Goal: Entertainment & Leisure: Consume media (video, audio)

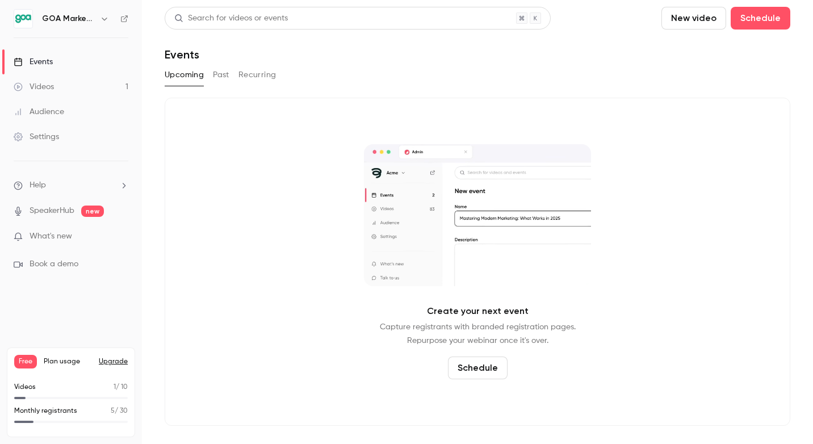
click at [43, 87] on div "Videos" at bounding box center [34, 86] width 40 height 11
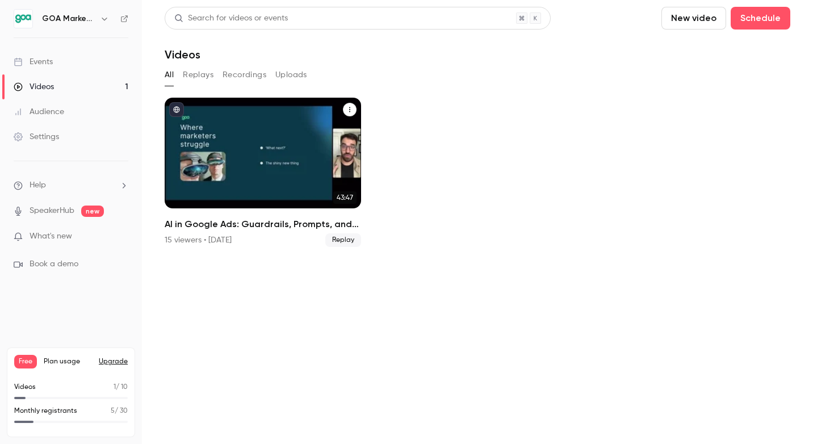
click at [256, 152] on div "AI in Google Ads: Guardrails, Prompts, and Practical Wins" at bounding box center [263, 153] width 196 height 111
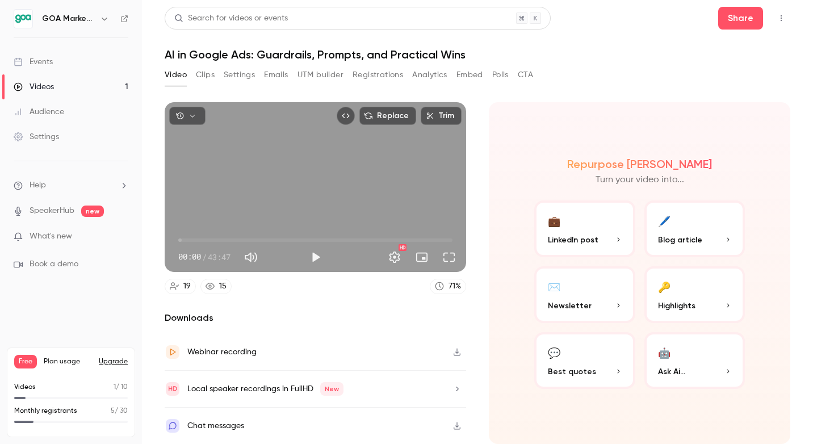
click at [201, 237] on span "00:00" at bounding box center [315, 240] width 274 height 18
click at [210, 65] on div "Search for videos or events Share AI in Google Ads: Guardrails, Prompts, and Pr…" at bounding box center [478, 222] width 626 height 430
type input "*****"
click at [210, 77] on button "Clips" at bounding box center [205, 75] width 19 height 18
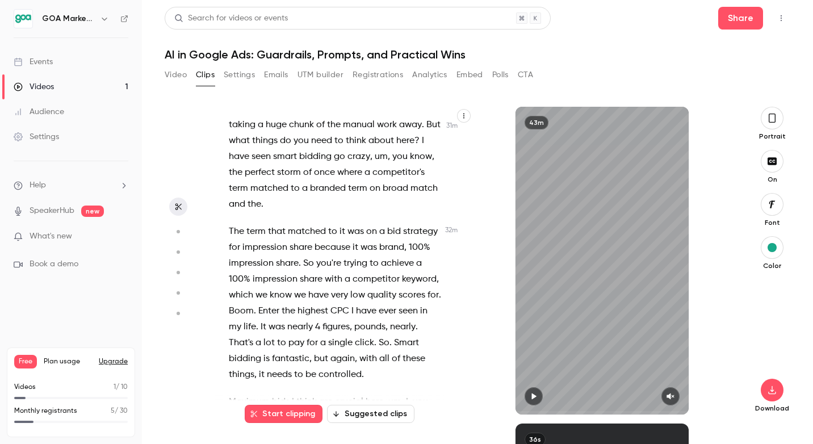
scroll to position [12049, 0]
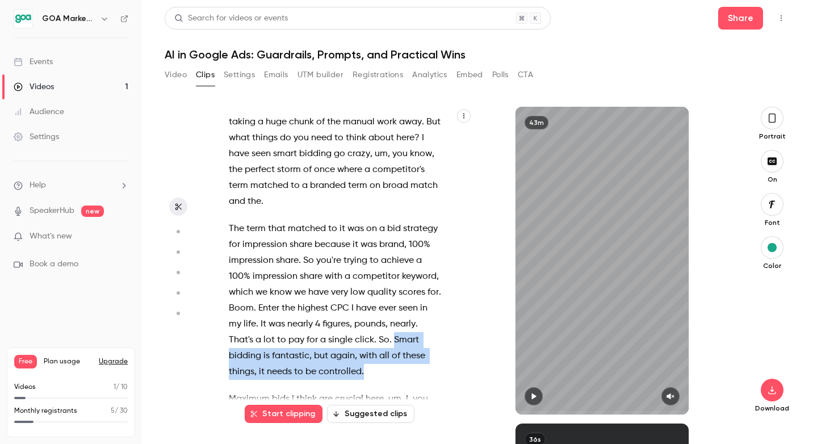
drag, startPoint x: 391, startPoint y: 261, endPoint x: 407, endPoint y: 288, distance: 32.0
click at [407, 288] on p "The term that matched to it was on a bid strategy for impression share because …" at bounding box center [335, 300] width 213 height 159
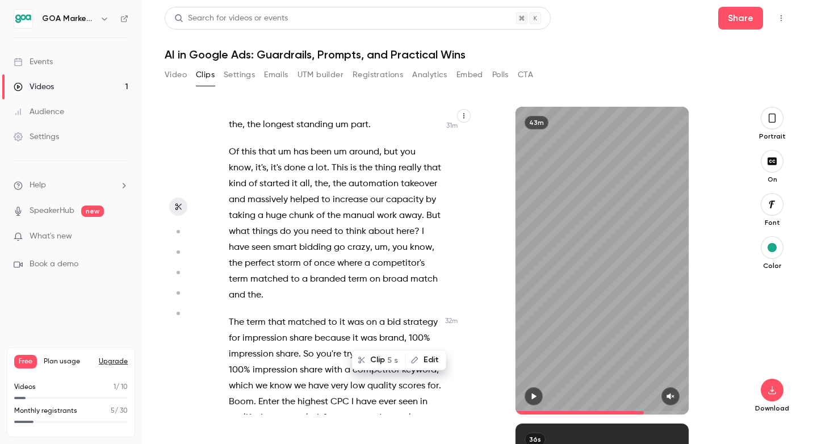
scroll to position [11949, 0]
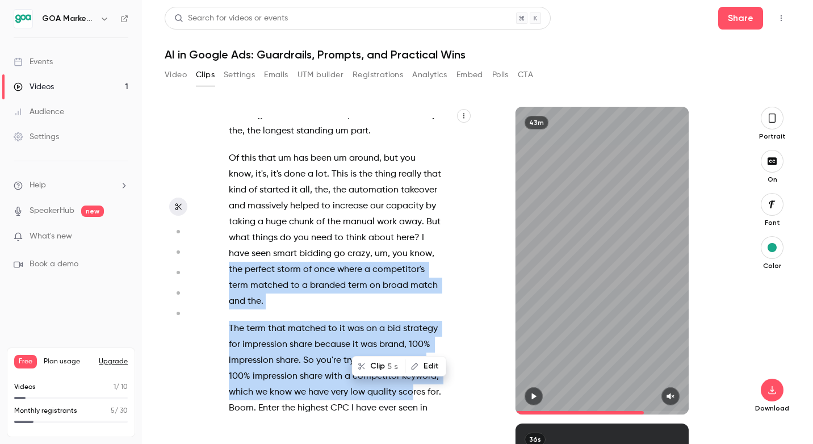
drag, startPoint x: 227, startPoint y: 190, endPoint x: 414, endPoint y: 318, distance: 226.3
click at [414, 318] on div "Hello . Welcome everyone to our first webinar in a new series that we are runni…" at bounding box center [341, 266] width 253 height 296
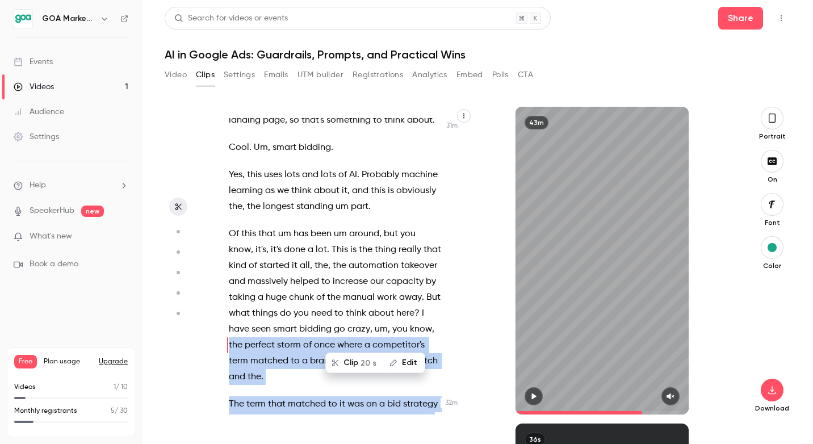
scroll to position [11873, 0]
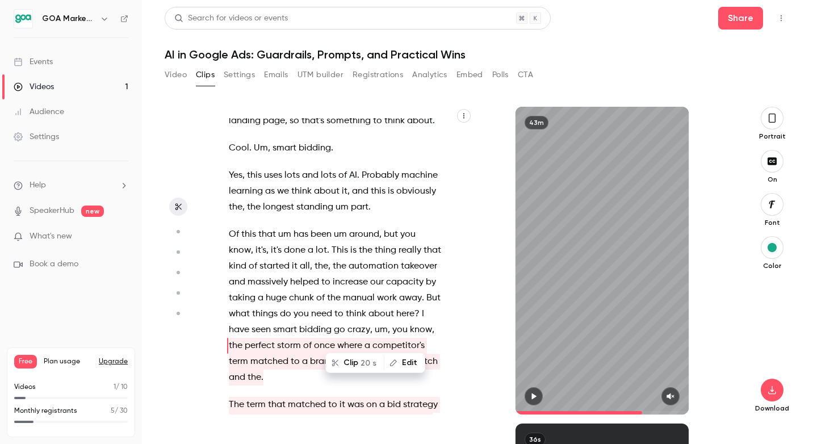
click at [420, 309] on span at bounding box center [421, 313] width 2 height 9
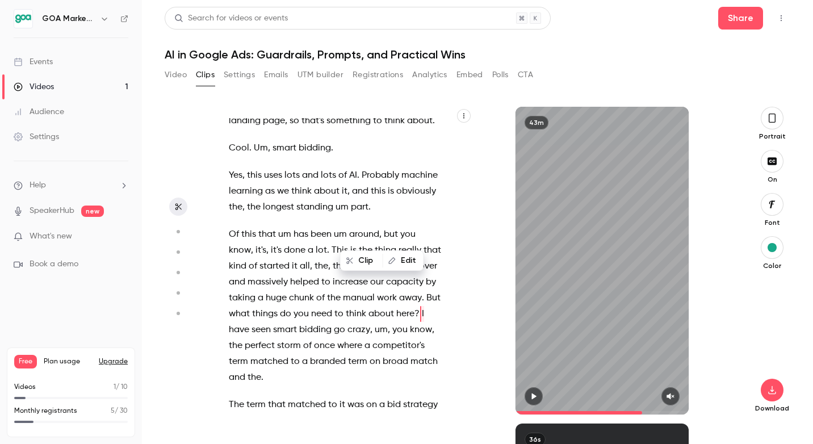
scroll to position [11841, 0]
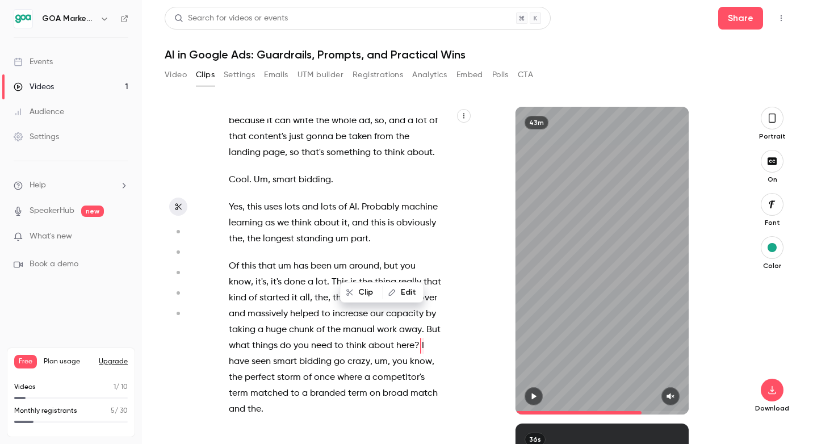
click at [529, 396] on icon "button" at bounding box center [533, 396] width 9 height 8
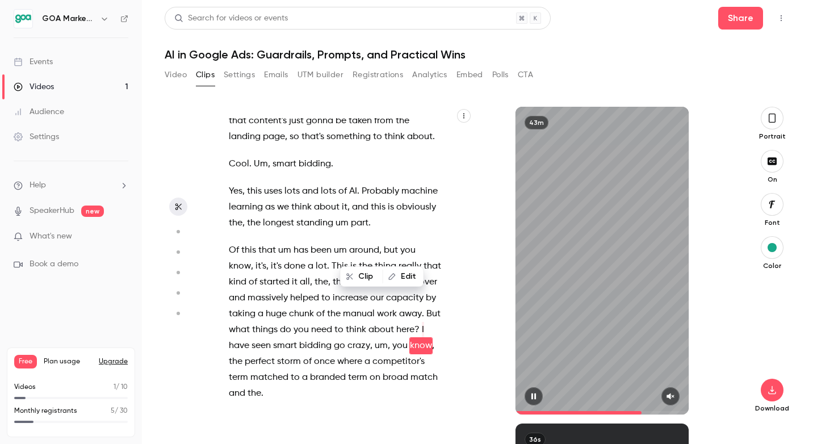
click at [673, 396] on icon "button" at bounding box center [670, 397] width 7 height 6
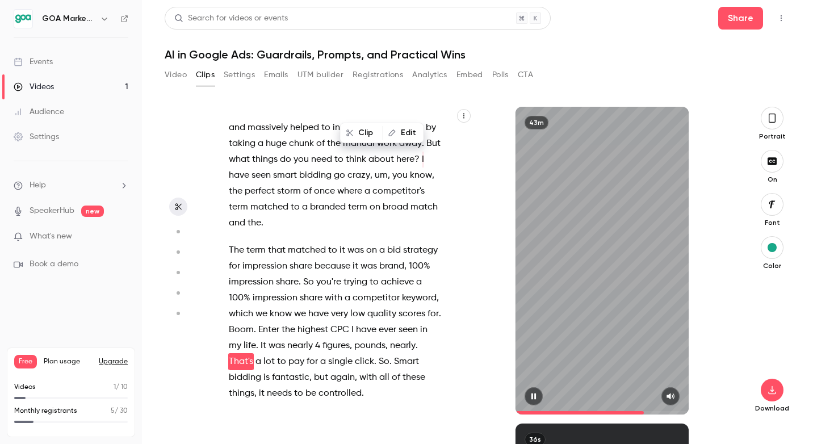
scroll to position [12043, 0]
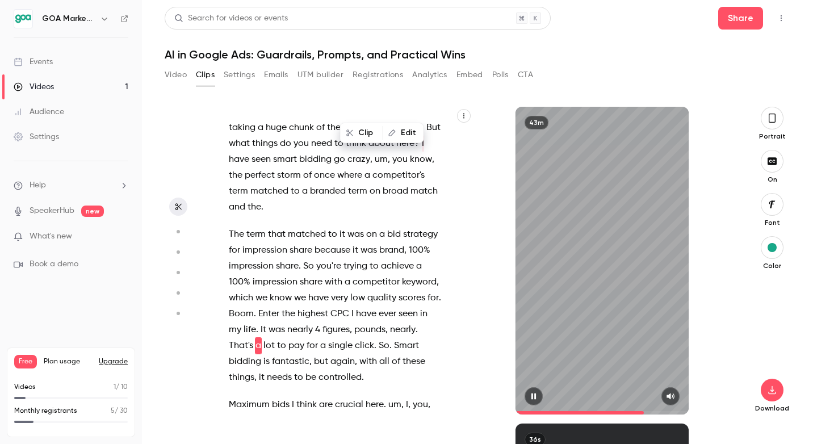
click at [534, 399] on icon "button" at bounding box center [533, 396] width 9 height 8
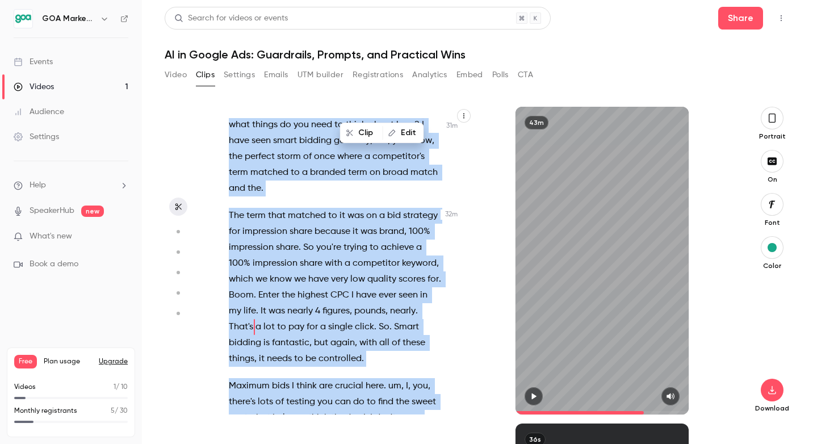
scroll to position [12133, 0]
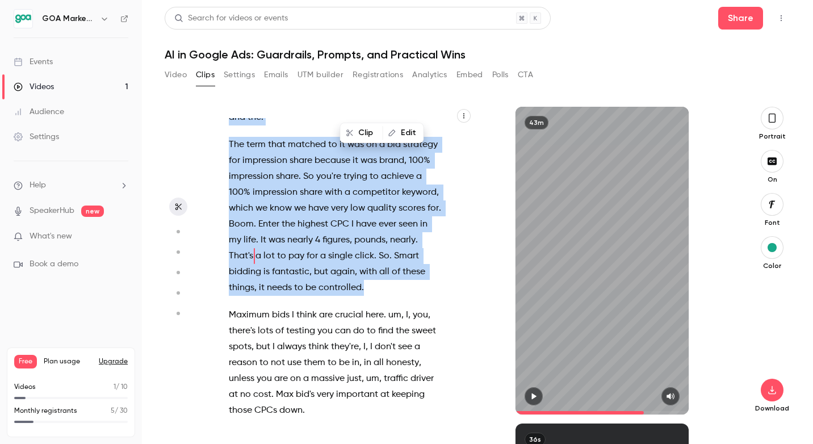
drag, startPoint x: 229, startPoint y: 129, endPoint x: 443, endPoint y: 208, distance: 227.4
click at [443, 208] on div "Hello . Welcome everyone to our first webinar in a new series that we are runni…" at bounding box center [341, 266] width 253 height 296
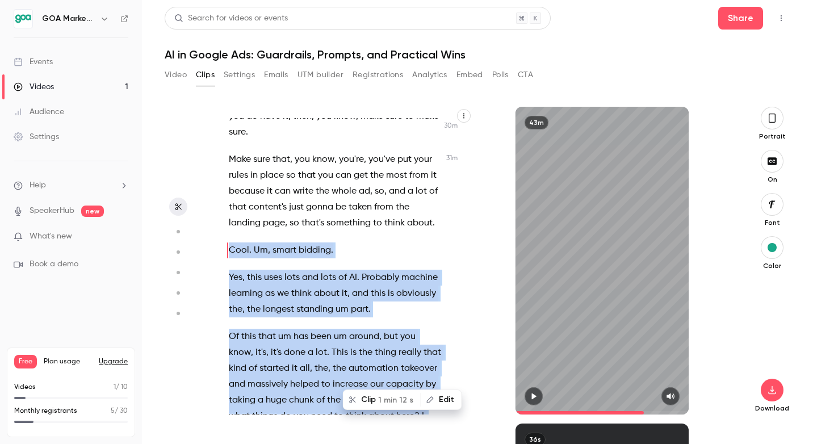
copy div "Cool . Um , smart bidding . Yes , this uses lots and lots of AI . Probably mach…"
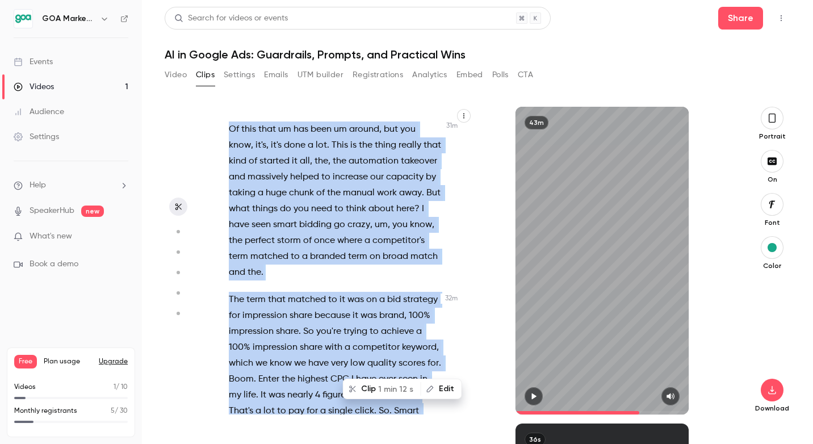
scroll to position [11978, 0]
copy div "Cool . Um , smart bidding . Yes , this uses lots and lots of AI . Probably mach…"
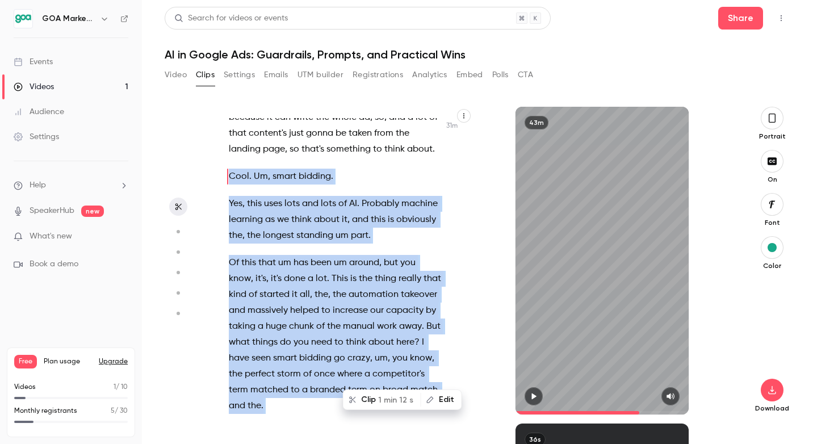
scroll to position [11852, 0]
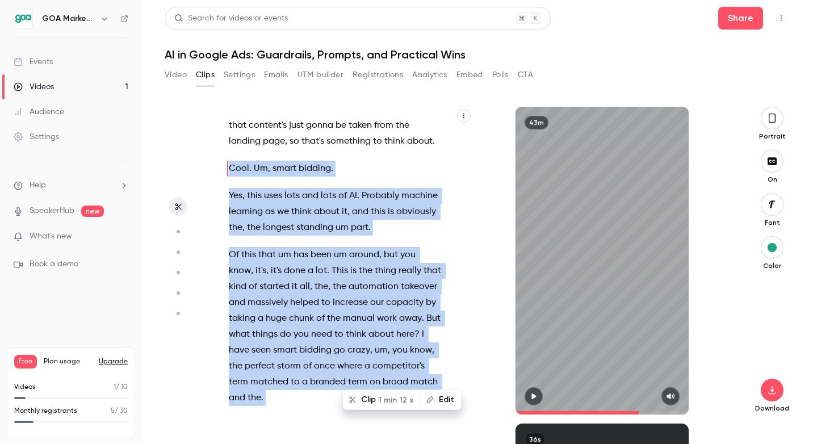
copy div "Cool . Um , smart bidding . Yes , this uses lots and lots of AI . Probably mach…"
click at [533, 392] on icon "button" at bounding box center [533, 396] width 9 height 8
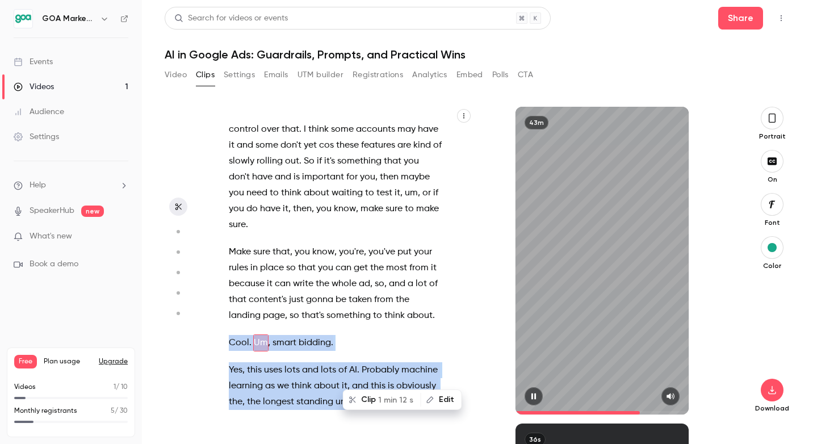
scroll to position [11675, 0]
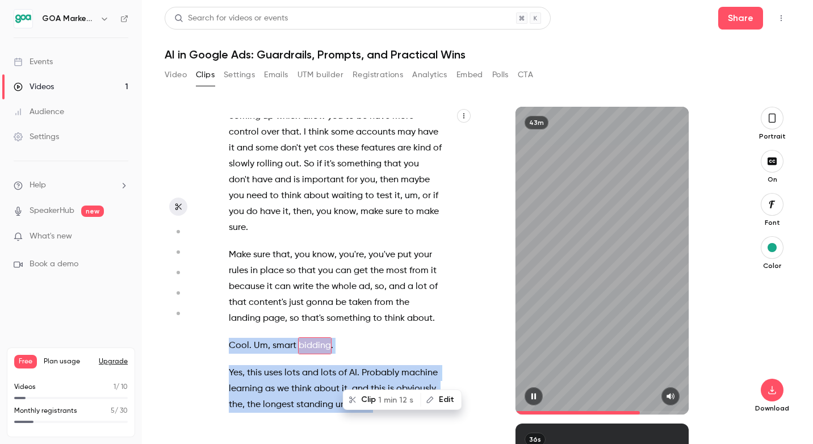
click at [533, 396] on icon "button" at bounding box center [533, 396] width 9 height 8
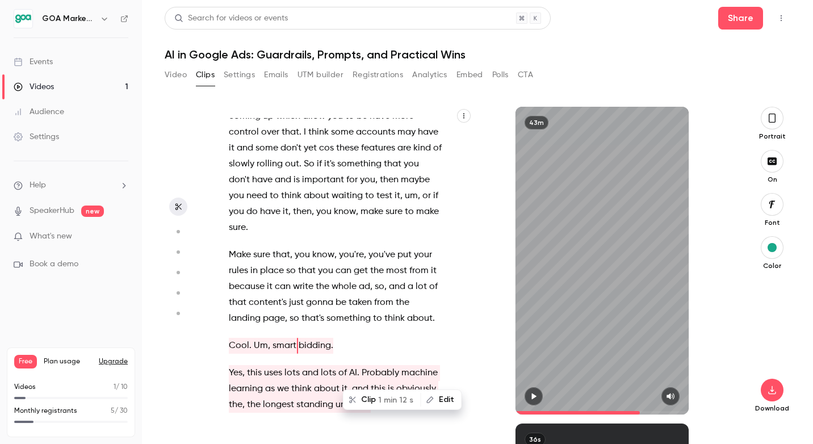
click at [605, 34] on header "Search for videos or events Share AI in Google Ads: Guardrails, Prompts, and Pr…" at bounding box center [478, 34] width 626 height 55
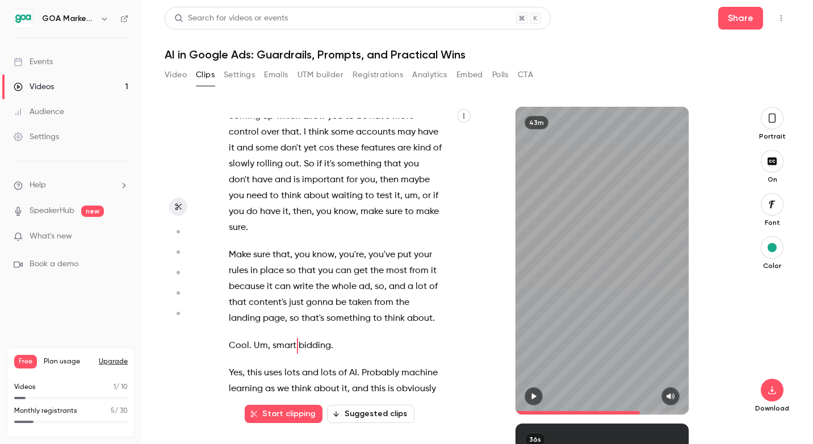
click at [537, 389] on button "button" at bounding box center [534, 396] width 18 height 18
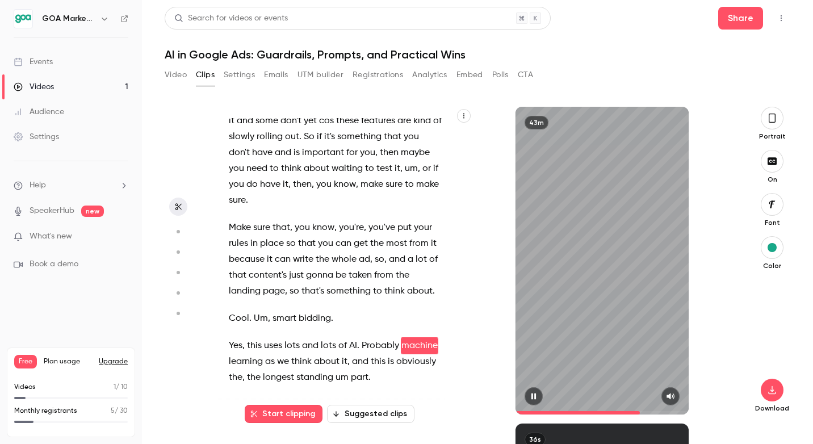
scroll to position [11718, 0]
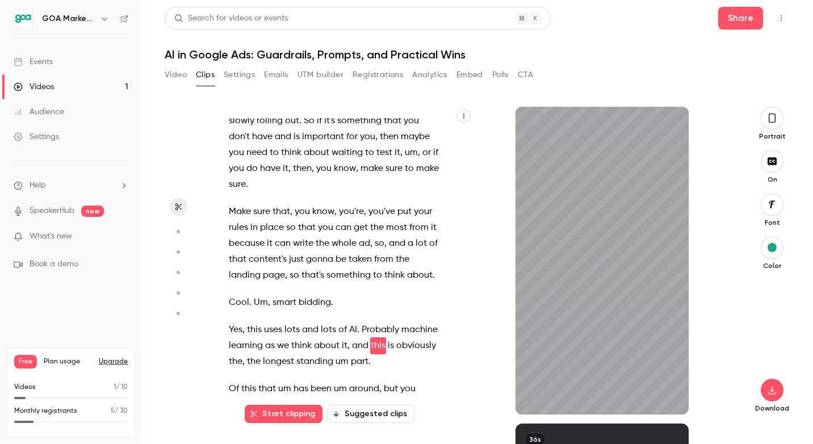
click at [303, 413] on button "Start clipping" at bounding box center [284, 414] width 78 height 18
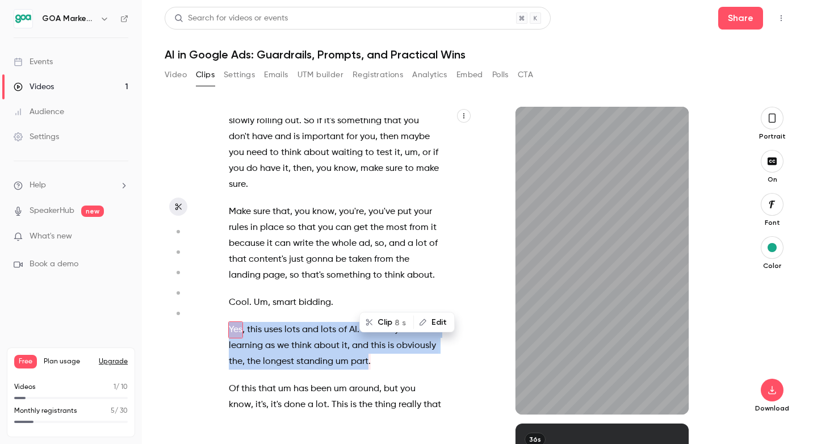
scroll to position [11702, 0]
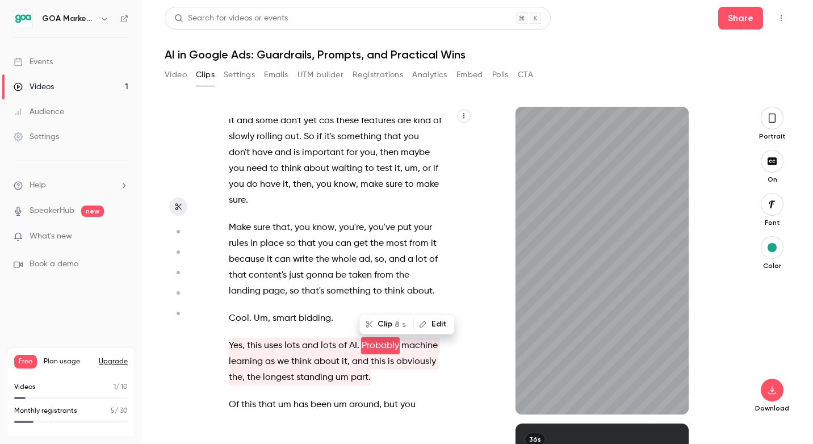
click at [254, 311] on span "Um" at bounding box center [261, 319] width 14 height 16
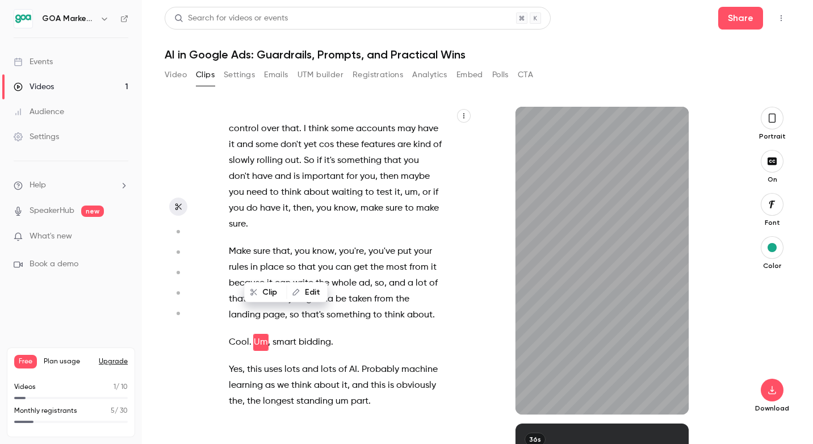
scroll to position [11675, 0]
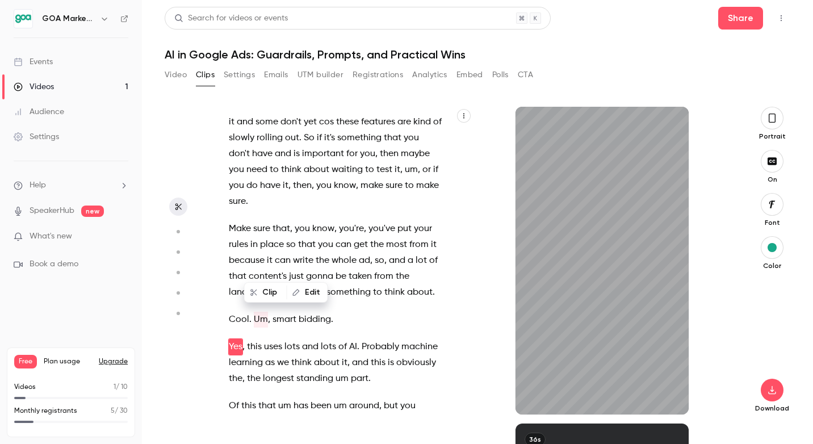
click at [274, 265] on div "Hello . Welcome everyone to our first webinar in a new series that we are runni…" at bounding box center [344, 261] width 258 height 308
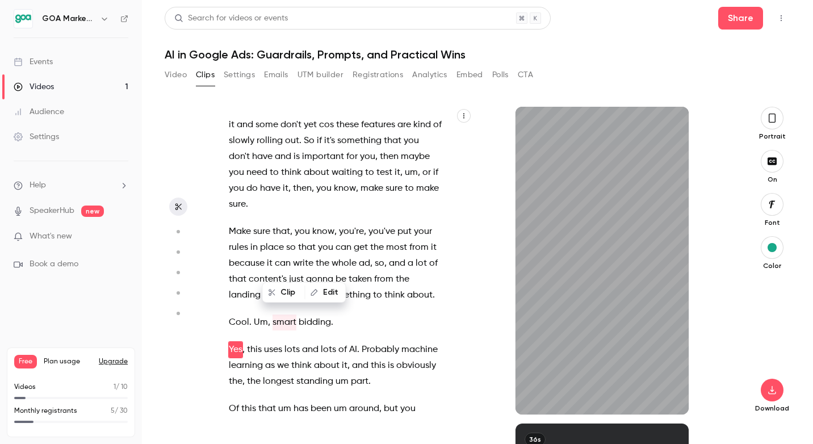
scroll to position [11702, 0]
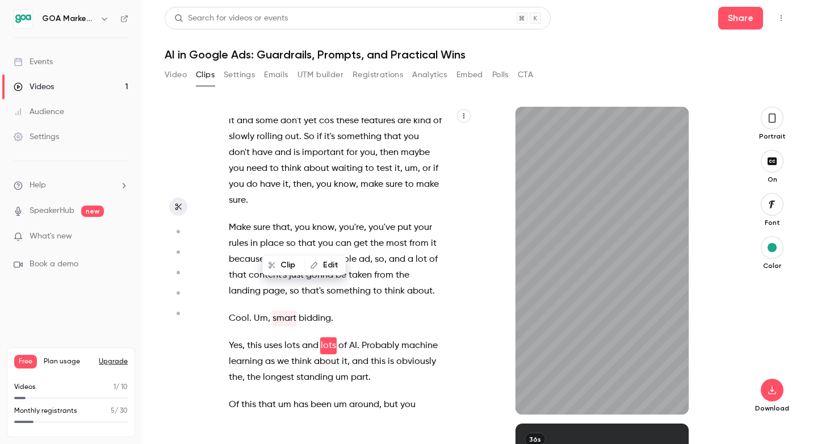
click at [273, 311] on span "smart" at bounding box center [285, 319] width 24 height 16
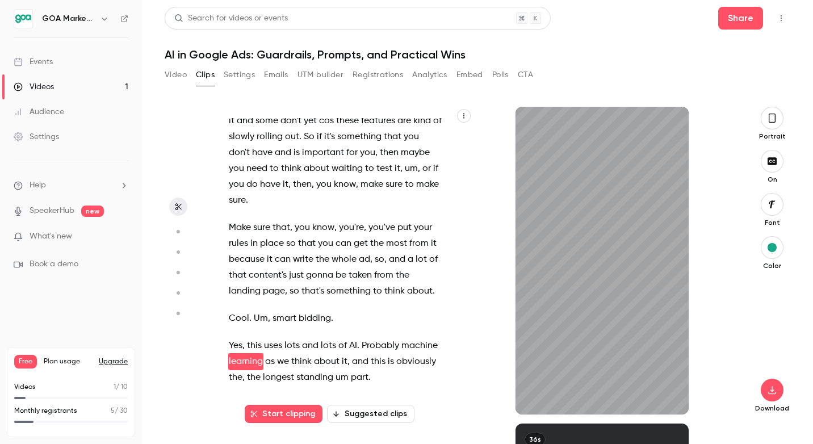
click at [277, 415] on button "Start clipping" at bounding box center [284, 414] width 78 height 18
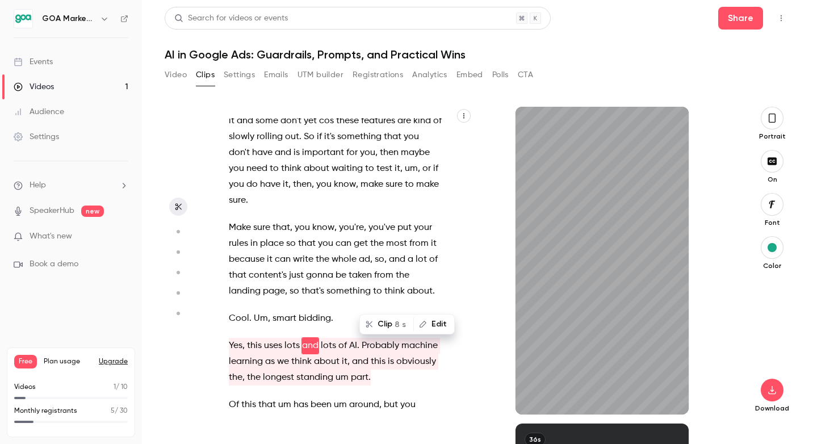
click at [273, 311] on span "smart" at bounding box center [285, 319] width 24 height 16
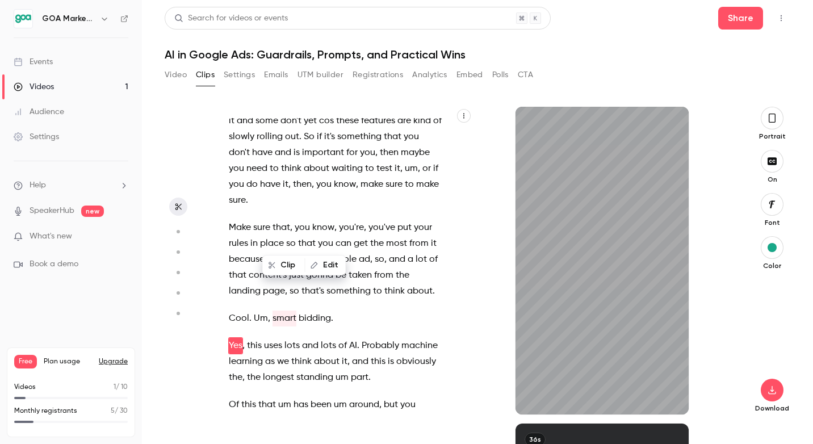
click at [336, 260] on button "Edit" at bounding box center [325, 265] width 39 height 18
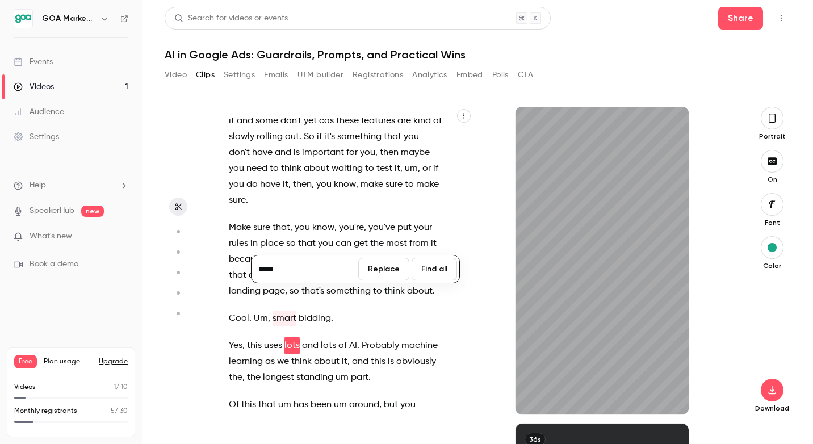
click at [424, 311] on p "Cool . Um , smart bidding ." at bounding box center [335, 319] width 213 height 16
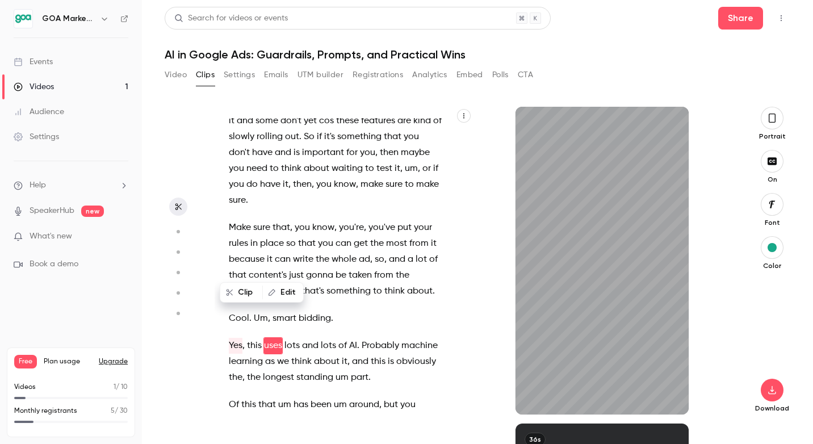
click at [234, 287] on button "Clip" at bounding box center [241, 292] width 41 height 18
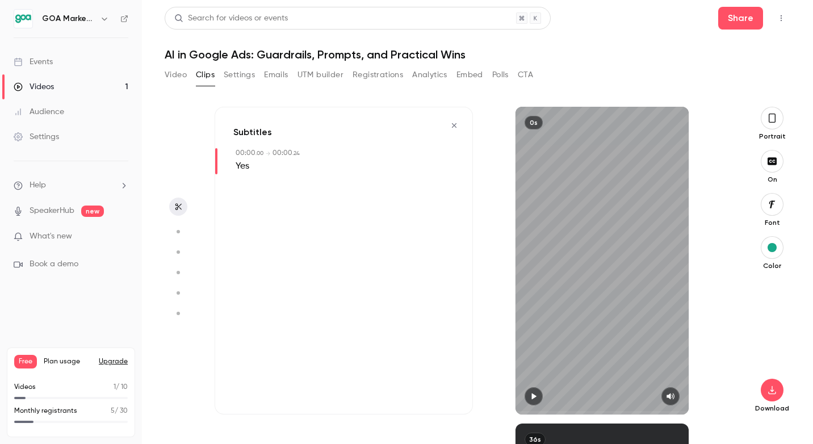
click at [457, 124] on icon "button" at bounding box center [454, 126] width 9 height 8
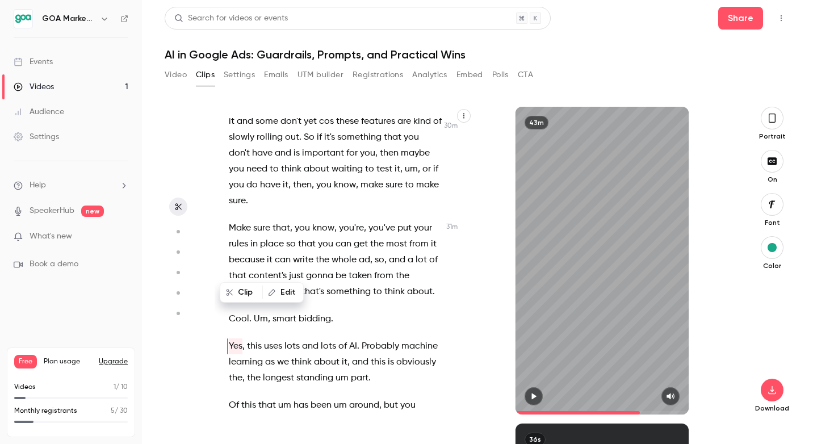
scroll to position [11695, 0]
click at [274, 311] on span "smart" at bounding box center [285, 319] width 24 height 16
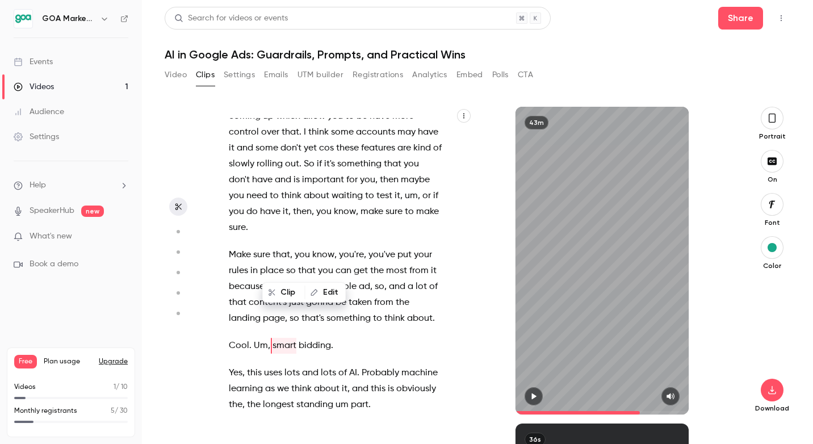
click at [282, 286] on button "Clip" at bounding box center [283, 292] width 41 height 18
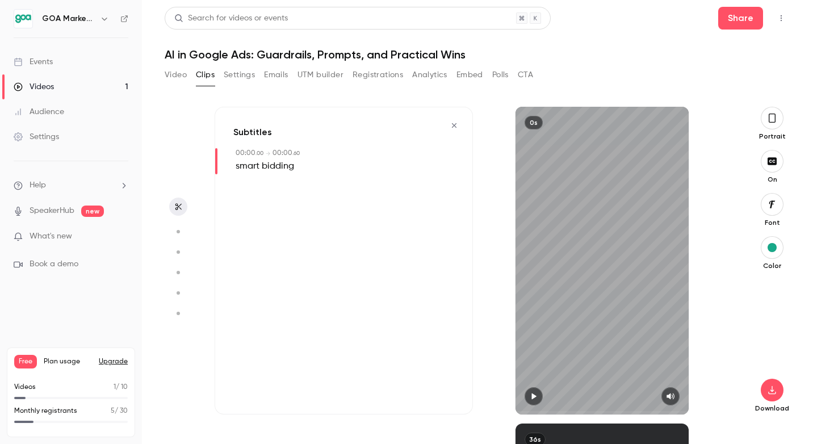
scroll to position [0, 0]
click at [457, 123] on icon "button" at bounding box center [454, 126] width 9 height 8
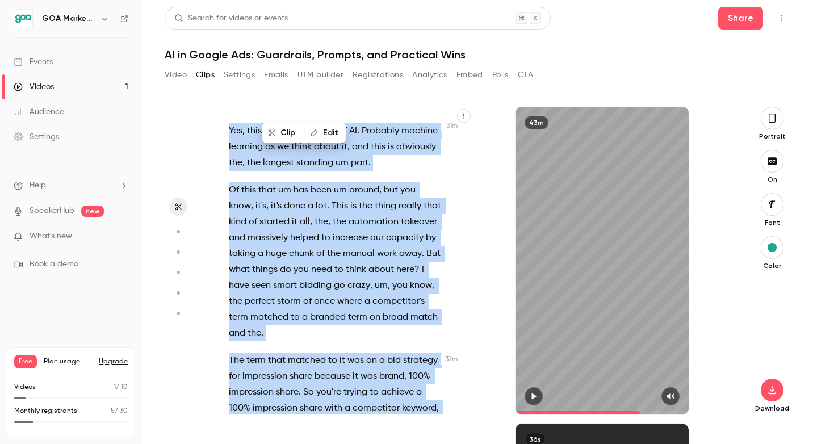
scroll to position [11953, 0]
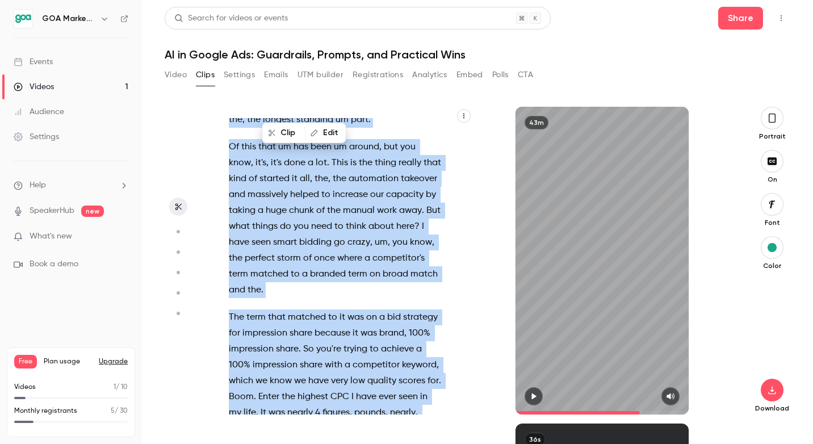
drag, startPoint x: 272, startPoint y: 265, endPoint x: 370, endPoint y: 385, distance: 155.0
click at [370, 385] on div "Hello . Welcome everyone to our first webinar in a new series that we are runni…" at bounding box center [341, 266] width 253 height 296
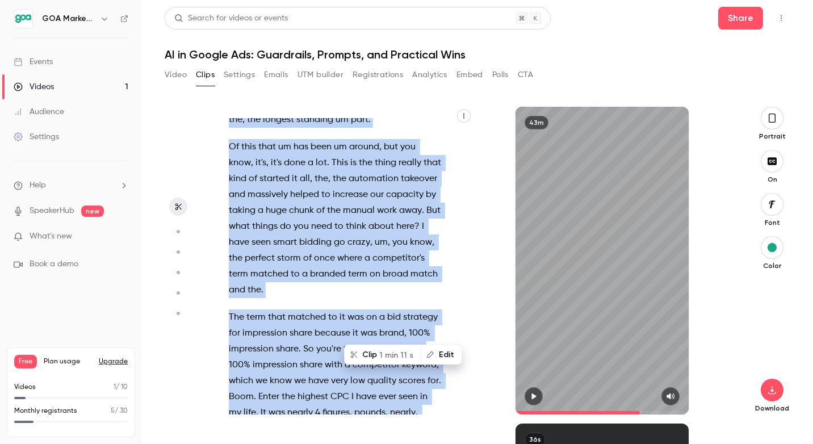
click at [366, 354] on button "Clip 1 min 11 s" at bounding box center [382, 355] width 75 height 18
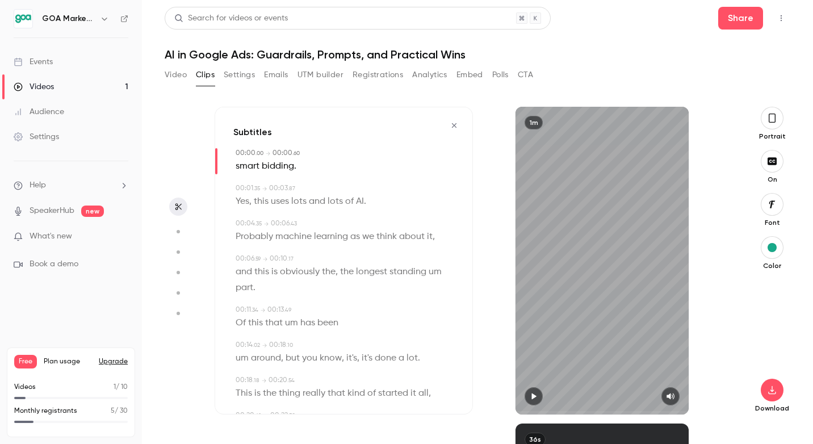
click at [534, 394] on icon "button" at bounding box center [533, 396] width 9 height 8
click at [456, 127] on icon "button" at bounding box center [454, 125] width 5 height 5
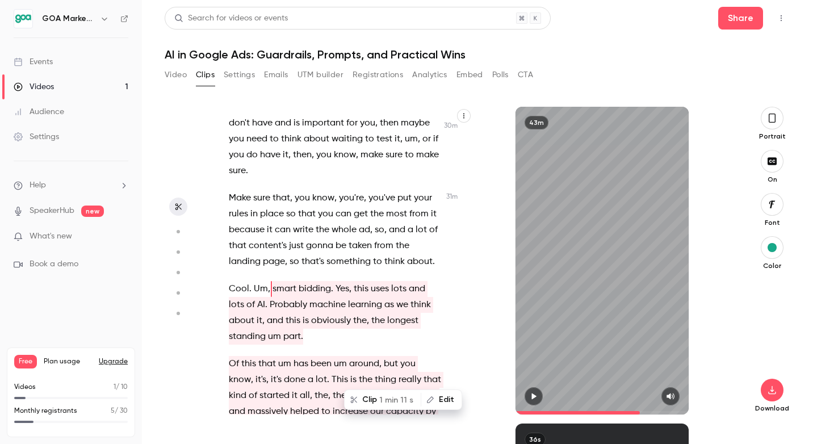
scroll to position [11819, 0]
click at [334, 371] on span "This" at bounding box center [340, 379] width 16 height 16
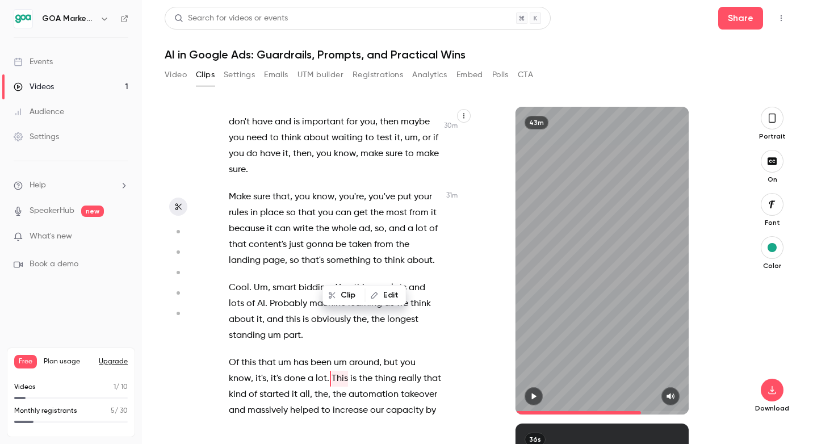
scroll to position [11836, 0]
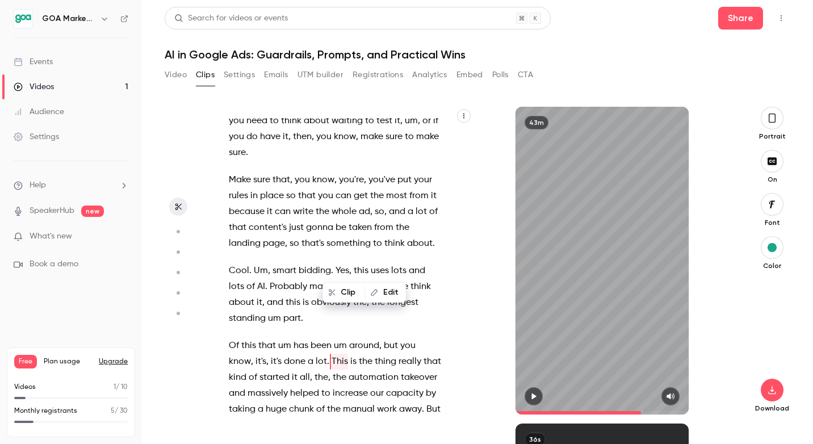
click at [332, 294] on icon "button" at bounding box center [332, 292] width 8 height 8
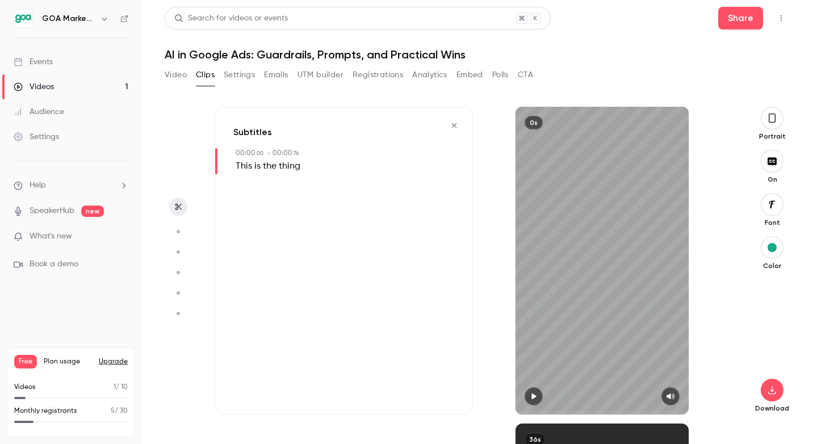
click at [454, 125] on icon "button" at bounding box center [454, 125] width 5 height 5
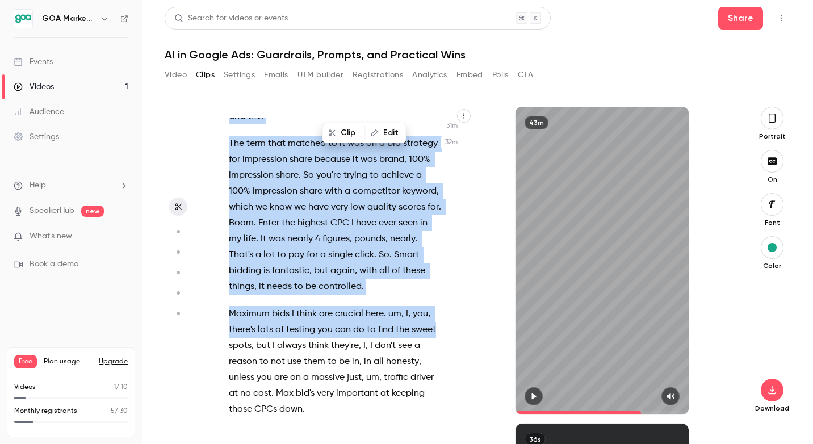
scroll to position [12202, 0]
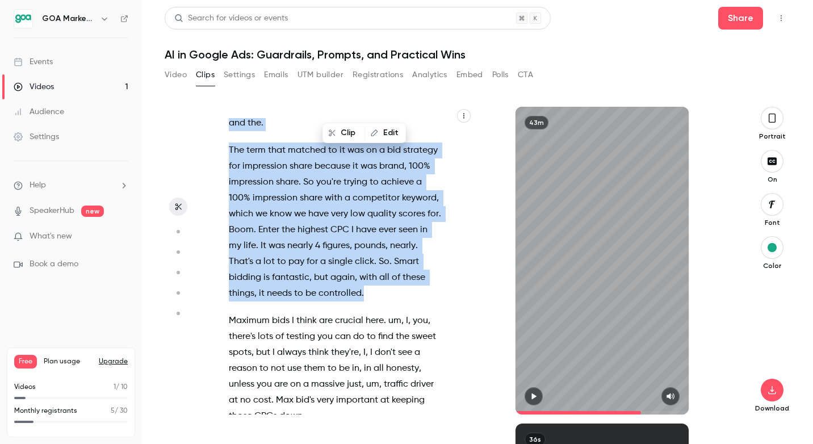
drag, startPoint x: 332, startPoint y: 265, endPoint x: 426, endPoint y: 198, distance: 115.5
click at [426, 198] on div "Hello . Welcome everyone to our first webinar in a new series that we are runni…" at bounding box center [341, 266] width 253 height 296
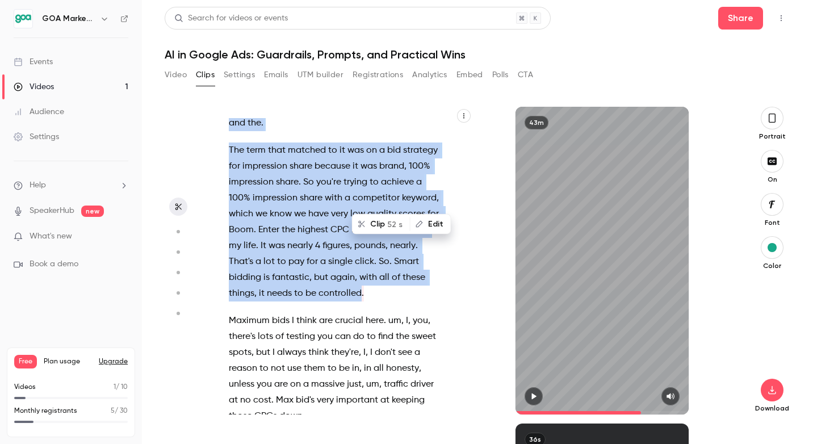
click at [378, 220] on button "Clip 52 s" at bounding box center [381, 224] width 56 height 18
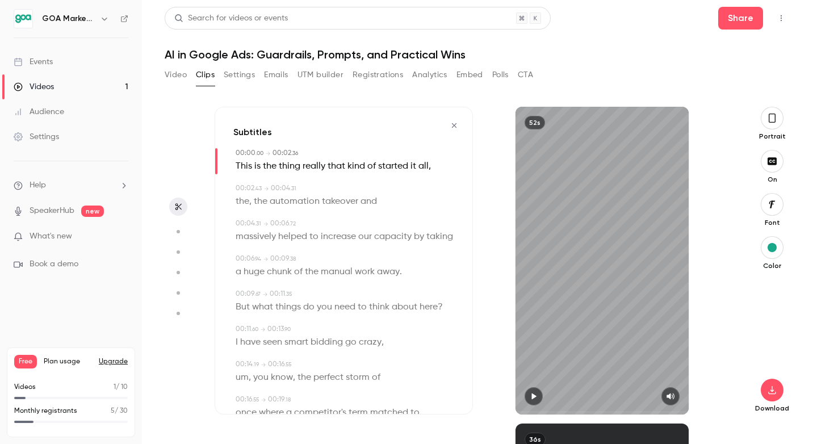
click at [528, 396] on button "button" at bounding box center [534, 396] width 18 height 18
click at [774, 393] on icon "button" at bounding box center [772, 390] width 14 height 9
click at [454, 126] on icon "button" at bounding box center [454, 125] width 5 height 5
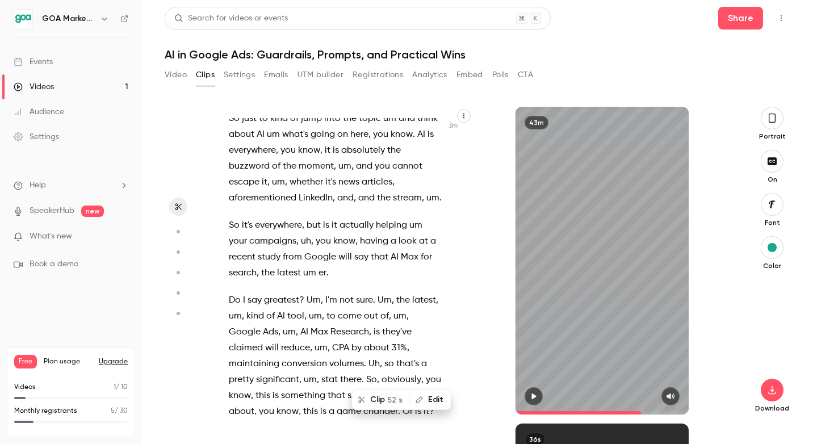
scroll to position [1277, 0]
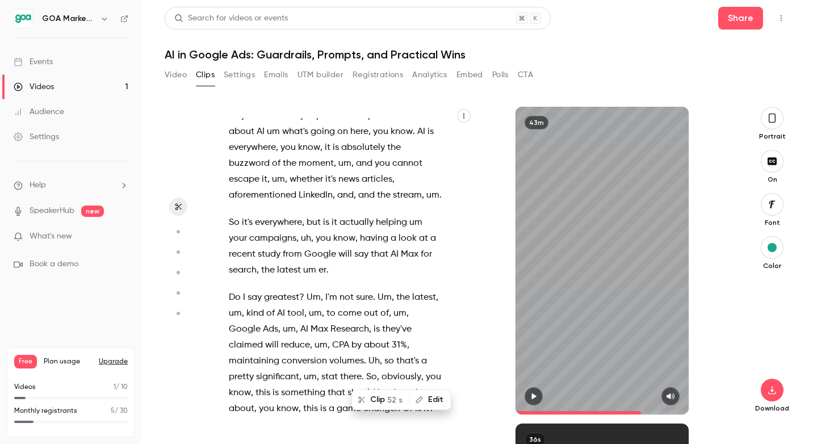
click at [226, 190] on div "Hello . Welcome everyone to our first webinar in a new series that we are runni…" at bounding box center [341, 266] width 253 height 296
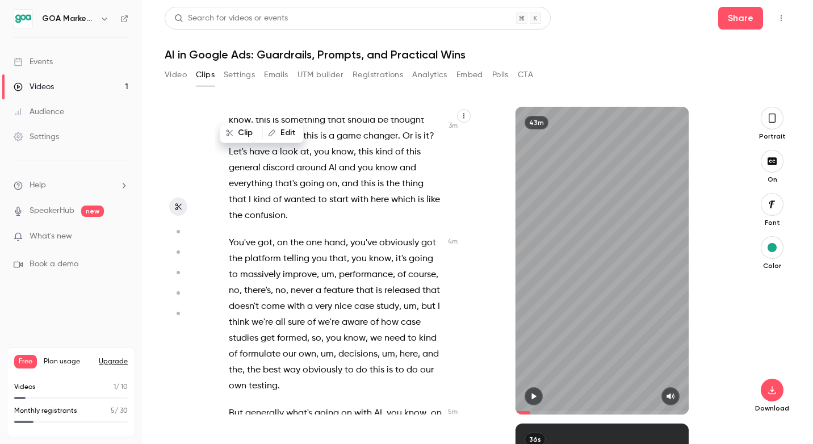
scroll to position [1551, 0]
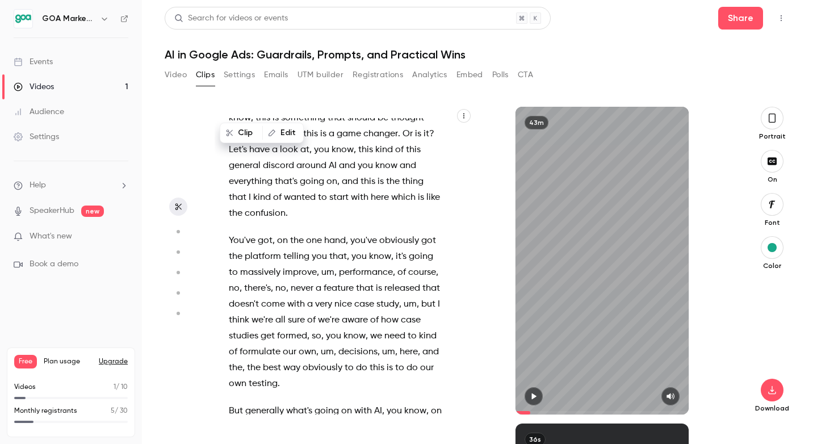
click at [277, 233] on span "on" at bounding box center [282, 241] width 11 height 16
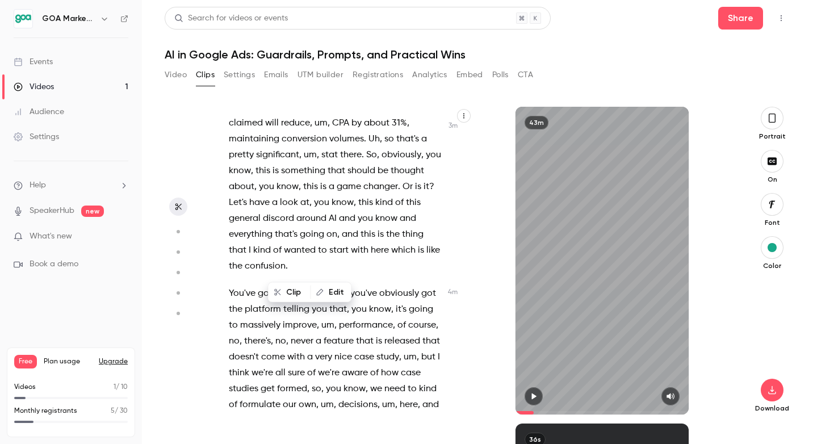
scroll to position [1494, 0]
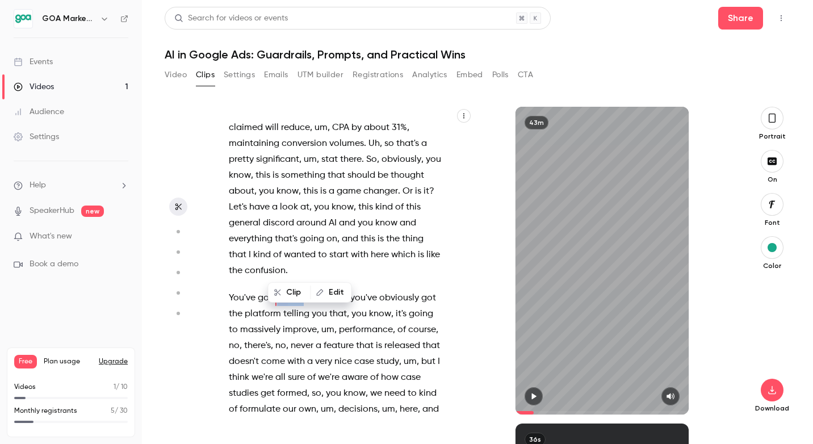
drag, startPoint x: 278, startPoint y: 266, endPoint x: 306, endPoint y: 267, distance: 27.8
click at [306, 290] on p "You've got , on the one hand , you've obviously got the platform telling you th…" at bounding box center [335, 369] width 213 height 159
click at [278, 290] on span "on" at bounding box center [282, 298] width 11 height 16
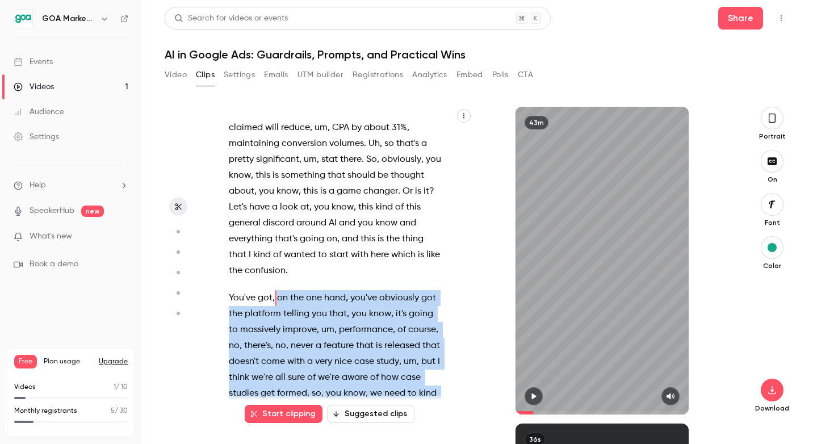
drag, startPoint x: 278, startPoint y: 267, endPoint x: 435, endPoint y: 395, distance: 202.2
click at [439, 395] on div "Hello . Welcome everyone to our first webinar in a new series that we are runni…" at bounding box center [344, 261] width 258 height 308
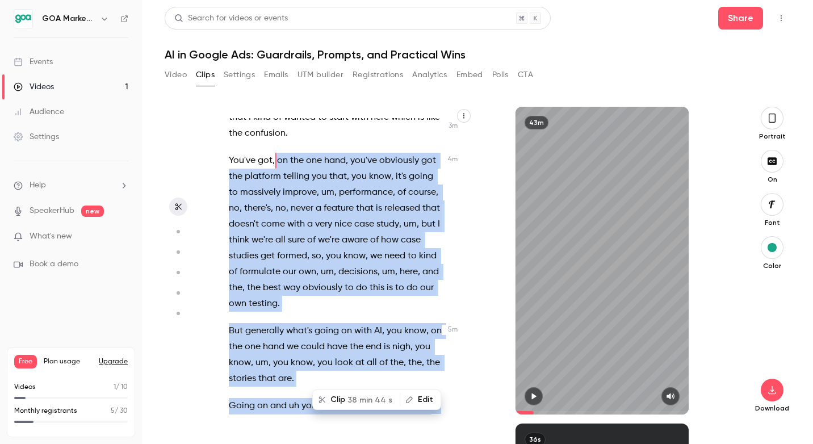
scroll to position [1634, 0]
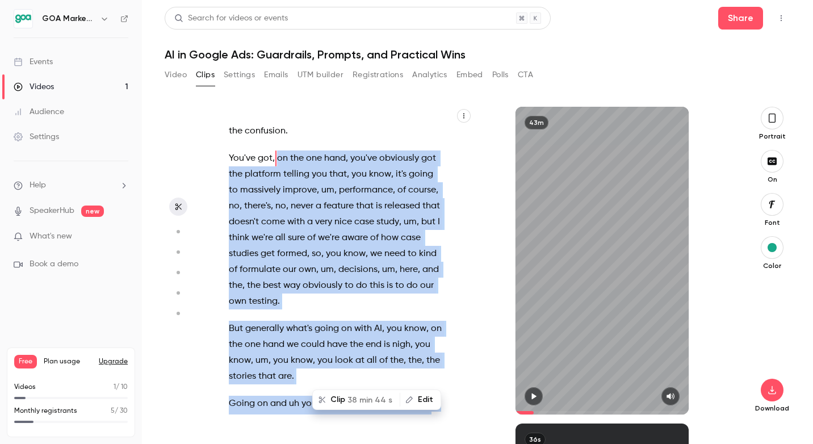
click at [336, 346] on p "But generally what's going on with AI , you know , on the one hand we could hav…" at bounding box center [335, 353] width 213 height 64
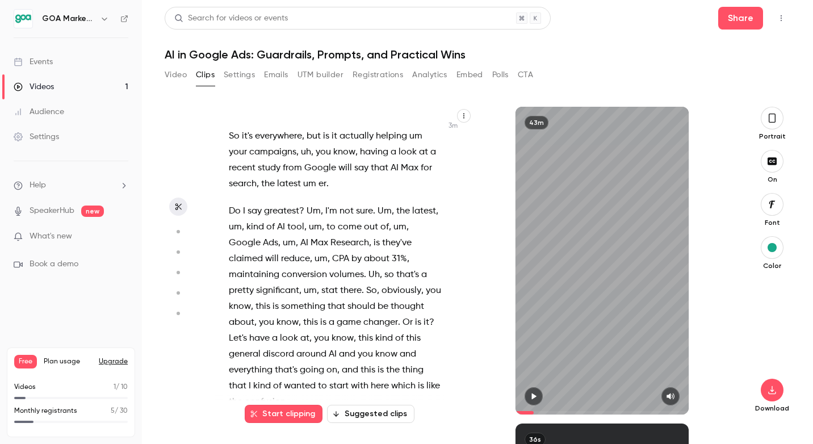
scroll to position [1370, 0]
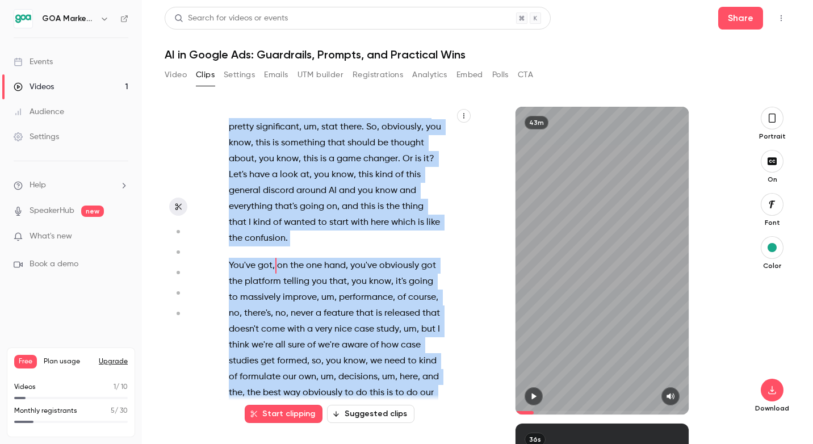
drag, startPoint x: 394, startPoint y: 170, endPoint x: 446, endPoint y: 408, distance: 242.9
click at [446, 408] on div "Hello . Welcome everyone to our first webinar in a new series that we are runni…" at bounding box center [341, 266] width 253 height 296
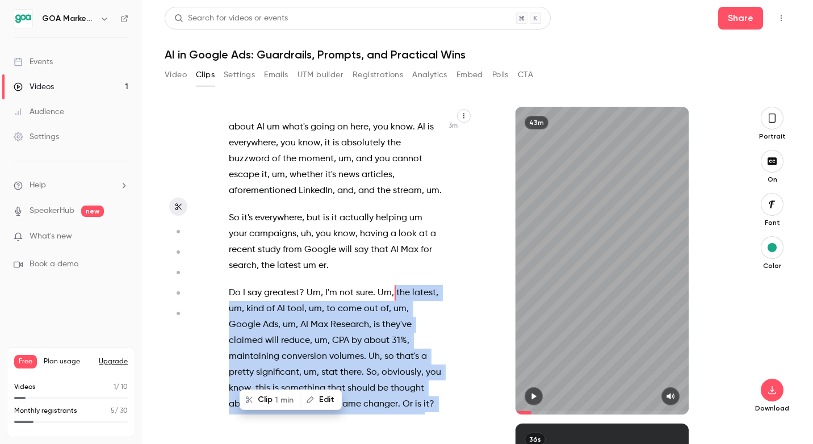
scroll to position [1276, 0]
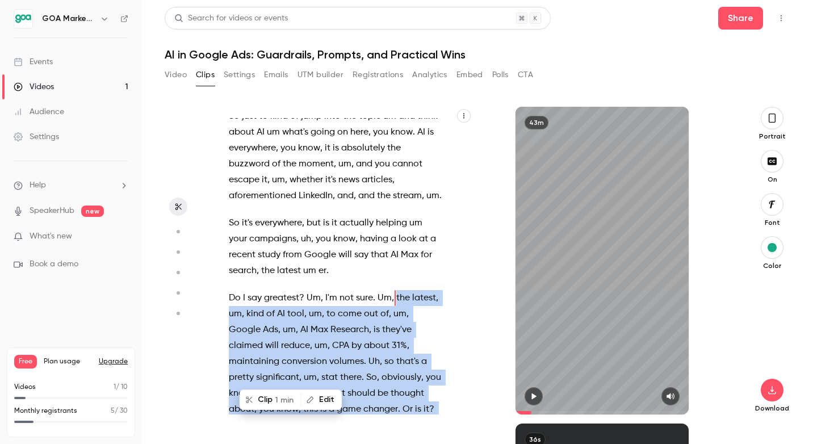
click at [537, 400] on button "button" at bounding box center [534, 396] width 18 height 18
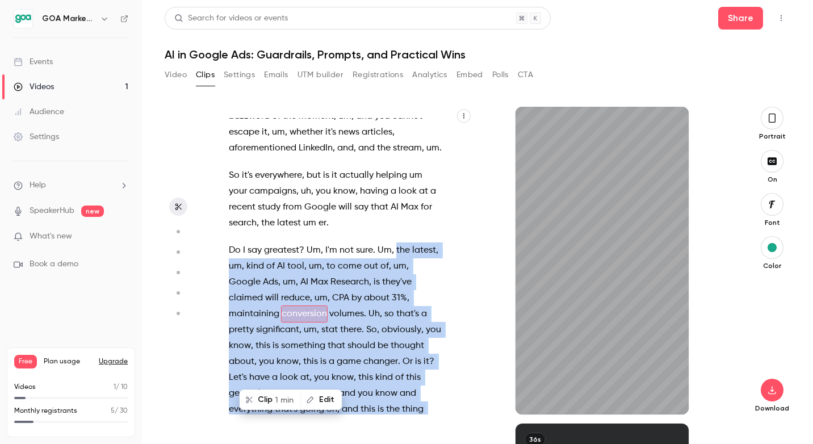
scroll to position [1340, 0]
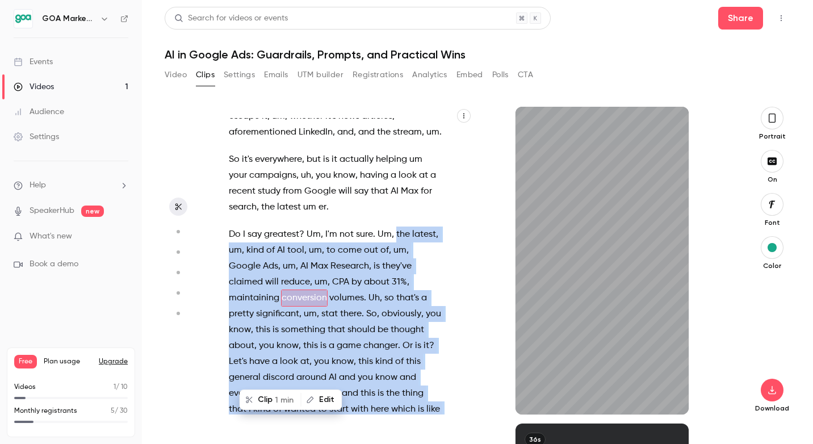
click at [333, 398] on button "Edit" at bounding box center [321, 400] width 39 height 18
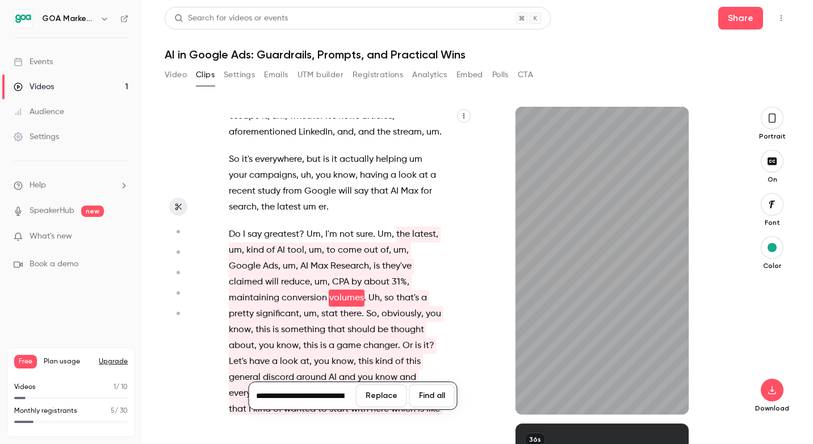
click at [468, 300] on div "Hello . Welcome everyone to our first webinar in a new series that we are runni…" at bounding box center [344, 261] width 258 height 308
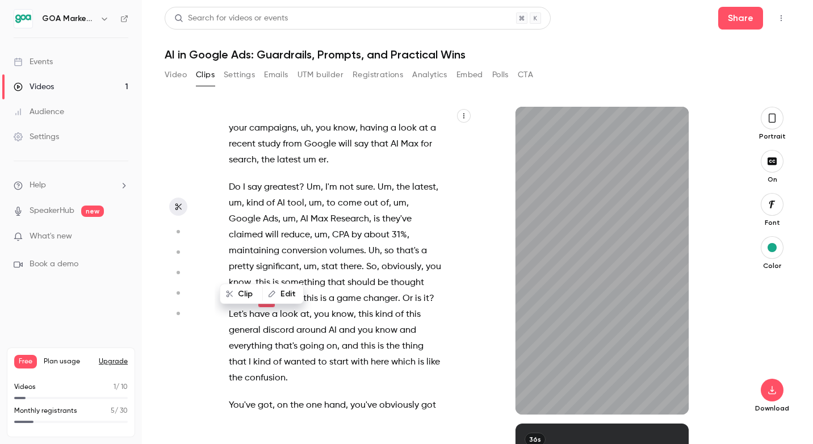
scroll to position [1387, 0]
click at [537, 394] on icon "button" at bounding box center [533, 396] width 9 height 8
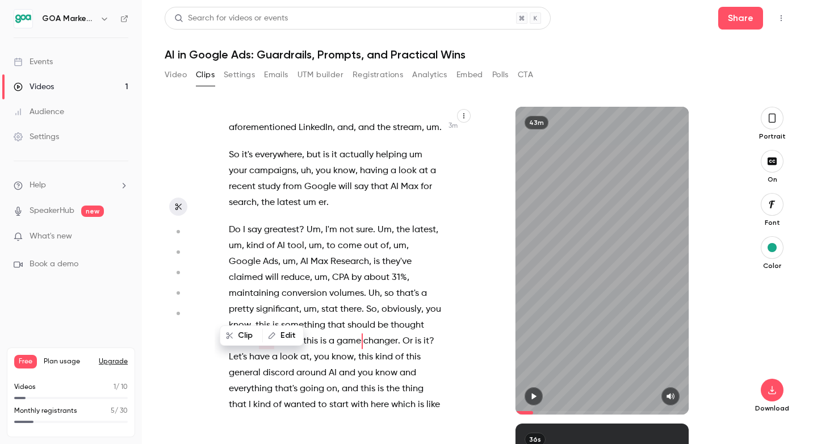
scroll to position [1340, 0]
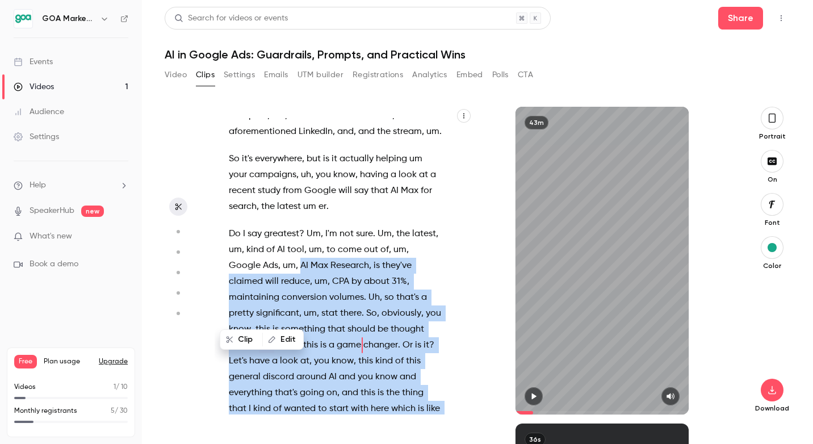
drag, startPoint x: 269, startPoint y: 231, endPoint x: 434, endPoint y: 387, distance: 227.4
click at [434, 387] on p "Do I say greatest ? Um , I'm not sure . Um , the latest , um , kind of AI tool …" at bounding box center [335, 329] width 213 height 207
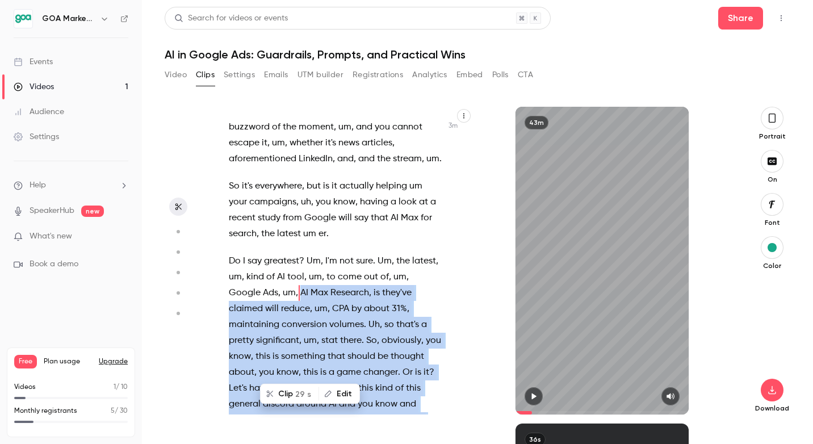
scroll to position [1308, 0]
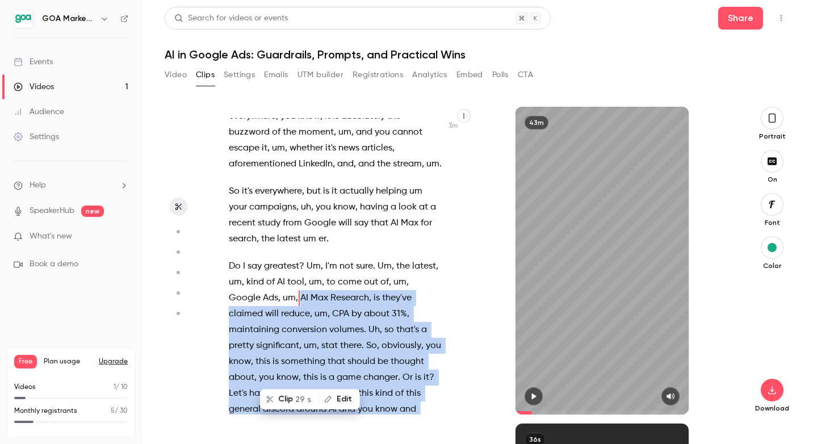
click at [532, 399] on icon "button" at bounding box center [533, 396] width 9 height 8
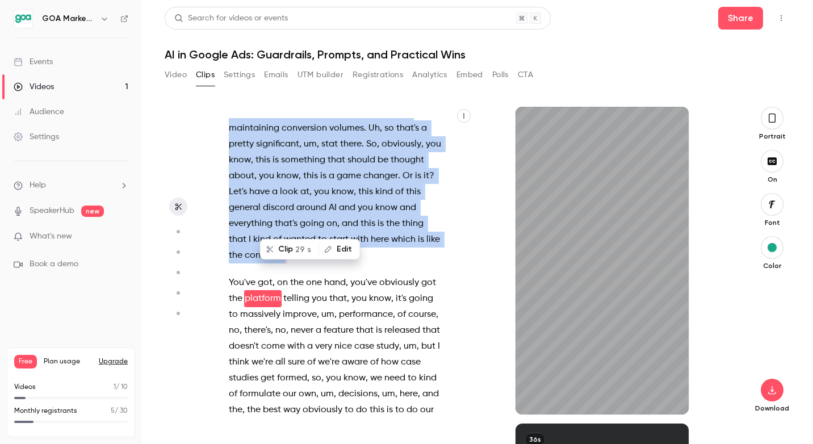
scroll to position [1510, 0]
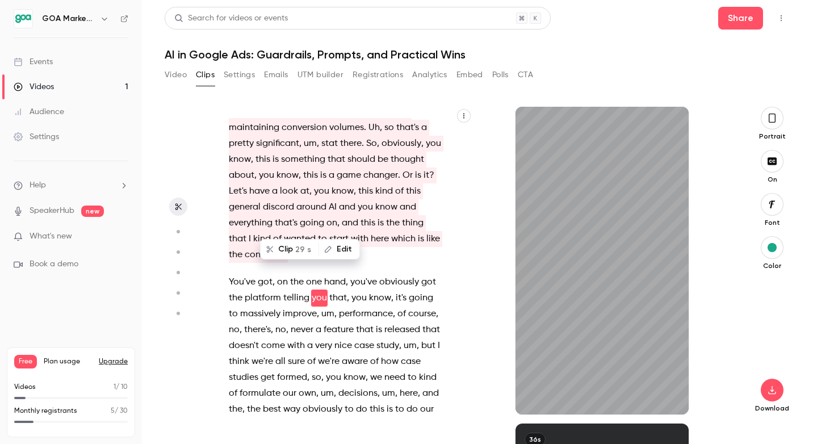
click at [446, 241] on div "Hello . Welcome everyone to our first webinar in a new series that we are runni…" at bounding box center [341, 266] width 253 height 296
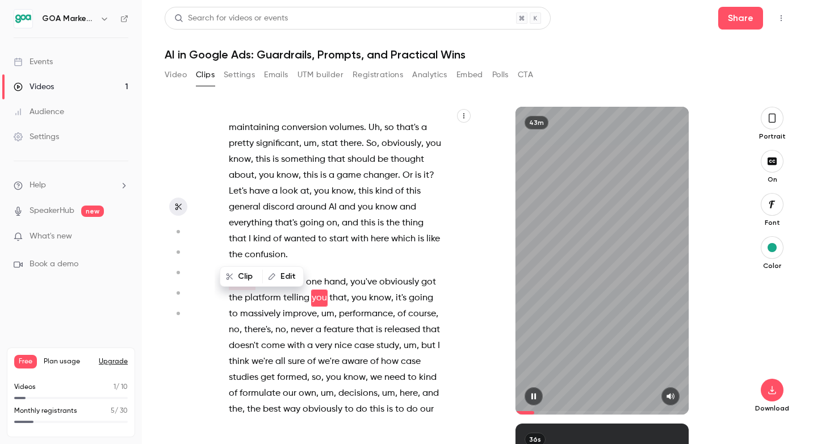
click at [574, 355] on div "43m" at bounding box center [602, 261] width 173 height 308
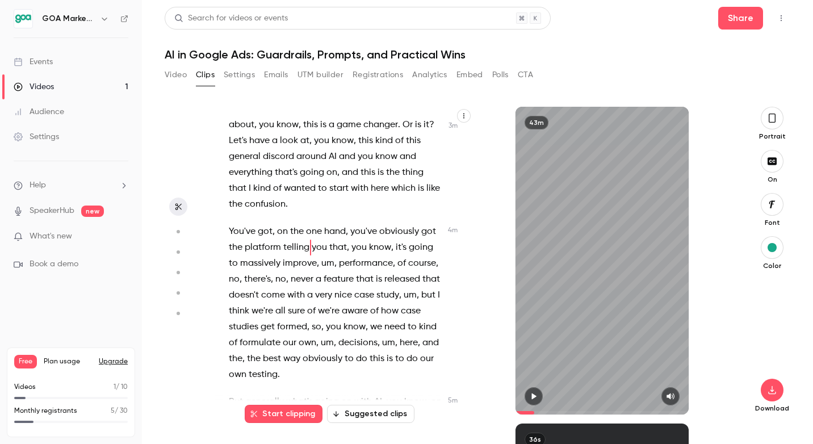
scroll to position [1562, 0]
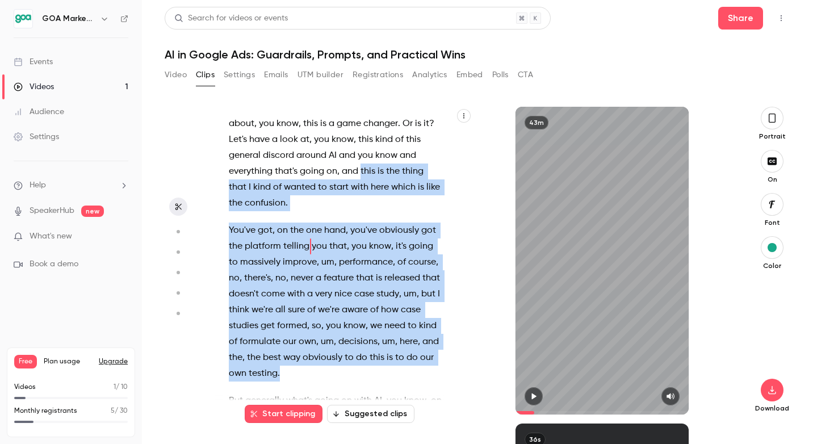
drag, startPoint x: 316, startPoint y: 140, endPoint x: 437, endPoint y: 350, distance: 242.9
click at [437, 350] on div "Hello . Welcome everyone to our first webinar in a new series that we are runni…" at bounding box center [341, 266] width 253 height 296
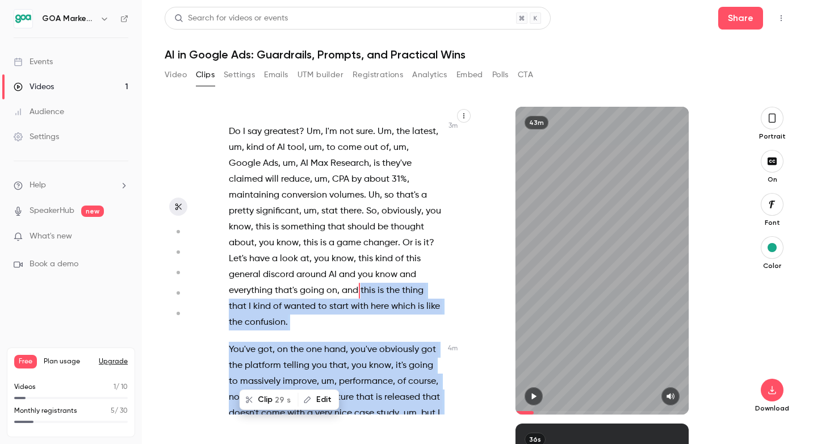
scroll to position [1435, 0]
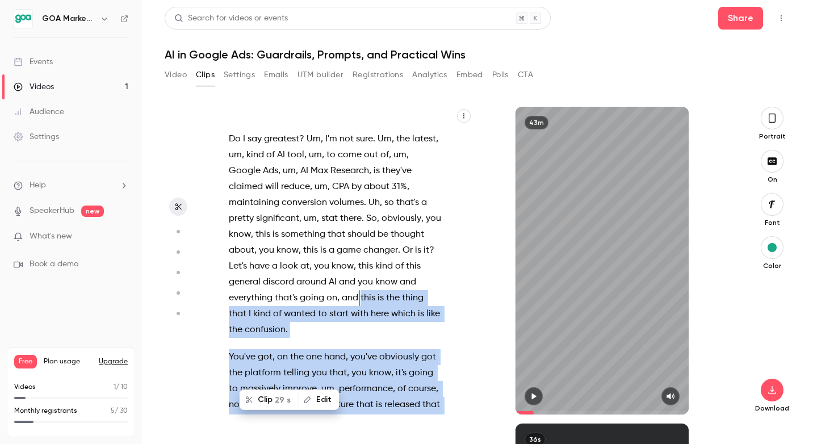
click at [536, 395] on icon "button" at bounding box center [533, 396] width 9 height 8
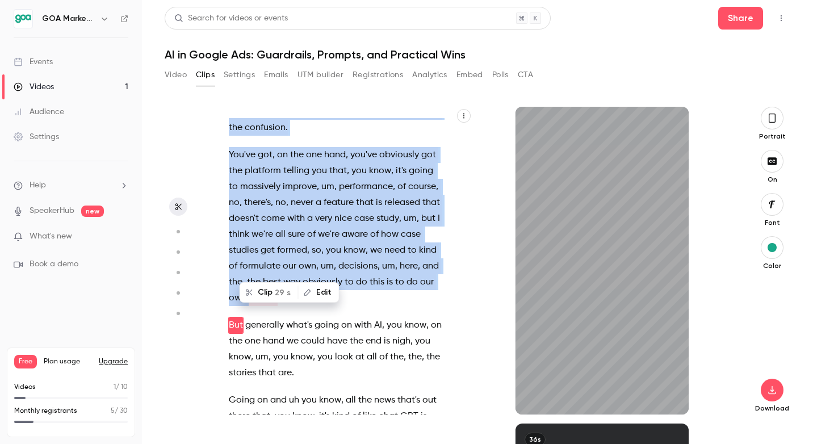
scroll to position [1664, 0]
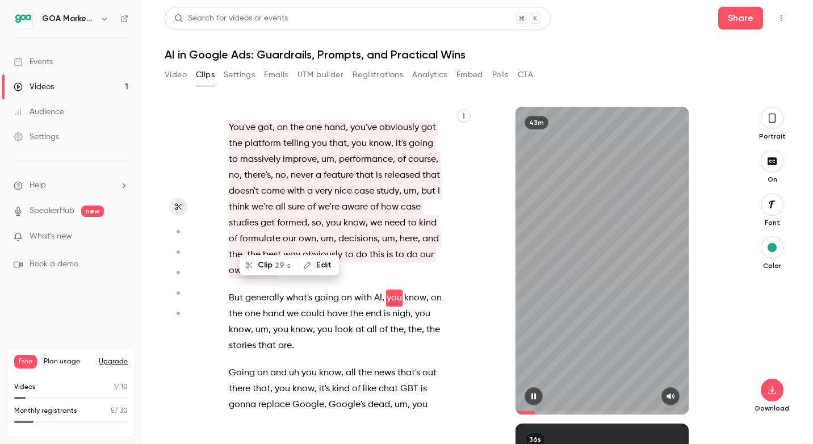
click at [582, 324] on div "43m" at bounding box center [602, 261] width 173 height 308
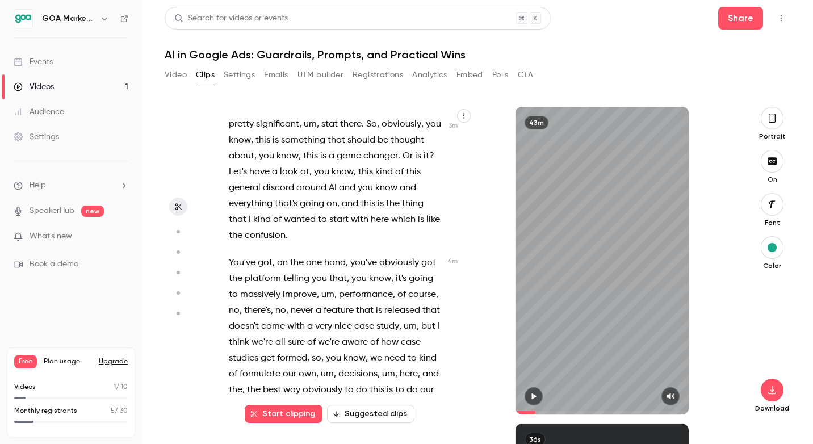
scroll to position [1522, 0]
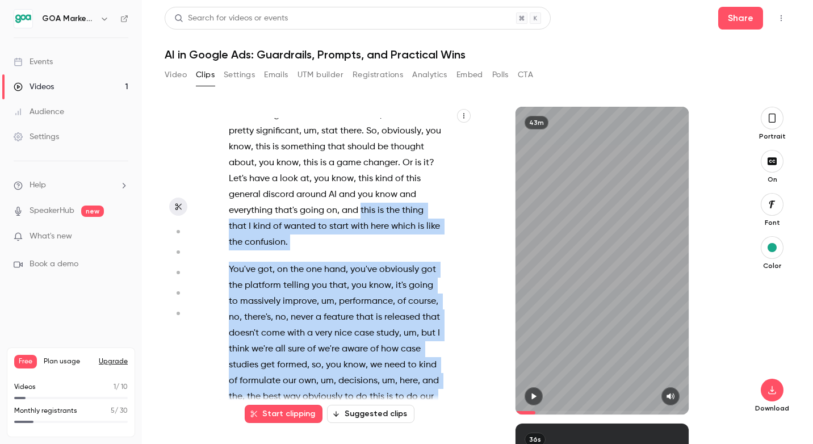
drag, startPoint x: 316, startPoint y: 179, endPoint x: 401, endPoint y: 377, distance: 215.2
click at [401, 377] on div "Hello . Welcome everyone to our first webinar in a new series that we are runni…" at bounding box center [341, 266] width 253 height 296
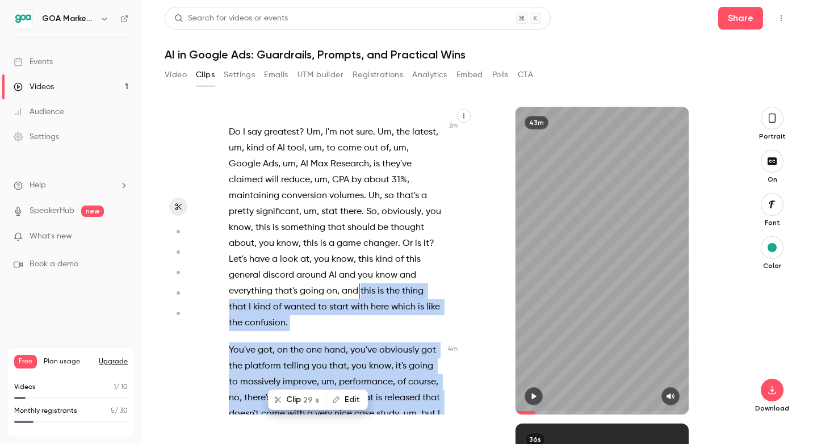
scroll to position [1435, 0]
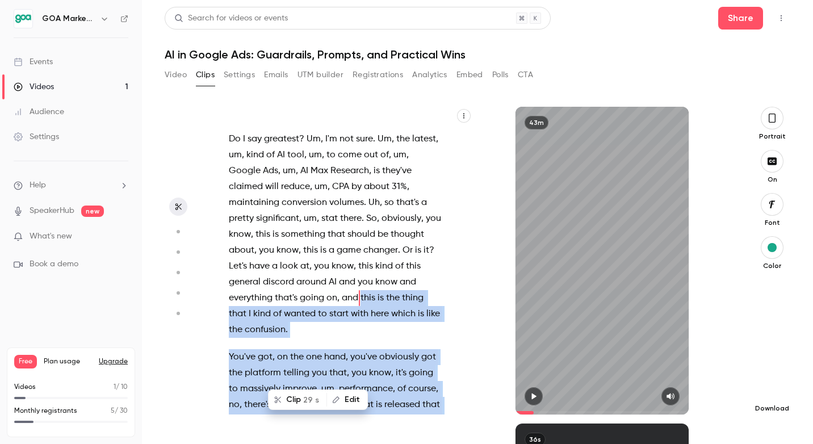
click at [771, 394] on icon "button" at bounding box center [771, 390] width 7 height 9
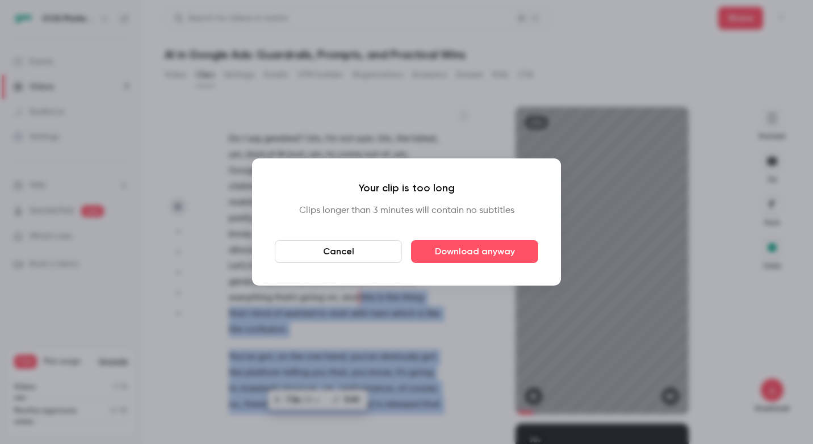
click at [354, 255] on button "Cancel" at bounding box center [338, 251] width 127 height 23
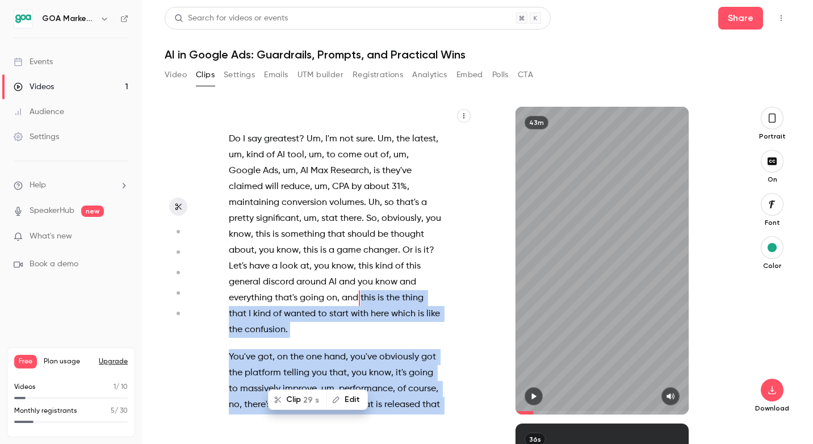
click at [441, 312] on div "Hello . Welcome everyone to our first webinar in a new series that we are runni…" at bounding box center [341, 266] width 253 height 296
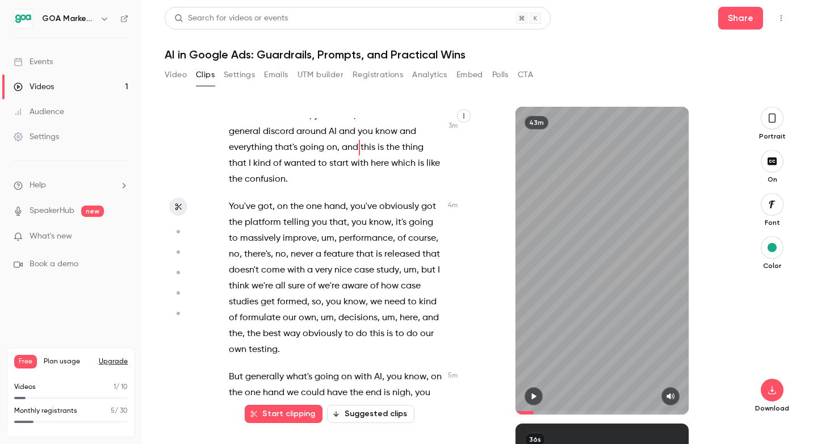
scroll to position [1587, 0]
click at [354, 328] on span at bounding box center [355, 332] width 2 height 9
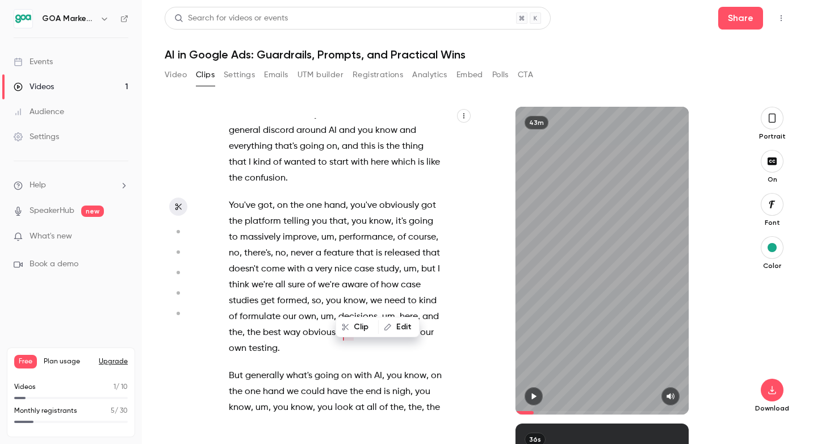
scroll to position [1621, 0]
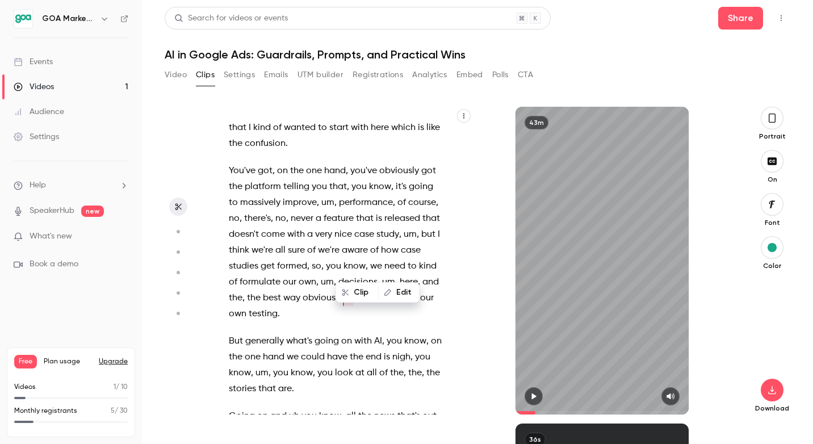
click at [309, 293] on div "Hello . Welcome everyone to our first webinar in a new series that we are runni…" at bounding box center [341, 266] width 253 height 296
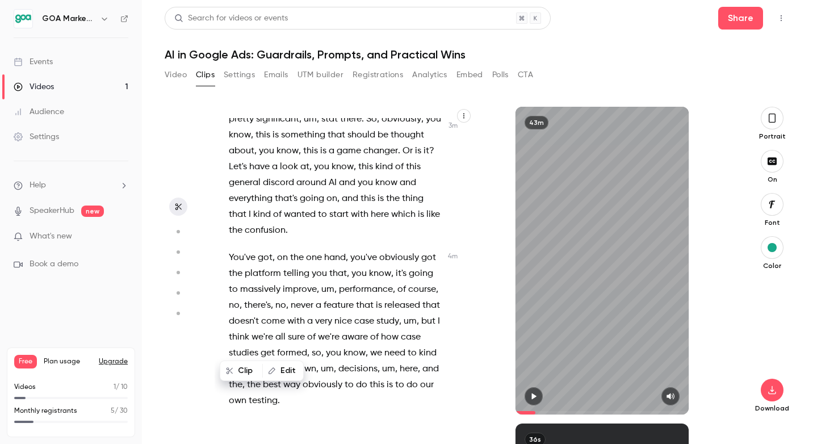
scroll to position [1533, 0]
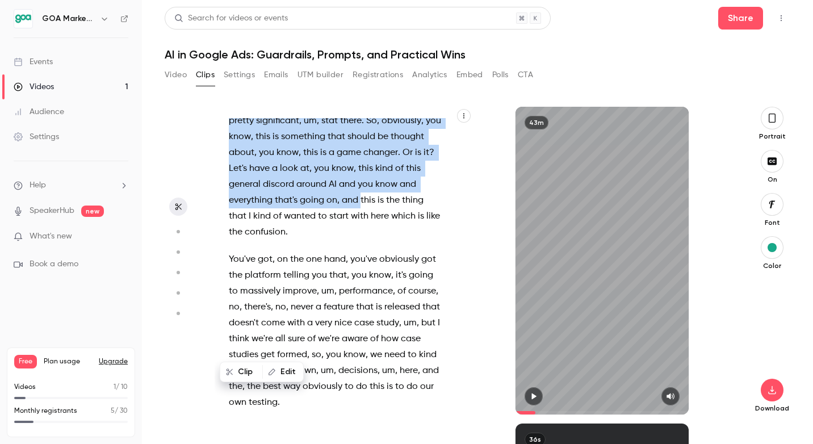
drag, startPoint x: 315, startPoint y: 169, endPoint x: 202, endPoint y: 369, distance: 229.6
click at [202, 369] on section "Hello . Welcome everyone to our first webinar in a new series that we are runni…" at bounding box center [478, 275] width 626 height 337
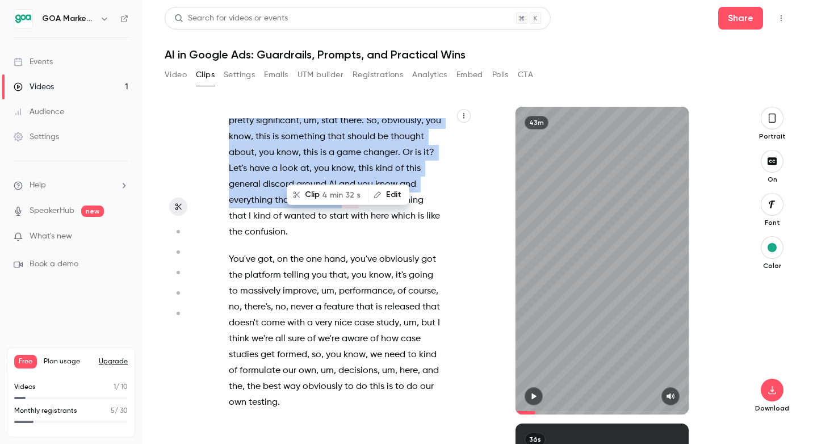
type input "*"
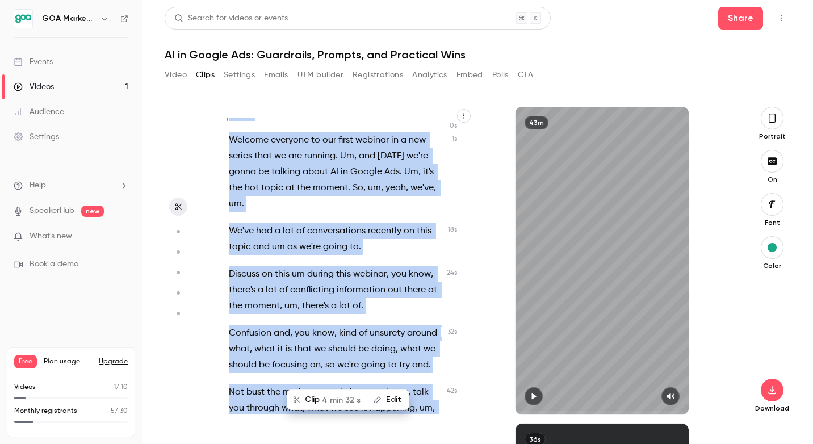
scroll to position [0, 0]
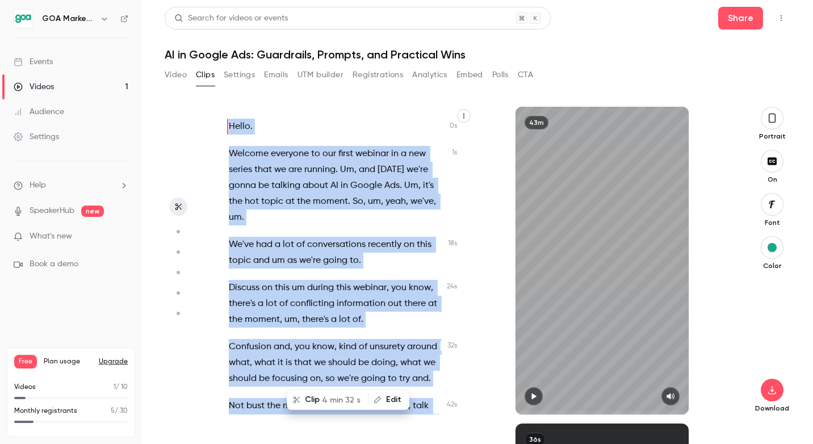
click at [471, 331] on div "Hello . Welcome everyone to our first webinar in a new series that we are runni…" at bounding box center [344, 261] width 258 height 308
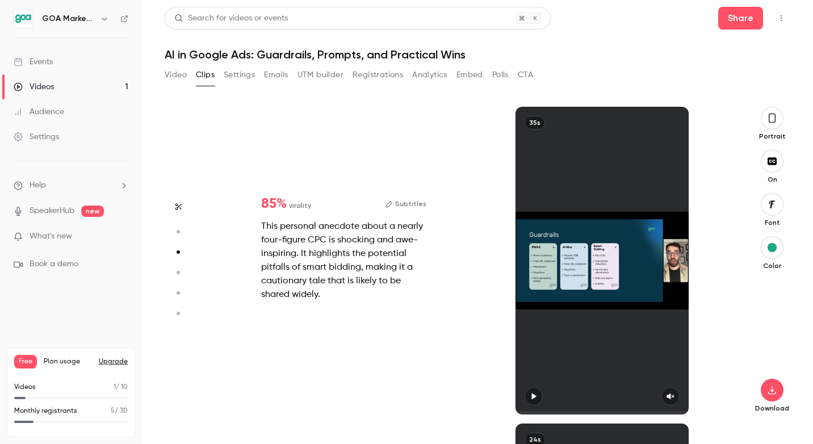
scroll to position [634, 0]
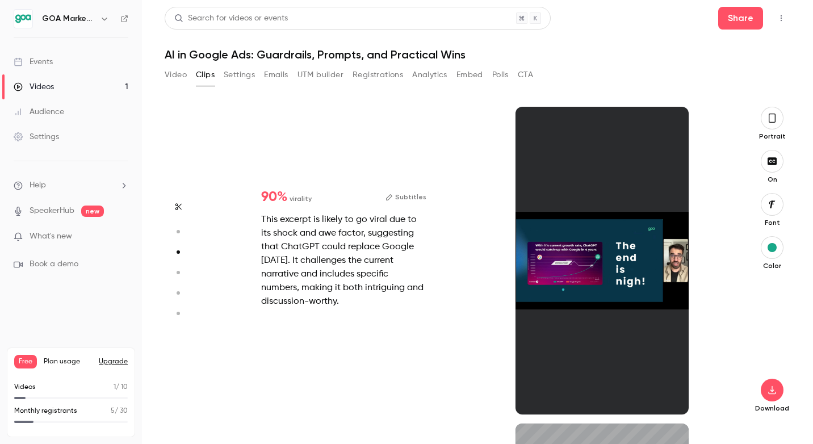
type input "*"
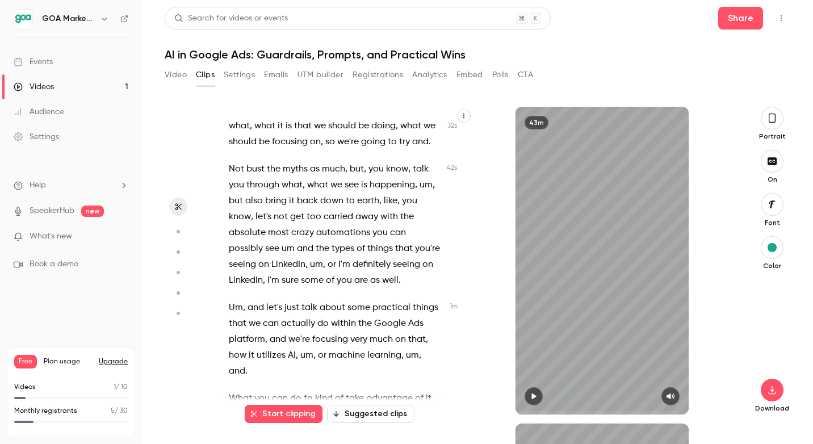
scroll to position [239, 0]
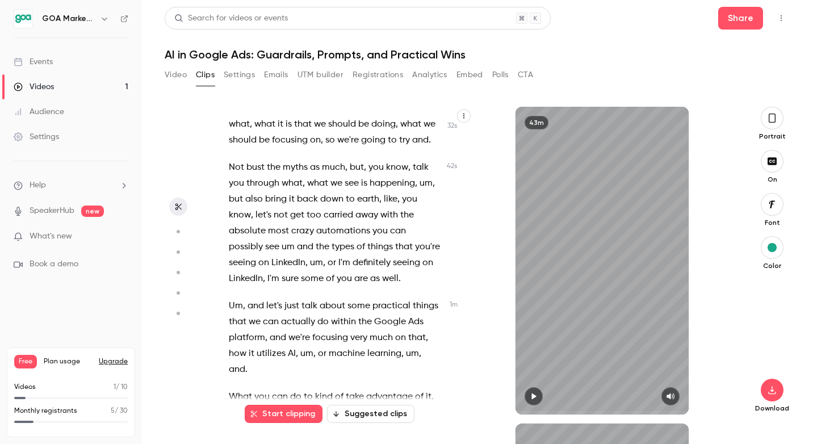
click at [280, 413] on button "Start clipping" at bounding box center [284, 414] width 78 height 18
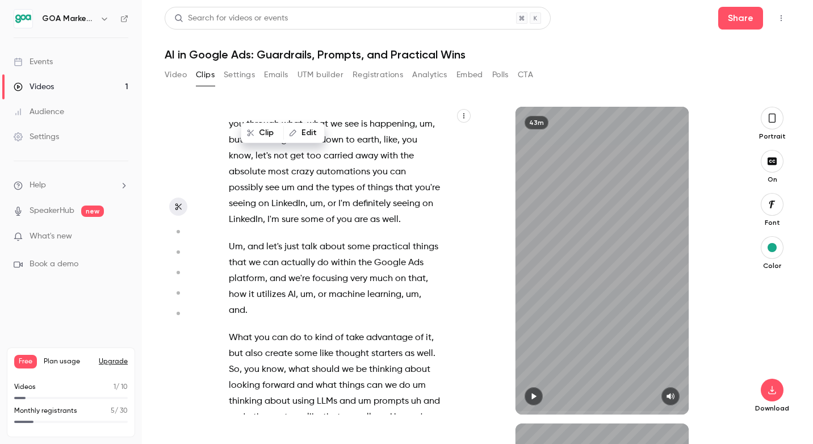
scroll to position [321, 0]
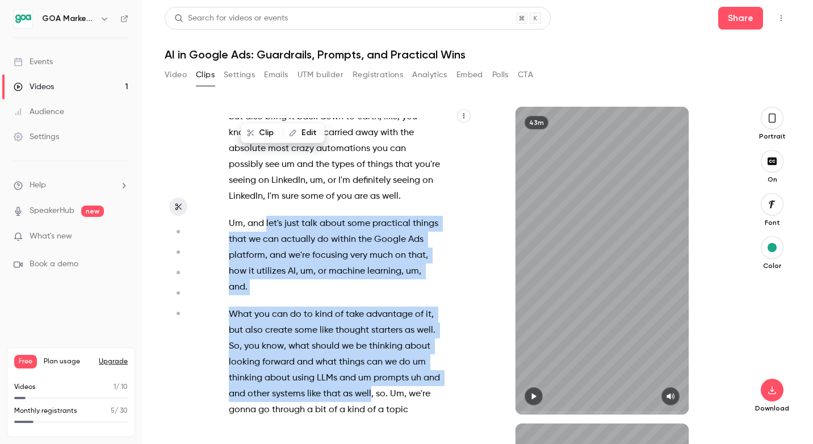
drag, startPoint x: 265, startPoint y: 221, endPoint x: 372, endPoint y: 382, distance: 192.8
click at [372, 382] on div "Hello . Welcome everyone to our first webinar in a new series that we are runni…" at bounding box center [341, 266] width 253 height 296
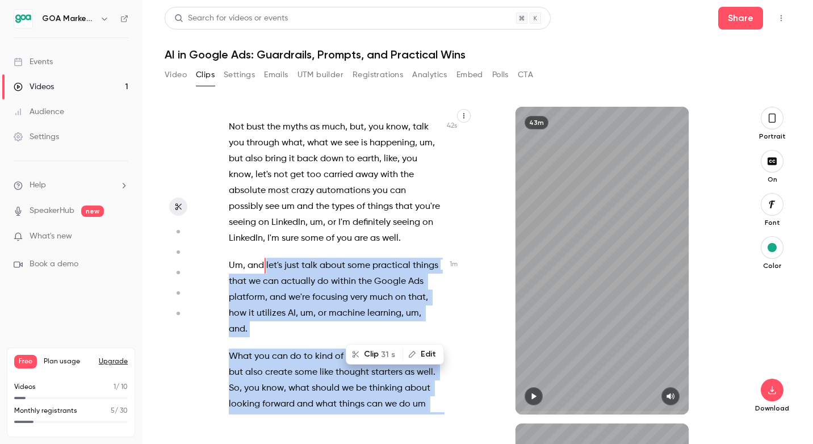
scroll to position [279, 0]
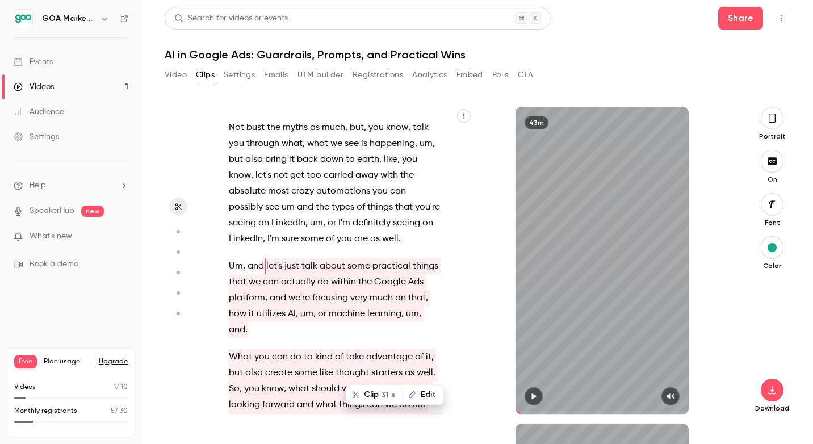
click at [542, 399] on div at bounding box center [602, 396] width 173 height 18
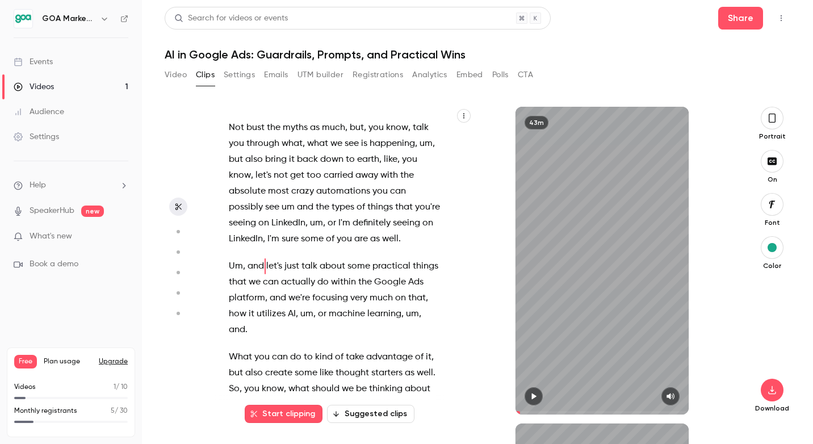
click at [532, 399] on icon "button" at bounding box center [533, 396] width 9 height 8
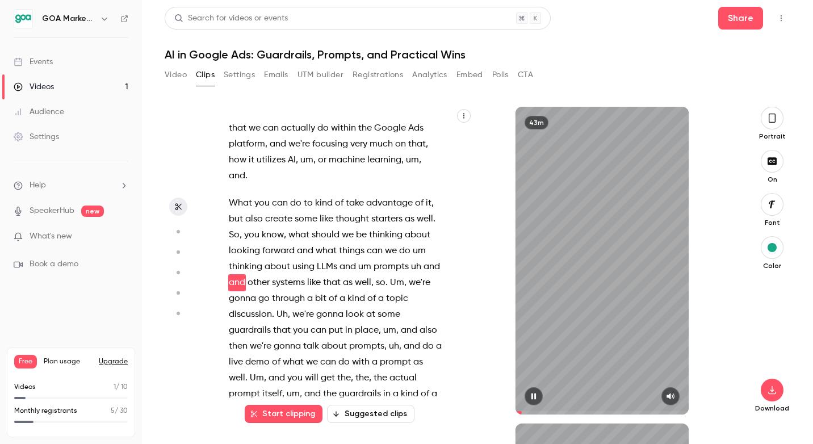
scroll to position [433, 0]
click at [570, 375] on div "43m" at bounding box center [602, 261] width 173 height 308
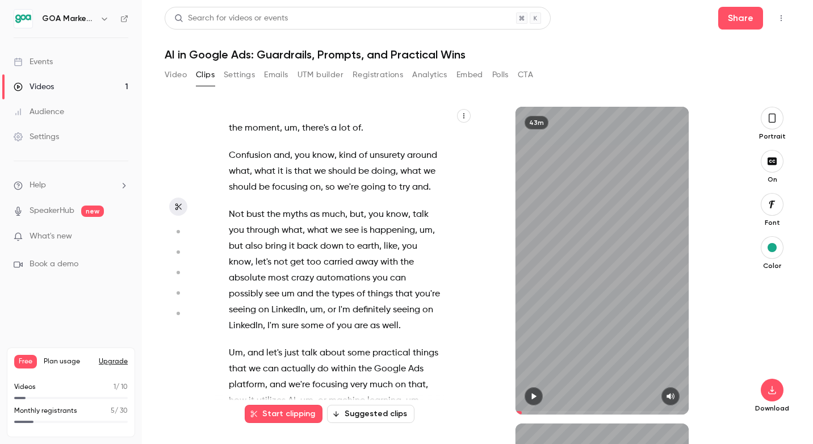
scroll to position [193, 0]
click at [257, 263] on span "let's" at bounding box center [264, 262] width 16 height 16
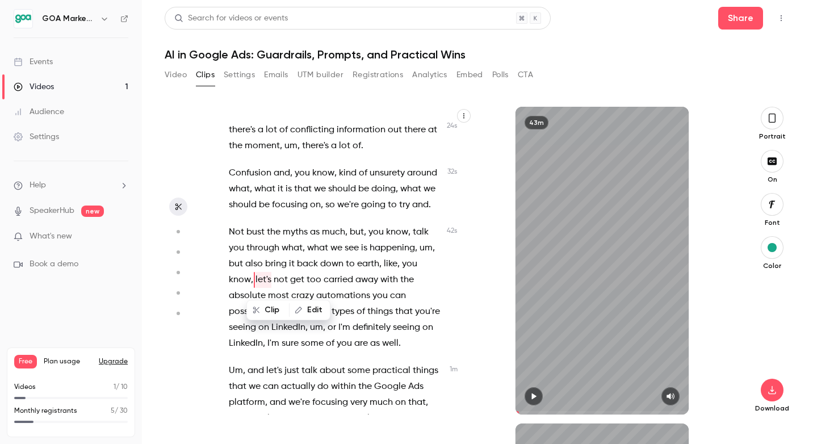
scroll to position [183, 0]
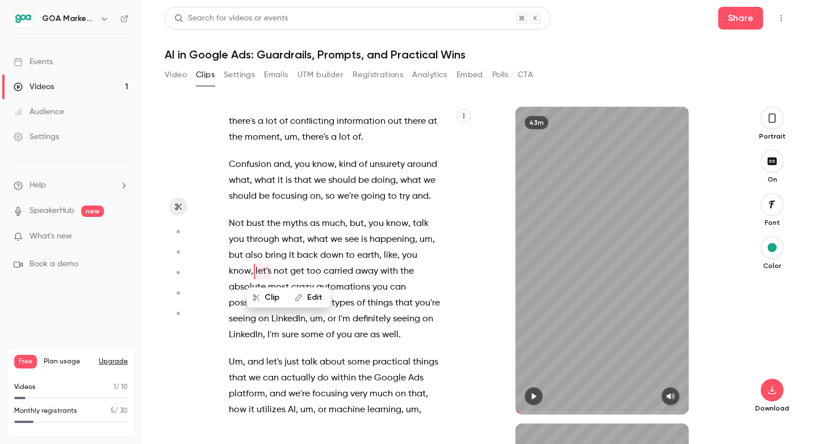
click at [536, 391] on button "button" at bounding box center [534, 396] width 18 height 18
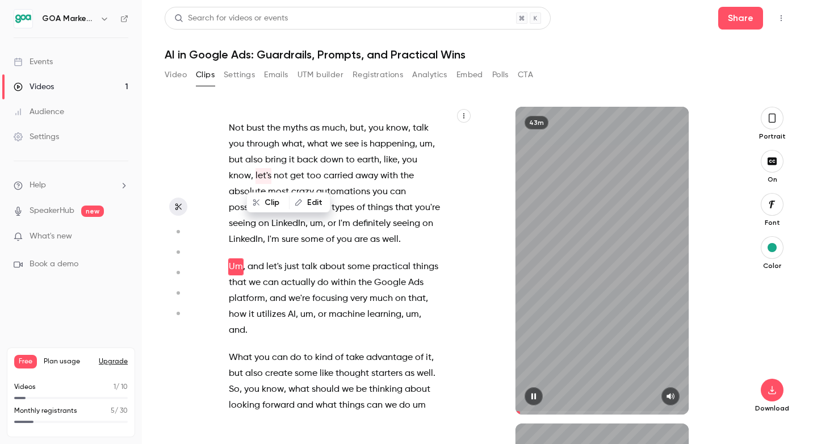
scroll to position [279, 0]
click at [534, 393] on icon "button" at bounding box center [533, 396] width 9 height 8
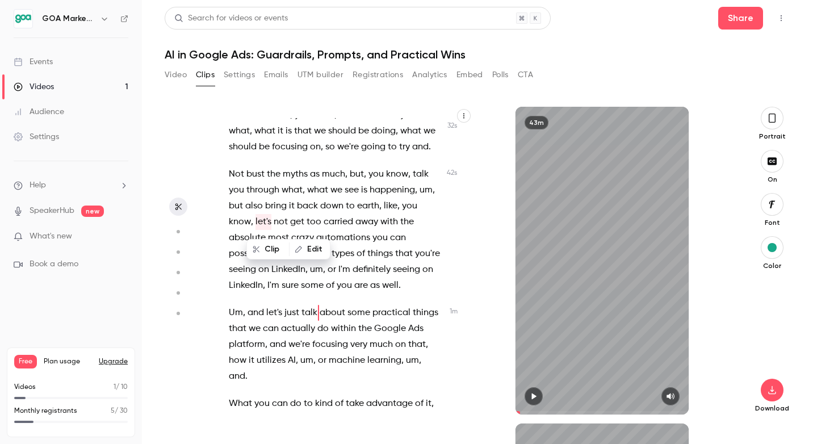
scroll to position [231, 0]
click at [266, 253] on button "Clip" at bounding box center [268, 249] width 41 height 18
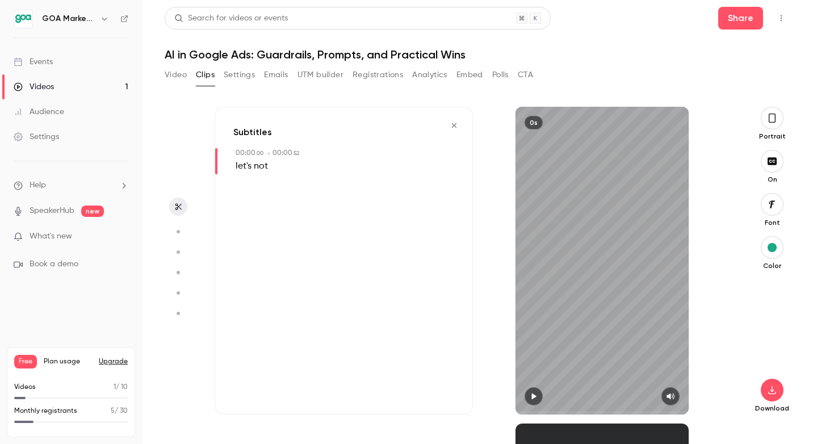
click at [452, 128] on icon "button" at bounding box center [454, 126] width 9 height 8
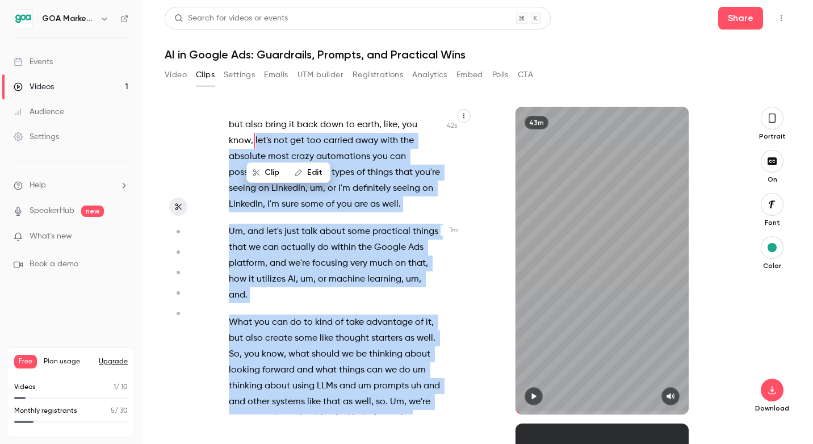
scroll to position [331, 0]
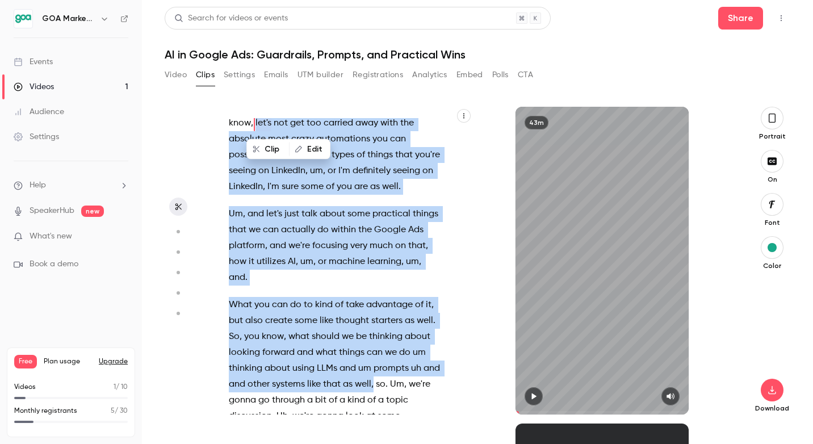
drag, startPoint x: 256, startPoint y: 266, endPoint x: 373, endPoint y: 367, distance: 154.2
click at [373, 367] on div "Hello . Welcome everyone to our first webinar in a new series that we are runni…" at bounding box center [341, 266] width 253 height 296
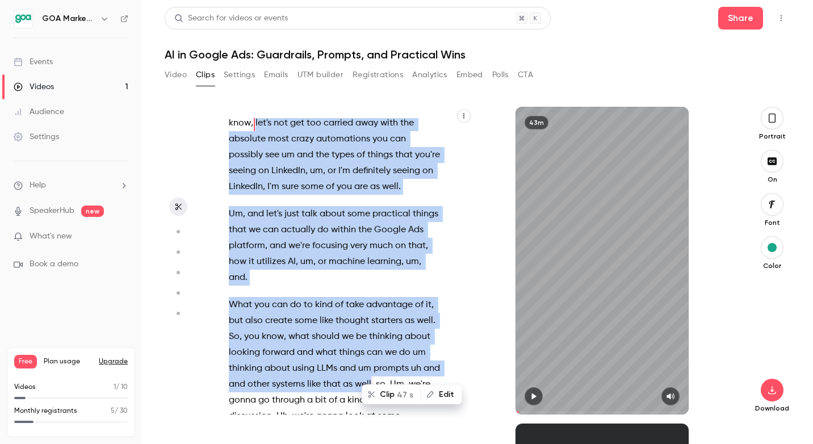
click at [537, 396] on icon "button" at bounding box center [533, 396] width 9 height 8
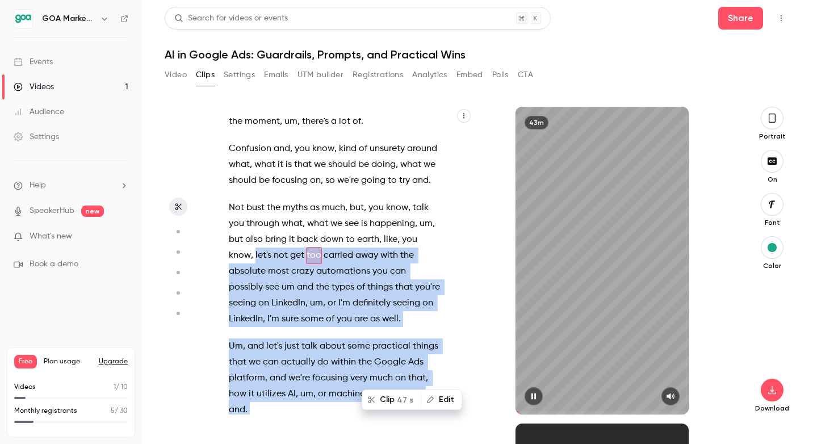
scroll to position [188, 0]
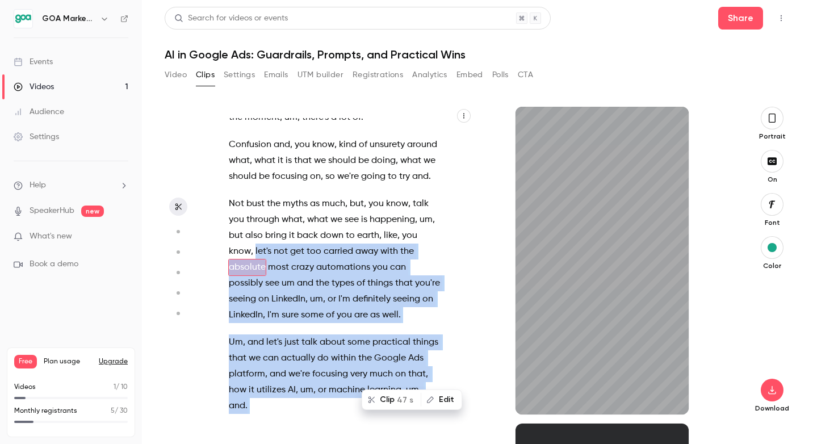
click at [438, 401] on button "Edit" at bounding box center [441, 400] width 39 height 18
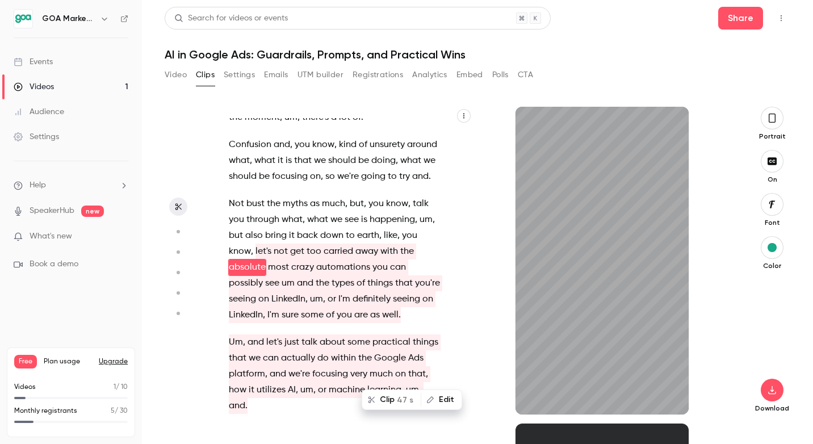
scroll to position [204, 0]
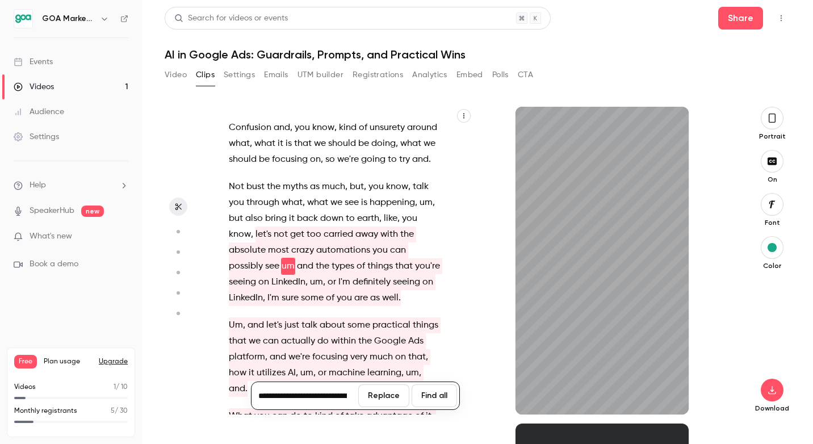
click at [450, 335] on div "Hello . Welcome everyone to our first webinar in a new series that we are runni…" at bounding box center [341, 266] width 253 height 296
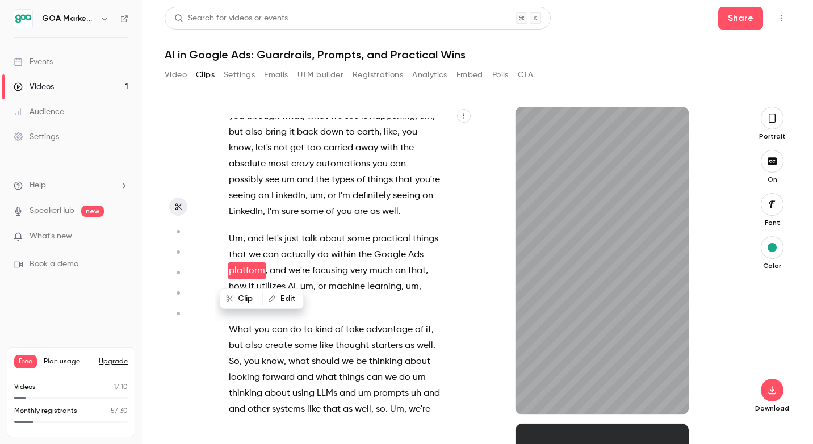
scroll to position [311, 0]
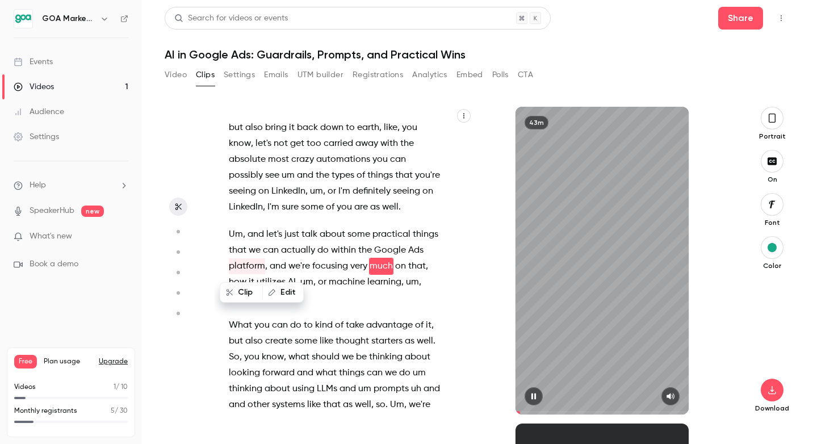
click at [587, 361] on div "43m" at bounding box center [602, 261] width 173 height 308
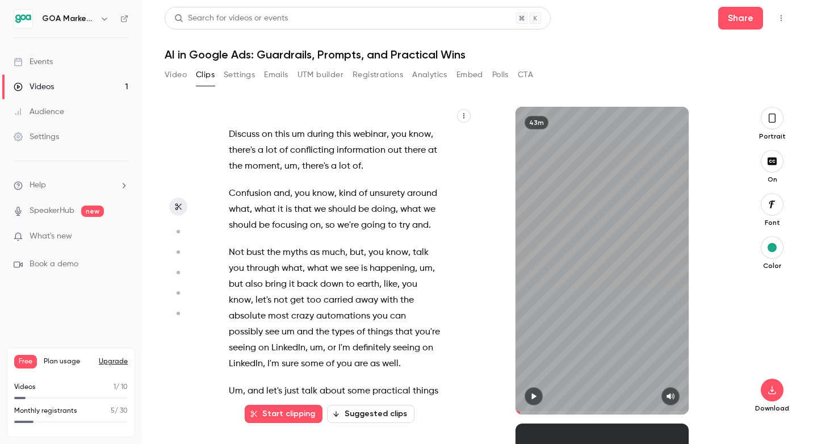
scroll to position [154, 0]
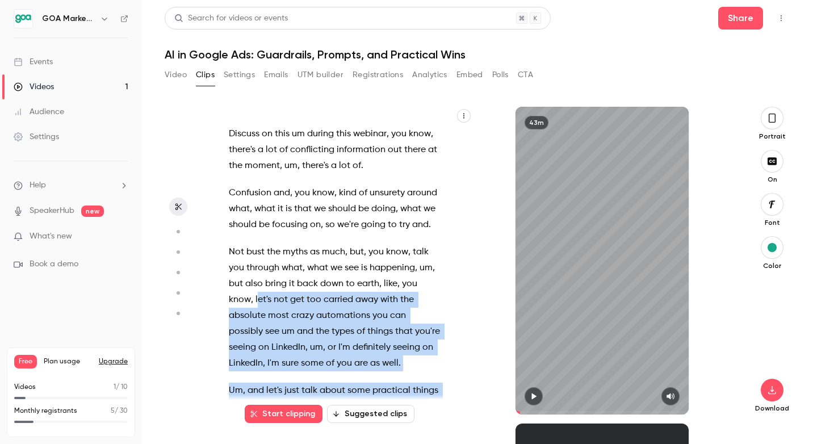
drag, startPoint x: 257, startPoint y: 300, endPoint x: 422, endPoint y: 405, distance: 195.3
click at [422, 405] on div "Hello . Welcome everyone to our first webinar in a new series that we are runni…" at bounding box center [344, 261] width 258 height 308
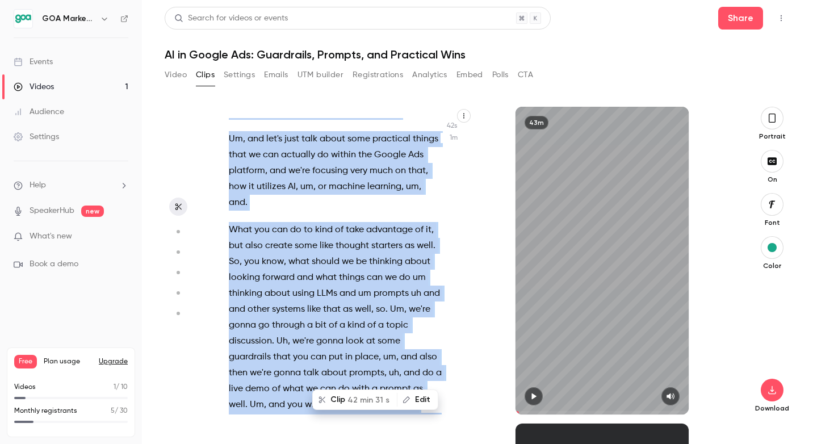
scroll to position [409, 0]
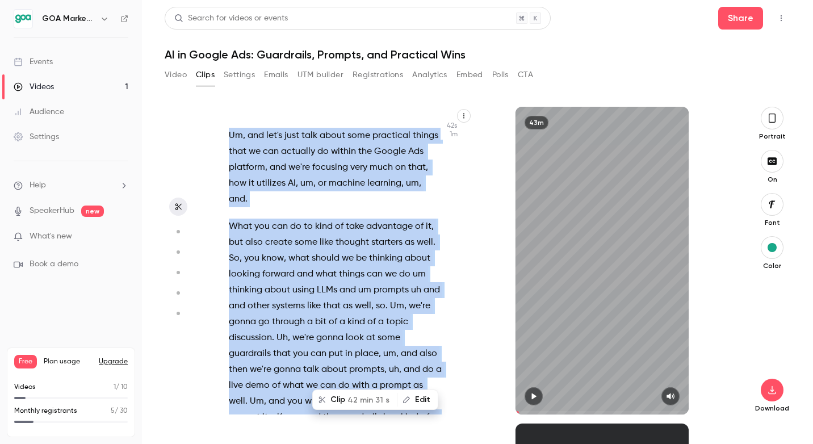
click at [438, 325] on p "What you can do to kind of take advantage of it , but also create some like tho…" at bounding box center [335, 338] width 213 height 239
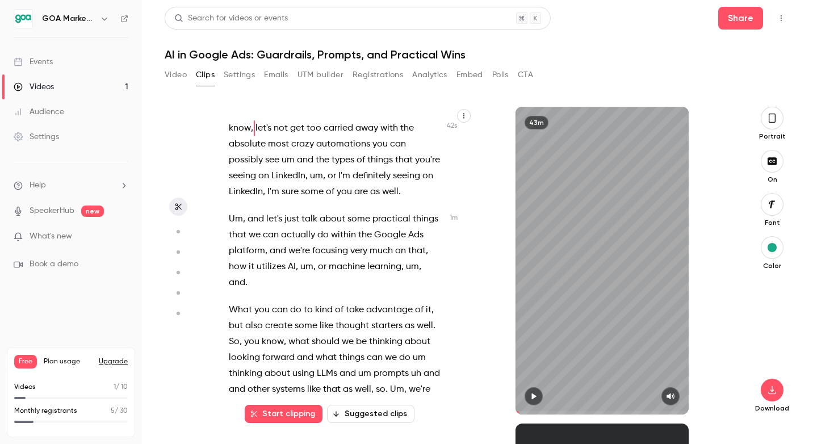
scroll to position [327, 0]
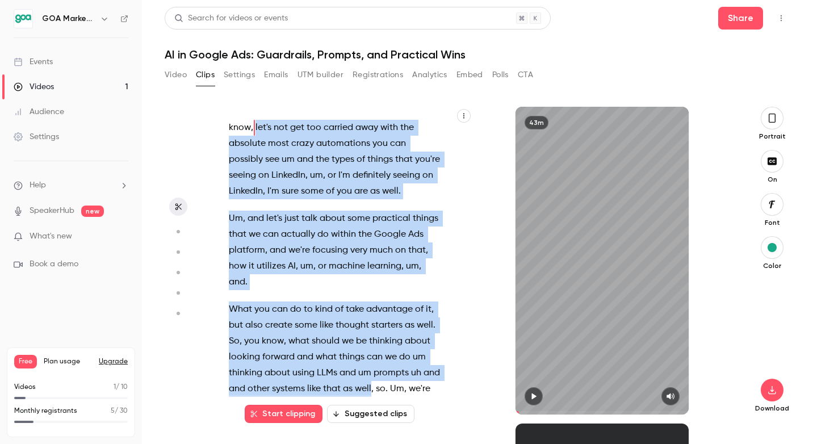
drag, startPoint x: 255, startPoint y: 126, endPoint x: 372, endPoint y: 370, distance: 270.2
click at [372, 370] on div "Hello . Welcome everyone to our first webinar in a new series that we are runni…" at bounding box center [341, 266] width 253 height 296
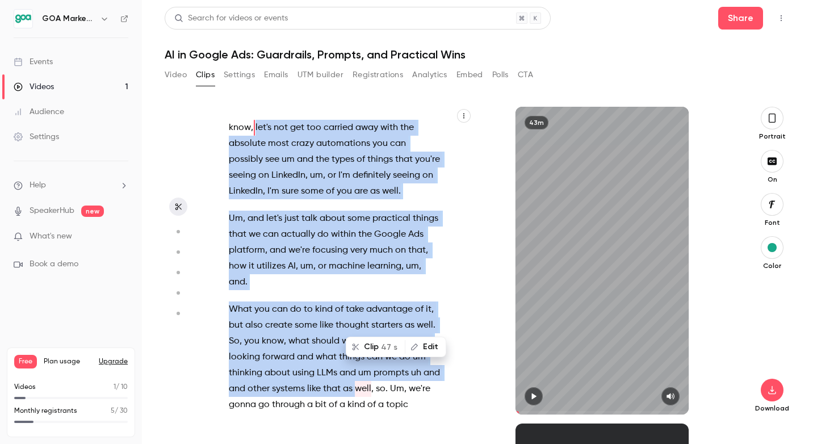
click at [367, 345] on button "Clip 47 s" at bounding box center [375, 347] width 57 height 18
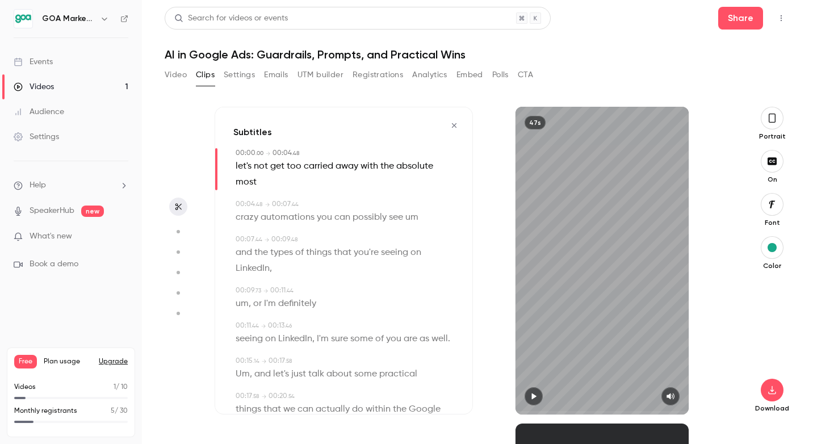
click at [534, 396] on icon "button" at bounding box center [534, 397] width 5 height 6
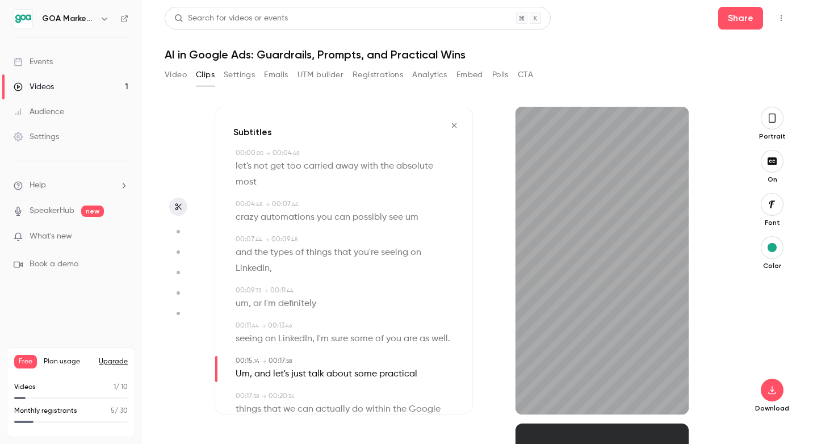
scroll to position [3, 0]
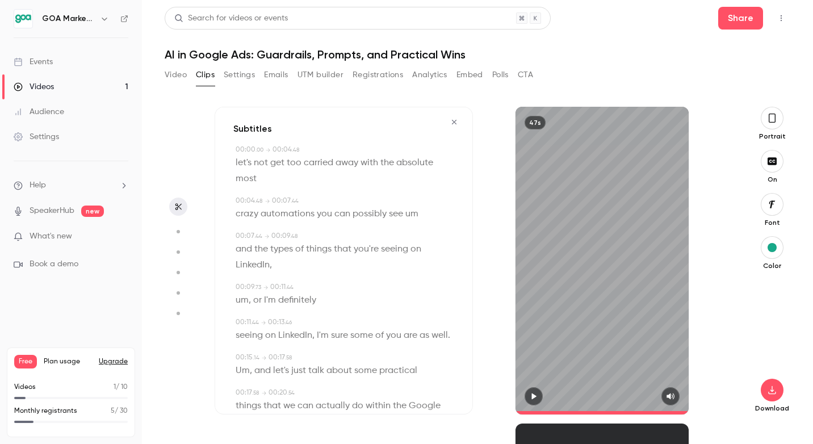
click at [646, 409] on span at bounding box center [602, 413] width 173 height 18
type input "****"
click at [525, 387] on button "button" at bounding box center [534, 396] width 18 height 18
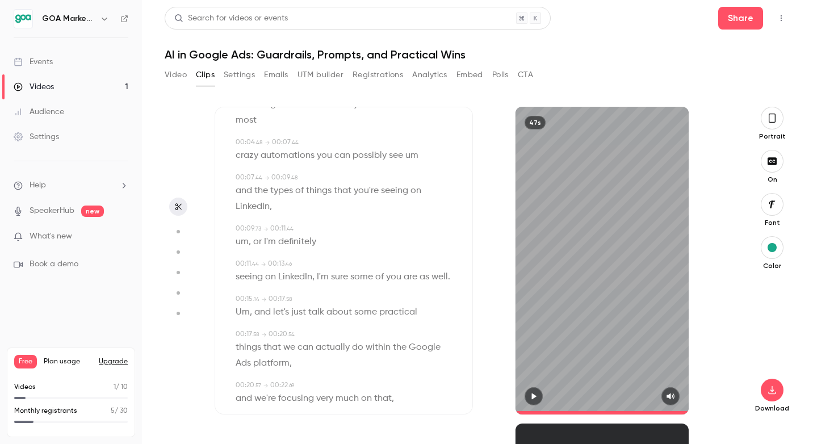
scroll to position [0, 0]
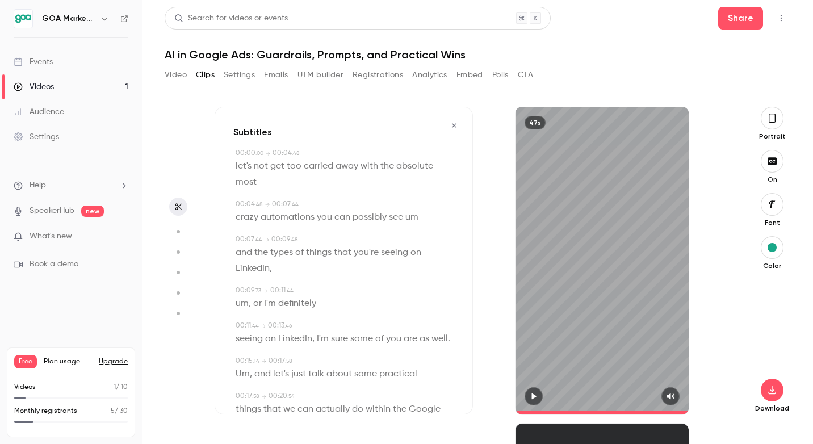
click at [453, 126] on icon "button" at bounding box center [454, 126] width 9 height 8
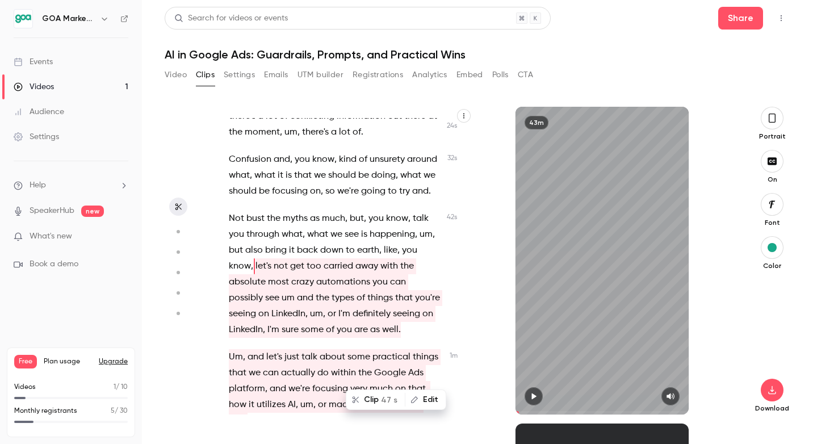
type input "****"
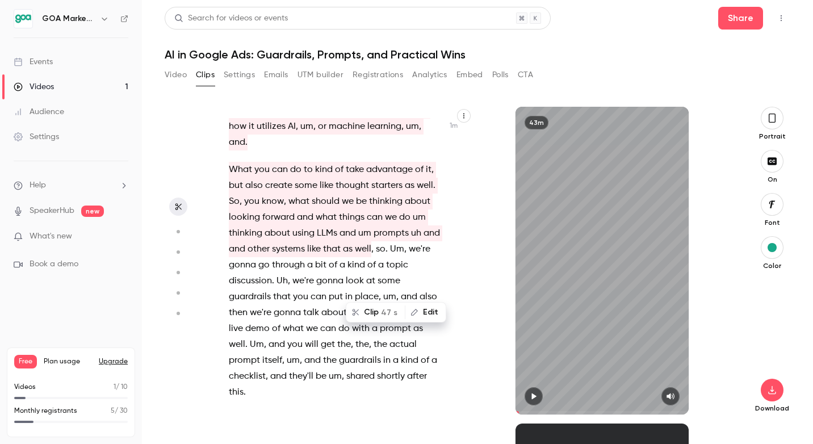
scroll to position [468, 0]
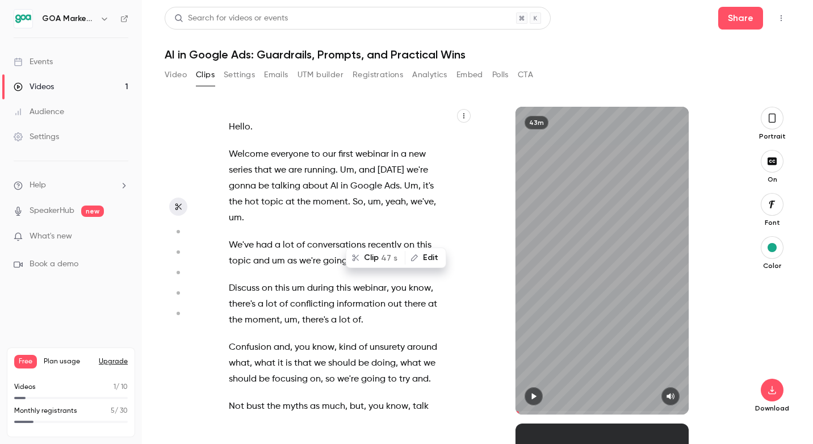
scroll to position [468, 0]
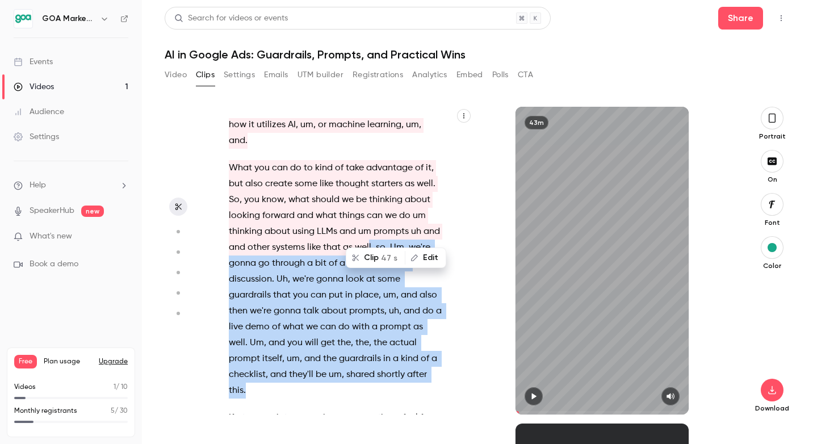
drag, startPoint x: 369, startPoint y: 229, endPoint x: 439, endPoint y: 371, distance: 158.5
click at [439, 371] on p "What you can do to kind of take advantage of it , but also create some like tho…" at bounding box center [335, 279] width 213 height 239
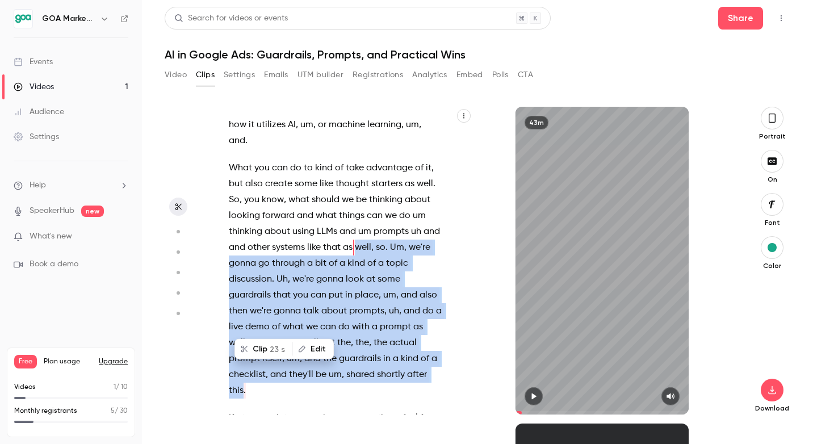
scroll to position [433, 0]
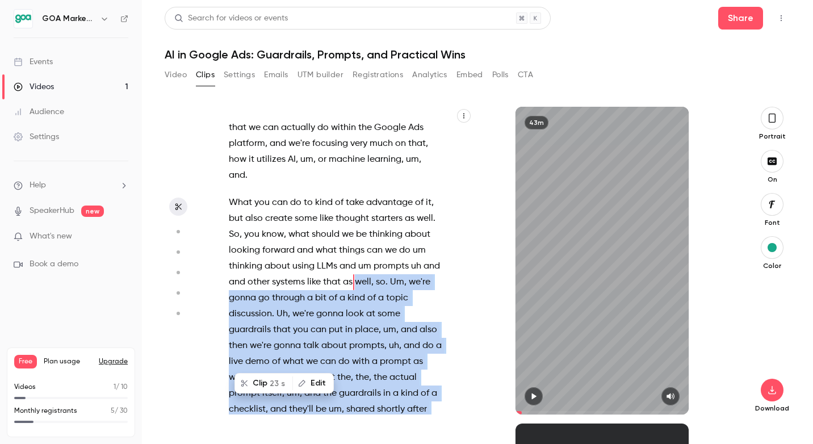
click at [536, 398] on icon "button" at bounding box center [533, 396] width 9 height 8
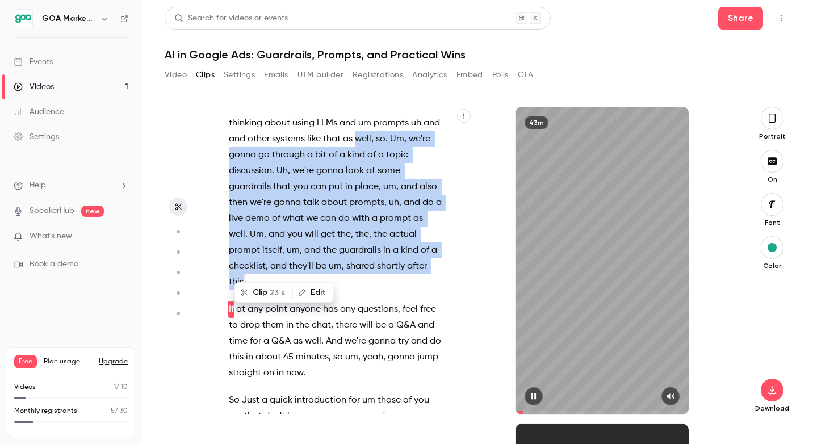
scroll to position [604, 0]
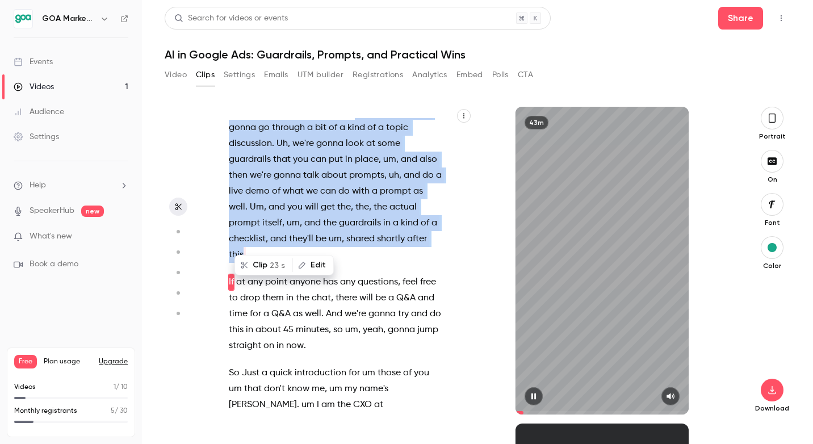
click at [532, 394] on icon "button" at bounding box center [534, 397] width 5 height 6
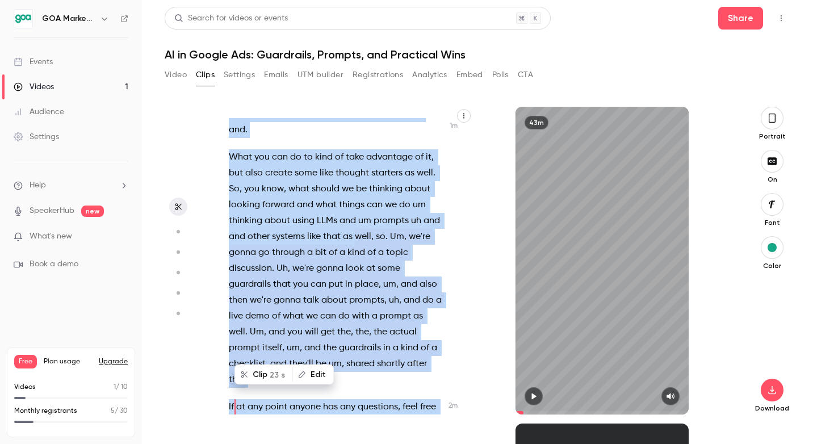
scroll to position [494, 0]
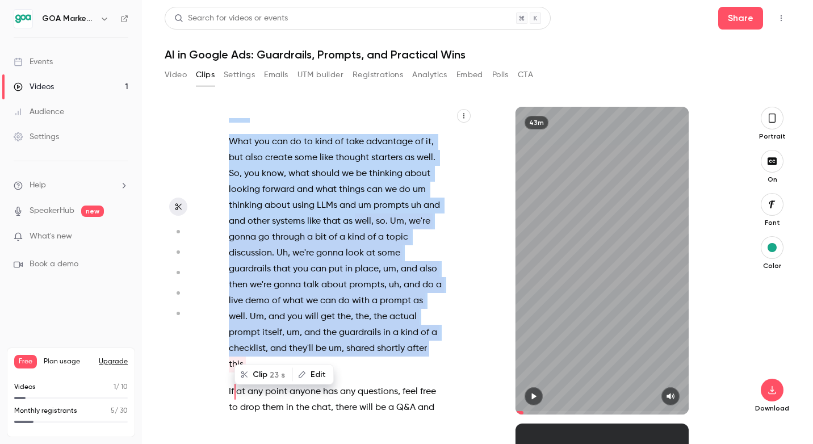
drag, startPoint x: 258, startPoint y: 160, endPoint x: 446, endPoint y: 331, distance: 254.9
click at [446, 331] on div "Hello . Welcome everyone to our first webinar in a new series that we are runni…" at bounding box center [341, 266] width 253 height 296
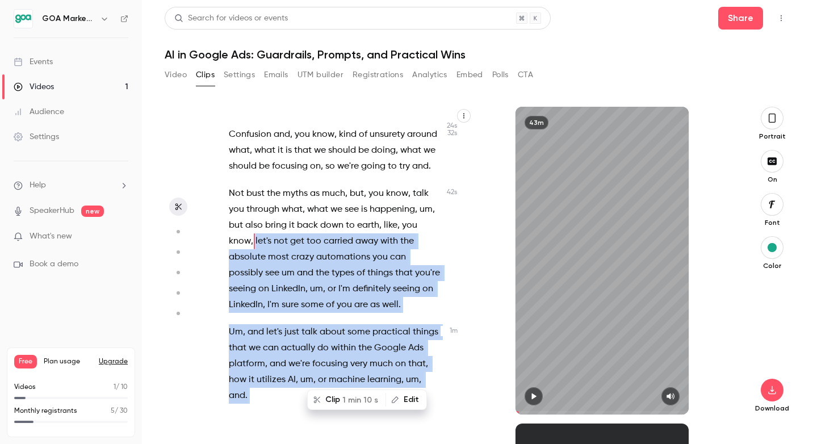
scroll to position [215, 0]
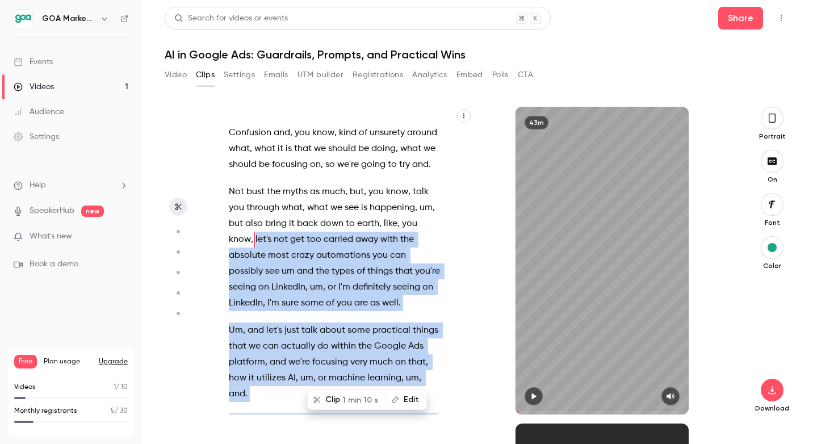
click at [536, 396] on icon "button" at bounding box center [533, 396] width 9 height 8
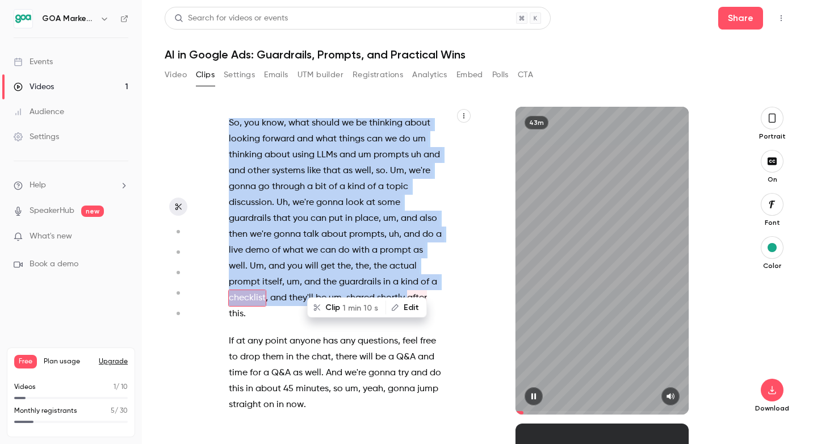
scroll to position [560, 0]
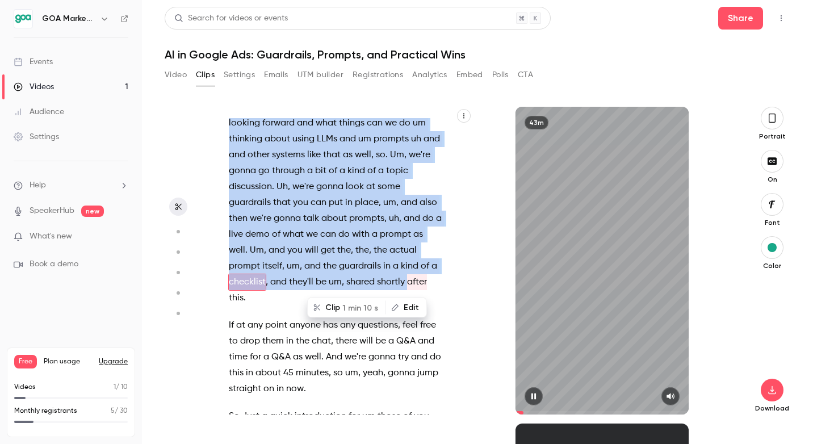
click at [532, 394] on icon "button" at bounding box center [534, 397] width 5 height 6
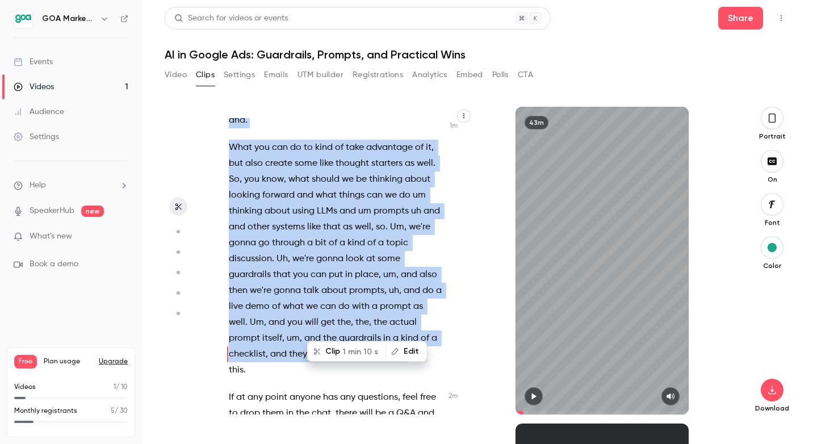
scroll to position [532, 0]
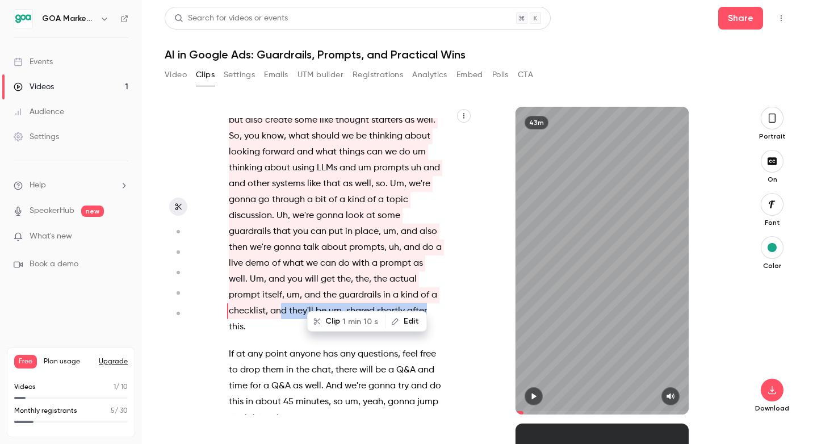
drag, startPoint x: 428, startPoint y: 298, endPoint x: 279, endPoint y: 294, distance: 148.3
click at [279, 294] on p "What you can do to kind of take advantage of it , but also create some like tho…" at bounding box center [335, 216] width 213 height 239
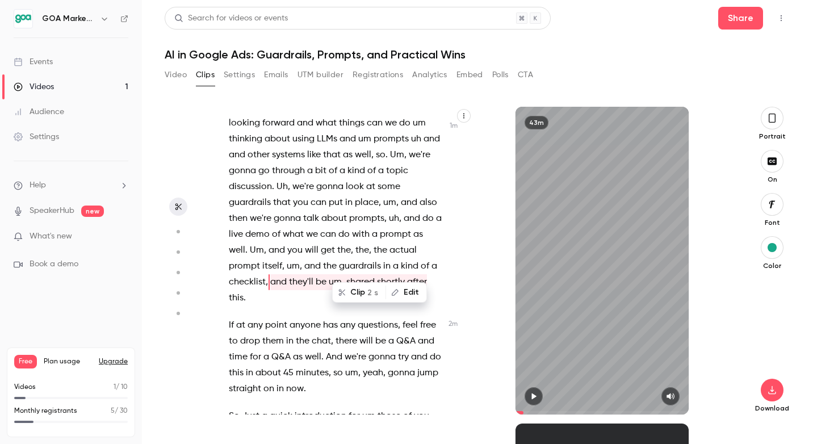
click at [281, 290] on p "What you can do to kind of take advantage of it , but also create some like tho…" at bounding box center [335, 187] width 213 height 239
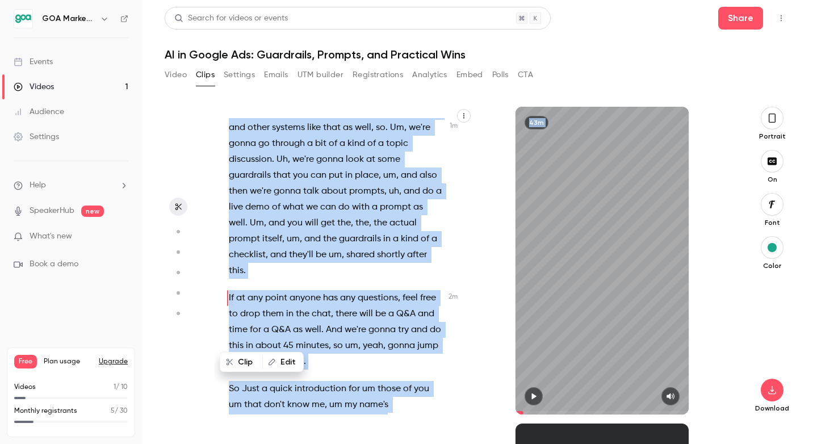
scroll to position [603, 0]
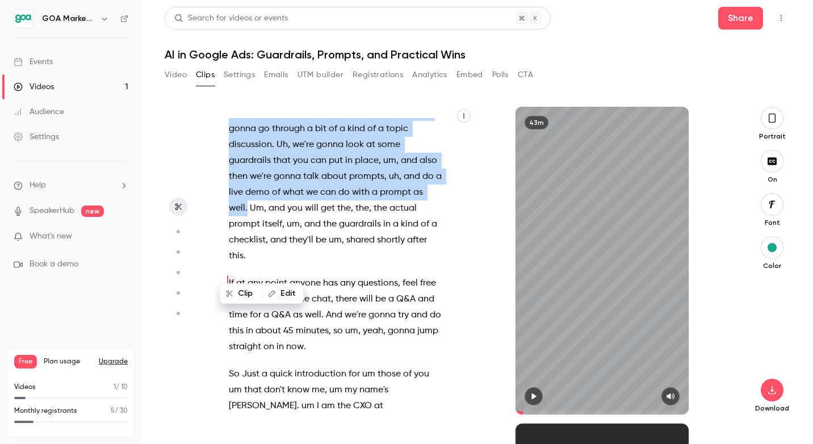
drag, startPoint x: 259, startPoint y: 165, endPoint x: 247, endPoint y: 194, distance: 31.3
click at [247, 194] on div "Hello . Welcome everyone to our first webinar in a new series that we are runni…" at bounding box center [341, 266] width 253 height 296
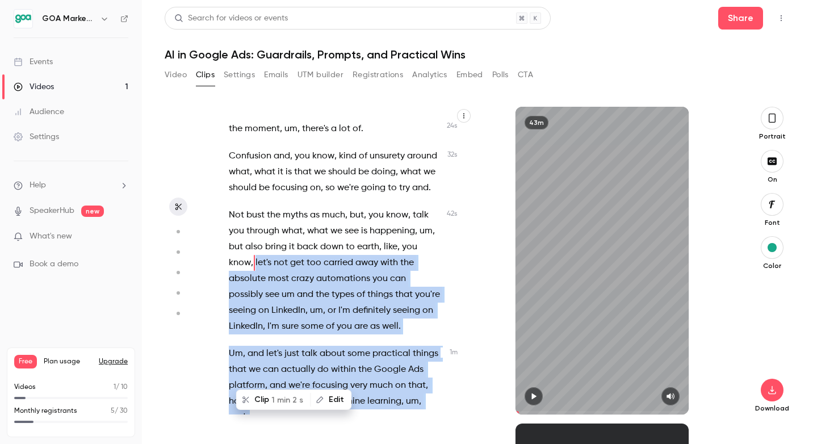
scroll to position [188, 0]
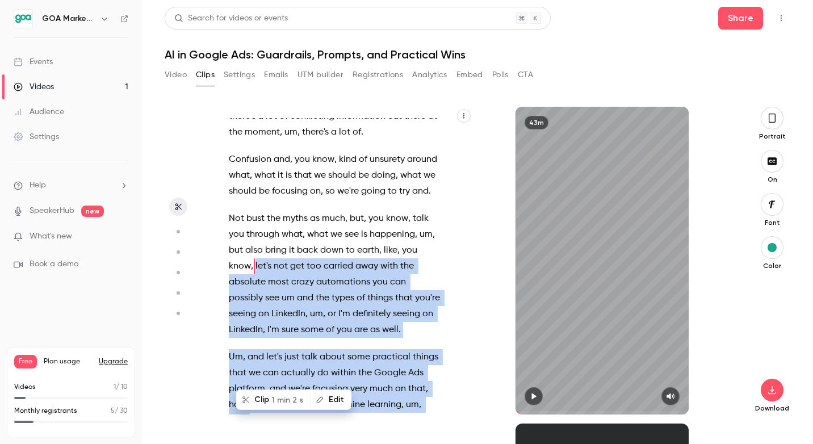
click at [538, 391] on button "button" at bounding box center [534, 396] width 18 height 18
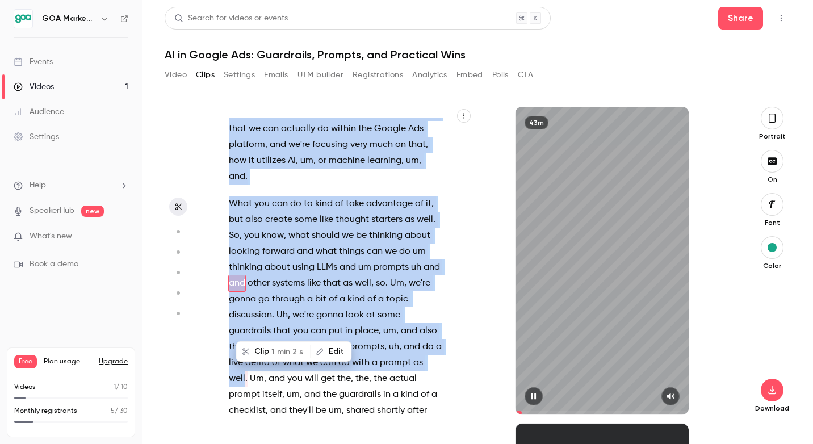
scroll to position [433, 0]
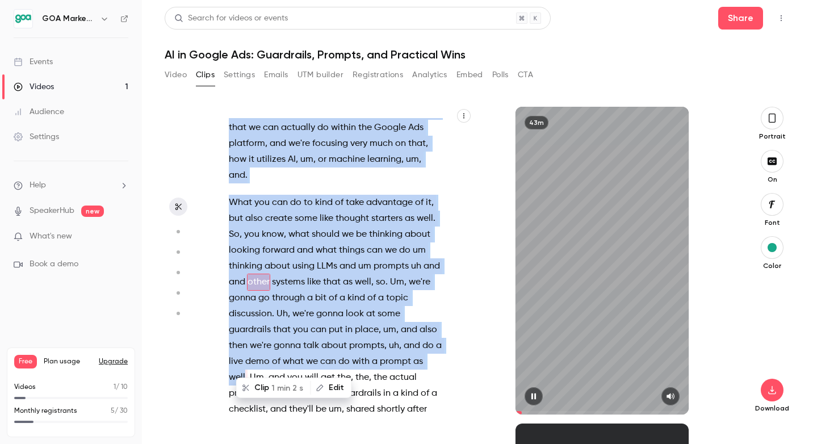
click at [530, 400] on button "button" at bounding box center [534, 396] width 18 height 18
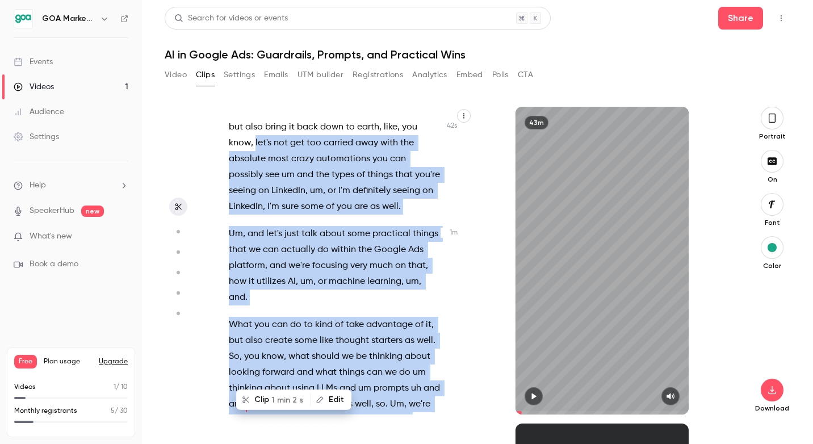
scroll to position [300, 0]
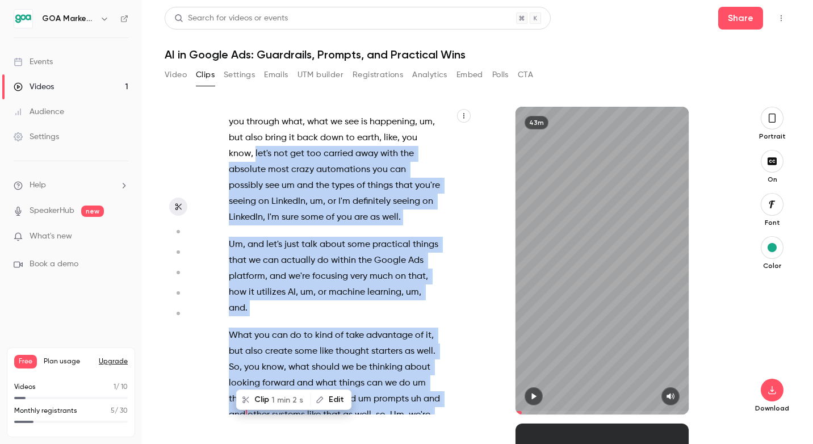
click at [257, 157] on span "let's" at bounding box center [264, 154] width 16 height 16
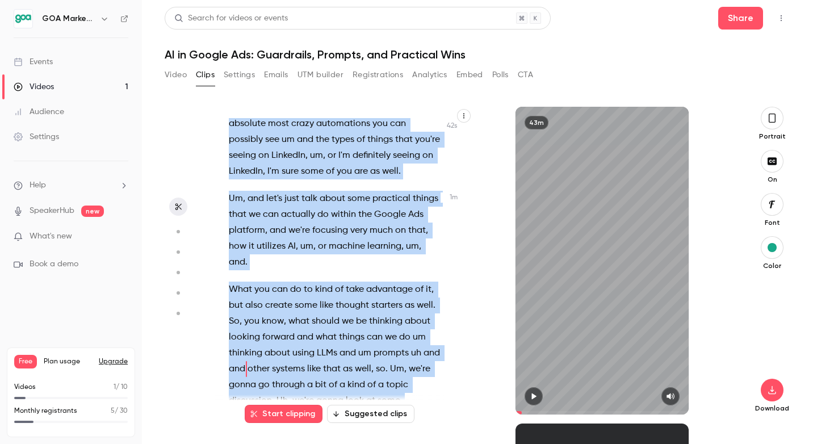
scroll to position [420, 0]
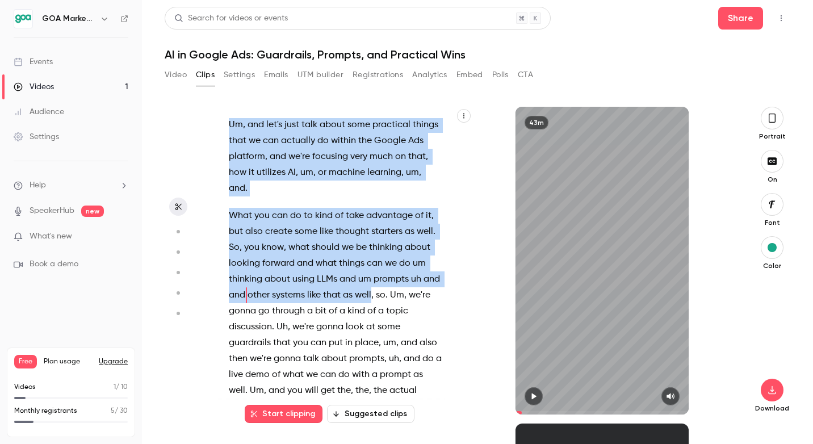
drag, startPoint x: 256, startPoint y: 155, endPoint x: 372, endPoint y: 279, distance: 170.3
click at [372, 279] on div "Hello . Welcome everyone to our first webinar in a new series that we are runni…" at bounding box center [341, 266] width 253 height 296
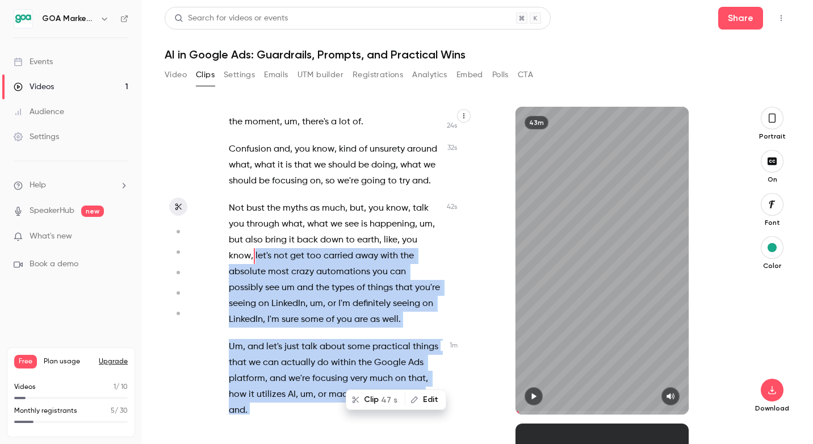
scroll to position [188, 0]
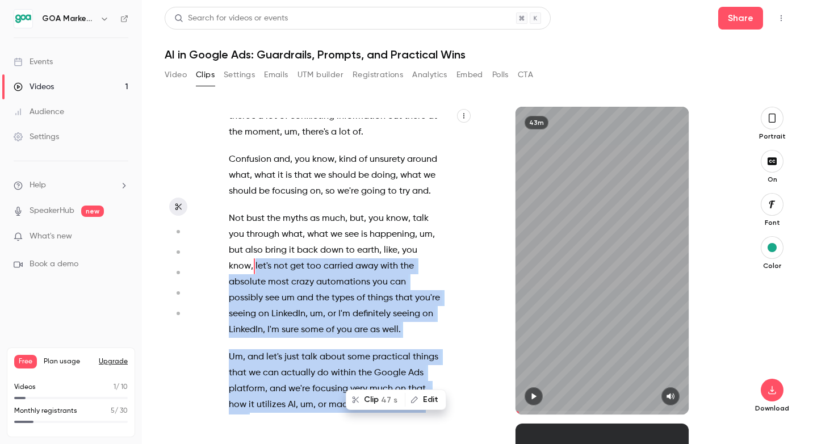
click at [535, 400] on button "button" at bounding box center [534, 396] width 18 height 18
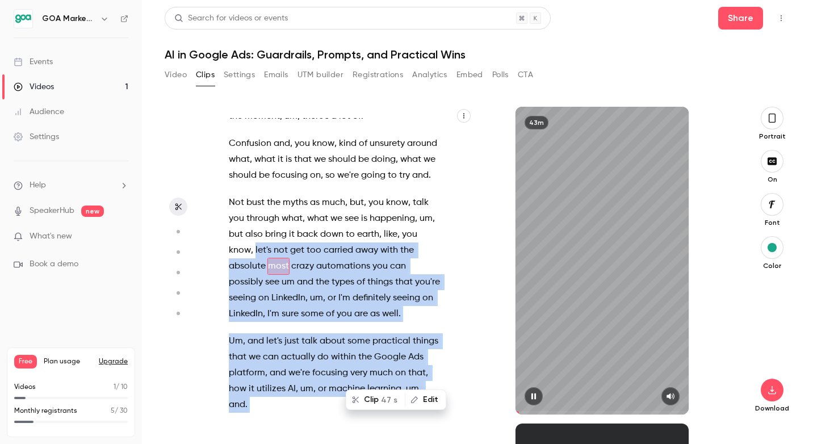
click at [536, 398] on icon "button" at bounding box center [533, 396] width 9 height 8
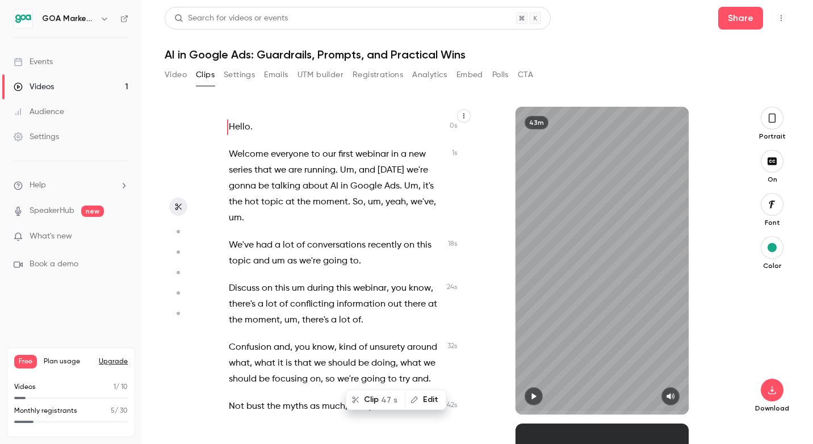
scroll to position [0, 0]
drag, startPoint x: 518, startPoint y: 412, endPoint x: 495, endPoint y: 417, distance: 23.4
click at [495, 417] on div "Hello . Welcome everyone to our first webinar in a new series that we are runni…" at bounding box center [473, 275] width 517 height 337
click at [537, 401] on button "button" at bounding box center [534, 396] width 18 height 18
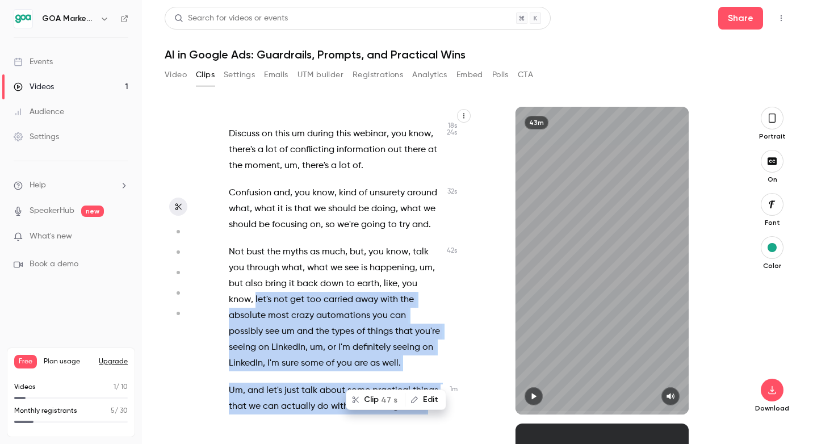
scroll to position [159, 0]
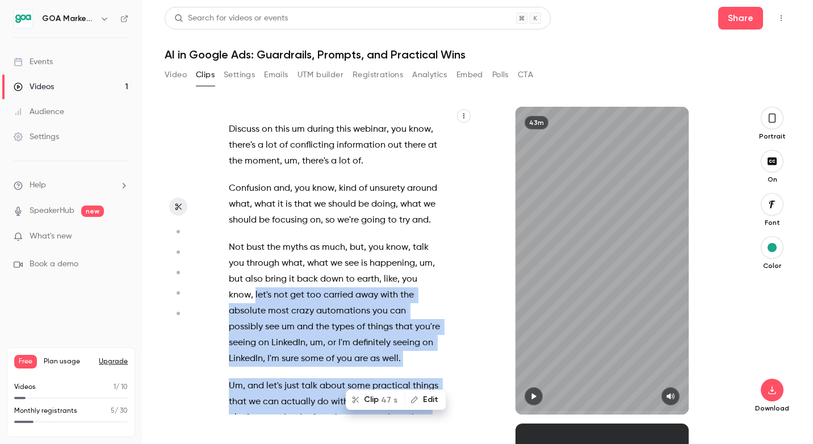
click at [258, 297] on span "let's" at bounding box center [264, 295] width 16 height 16
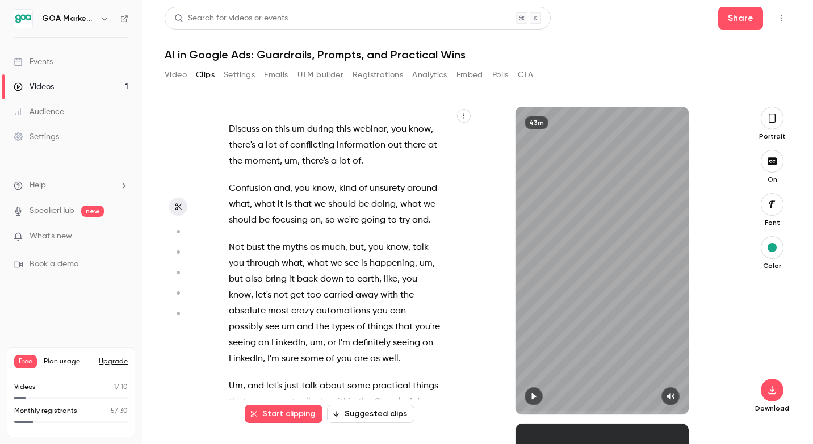
click at [256, 295] on span "let's" at bounding box center [264, 295] width 16 height 16
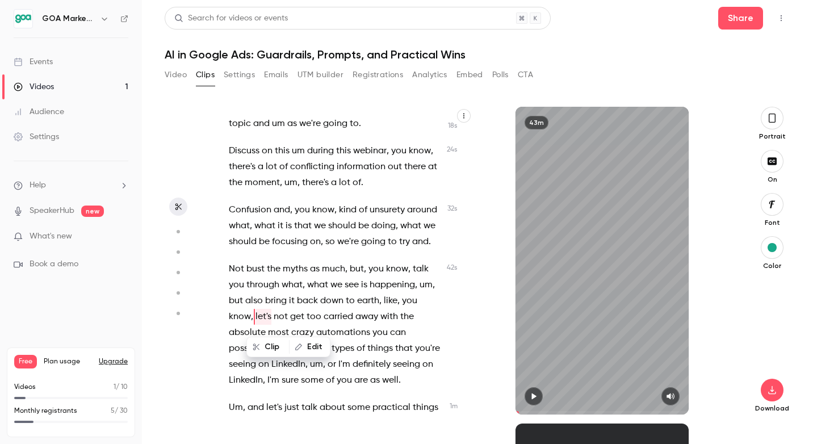
scroll to position [139, 0]
click at [256, 355] on span "seeing" at bounding box center [242, 363] width 27 height 16
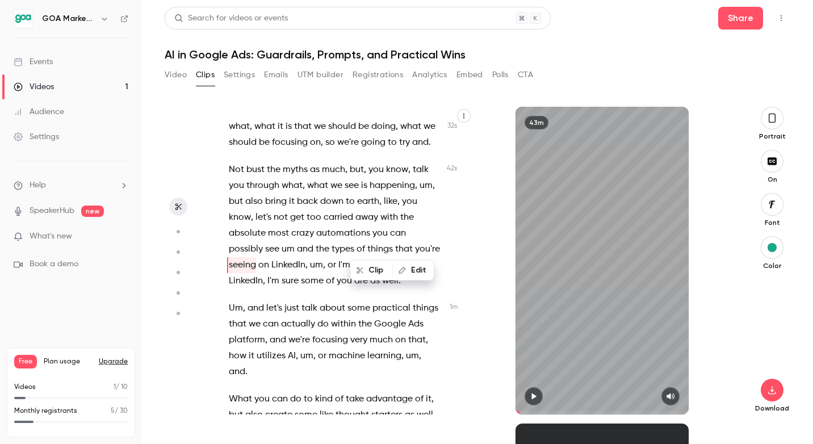
scroll to position [242, 0]
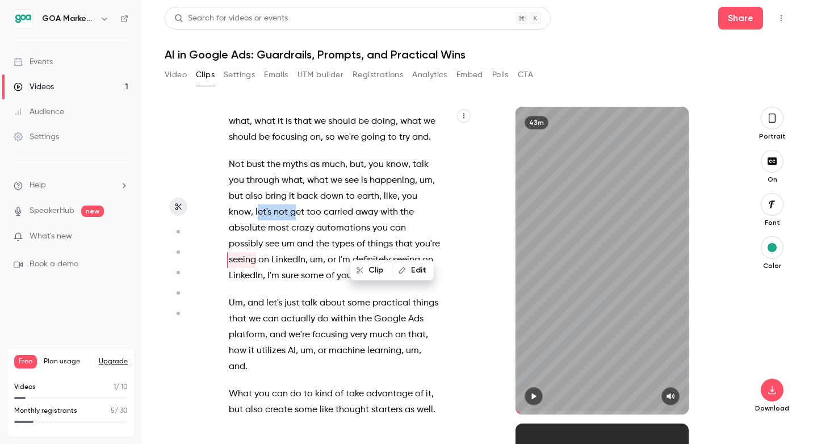
drag, startPoint x: 259, startPoint y: 212, endPoint x: 295, endPoint y: 219, distance: 37.1
click at [295, 219] on p "Not bust the myths as much , but , you know , talk you through what , what we s…" at bounding box center [335, 220] width 213 height 127
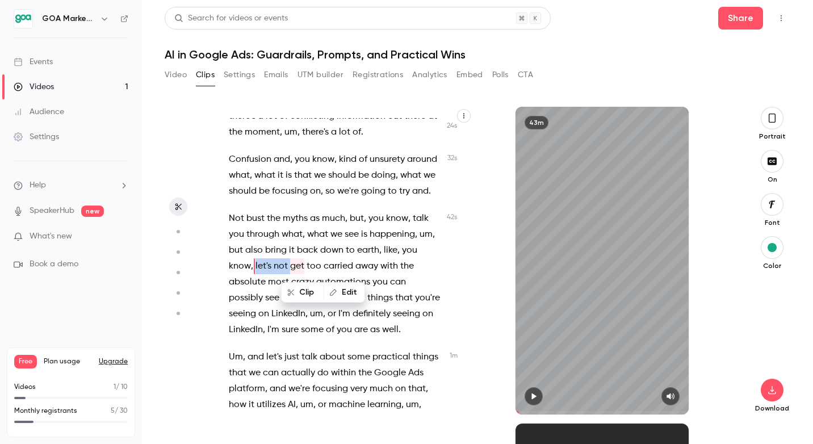
scroll to position [188, 0]
click at [458, 302] on div "Hello . Welcome everyone to our first webinar in a new series that we are runni…" at bounding box center [341, 266] width 253 height 296
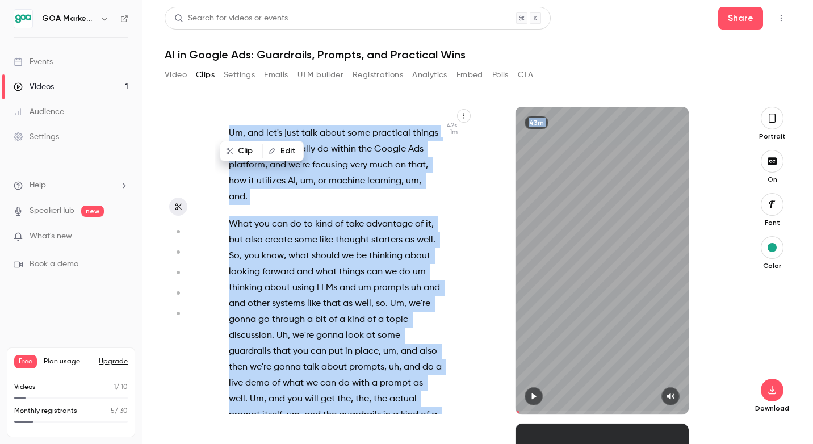
scroll to position [465, 0]
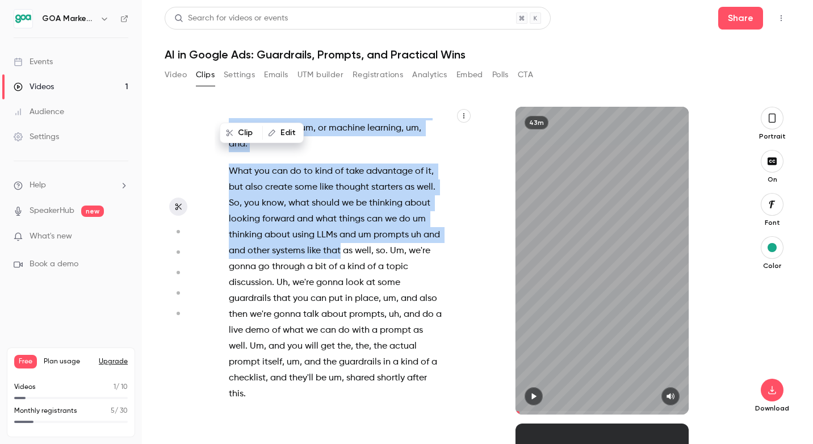
drag, startPoint x: 256, startPoint y: 217, endPoint x: 340, endPoint y: 233, distance: 86.2
click at [340, 233] on div "Hello . Welcome everyone to our first webinar in a new series that we are runni…" at bounding box center [341, 266] width 253 height 296
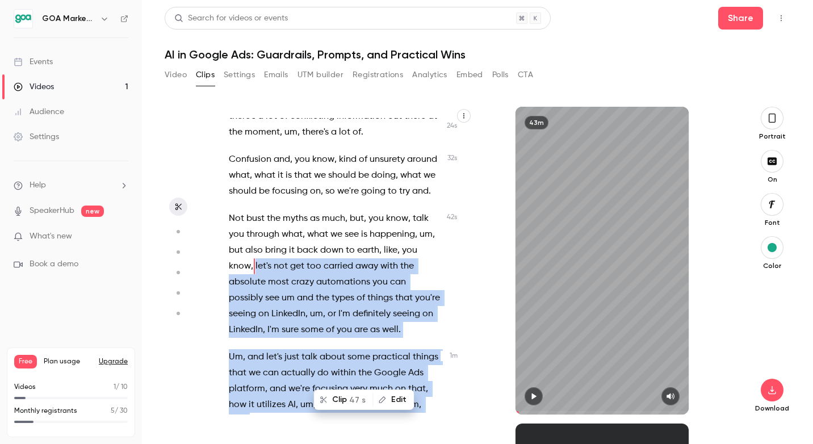
scroll to position [188, 0]
click at [539, 391] on button "button" at bounding box center [534, 396] width 18 height 18
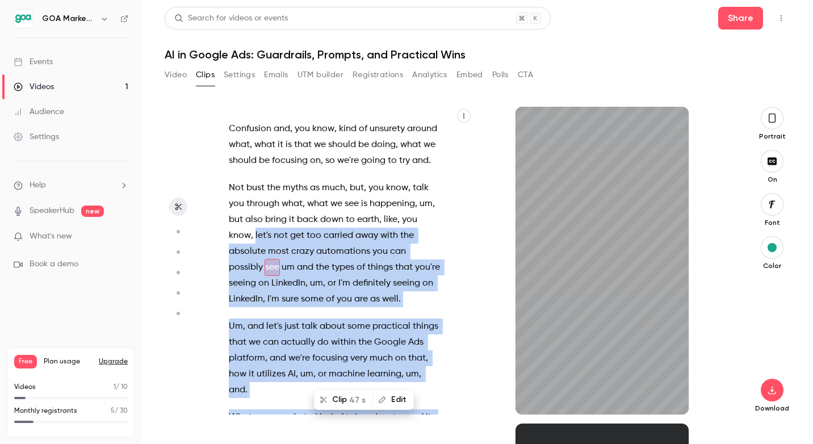
scroll to position [220, 0]
click at [401, 403] on button "Edit" at bounding box center [393, 400] width 39 height 18
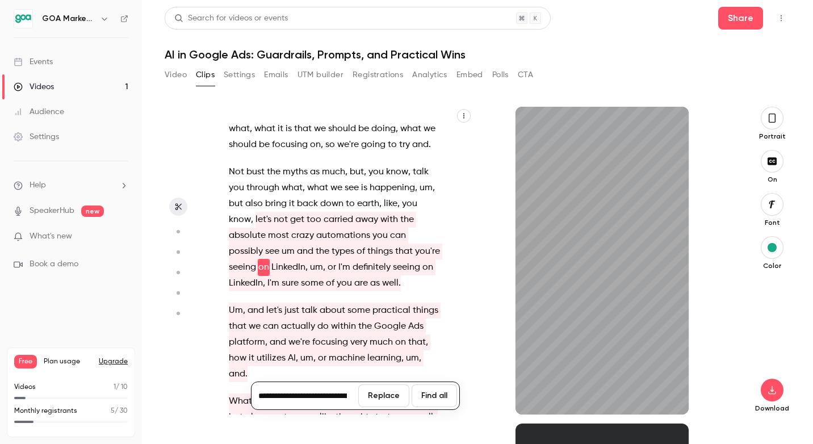
scroll to position [236, 0]
click at [463, 363] on div "Hello . Welcome everyone to our first webinar in a new series that we are runni…" at bounding box center [341, 266] width 253 height 296
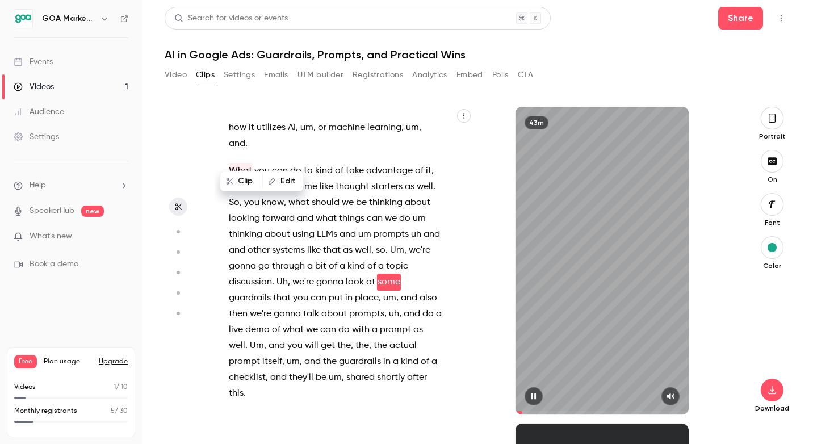
scroll to position [481, 0]
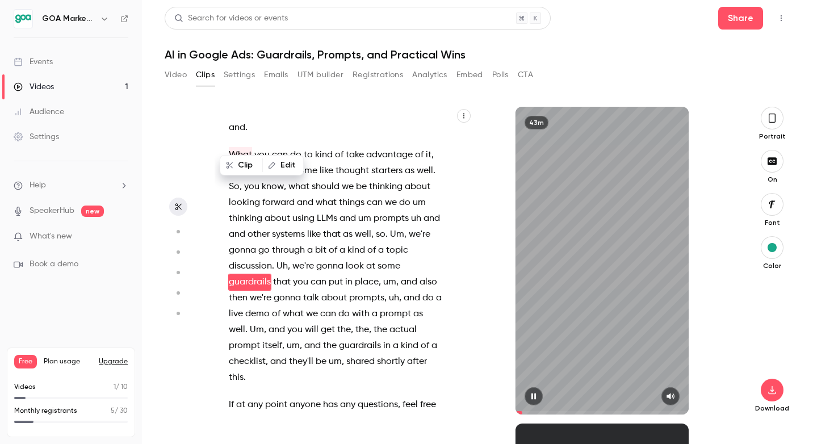
click at [537, 394] on icon "button" at bounding box center [533, 396] width 9 height 8
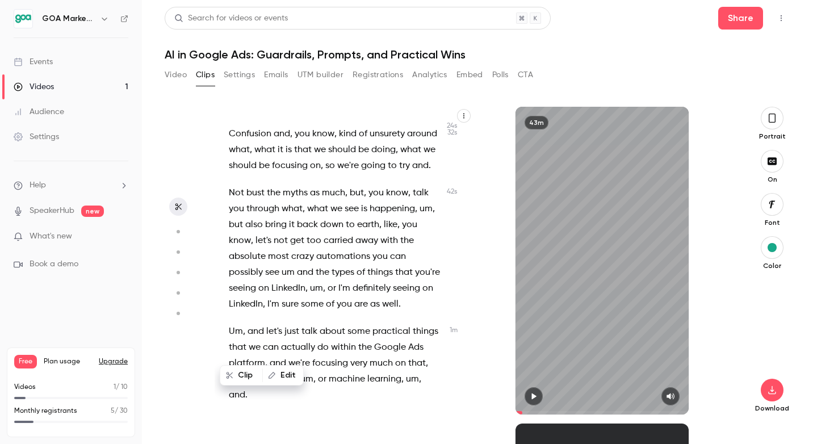
scroll to position [214, 0]
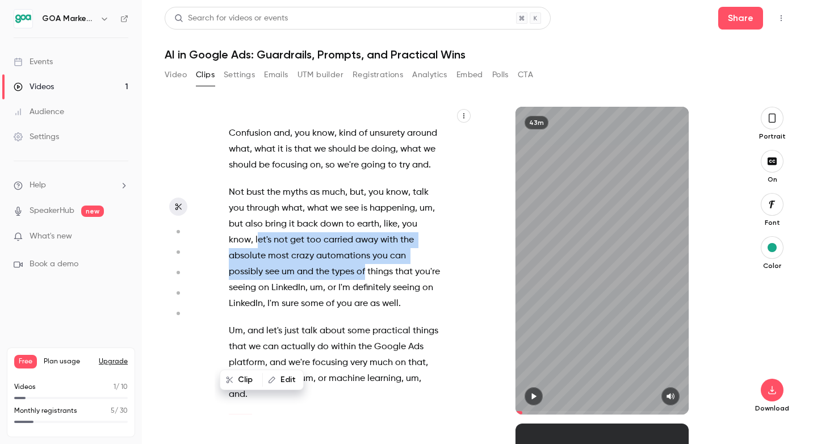
drag, startPoint x: 258, startPoint y: 240, endPoint x: 329, endPoint y: 266, distance: 76.2
click at [329, 266] on p "Not bust the myths as much , but , you know , talk you through what , what we s…" at bounding box center [335, 248] width 213 height 127
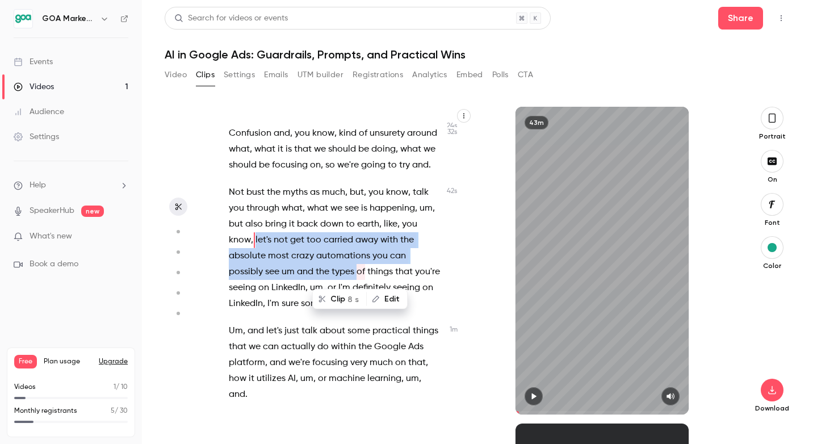
scroll to position [188, 0]
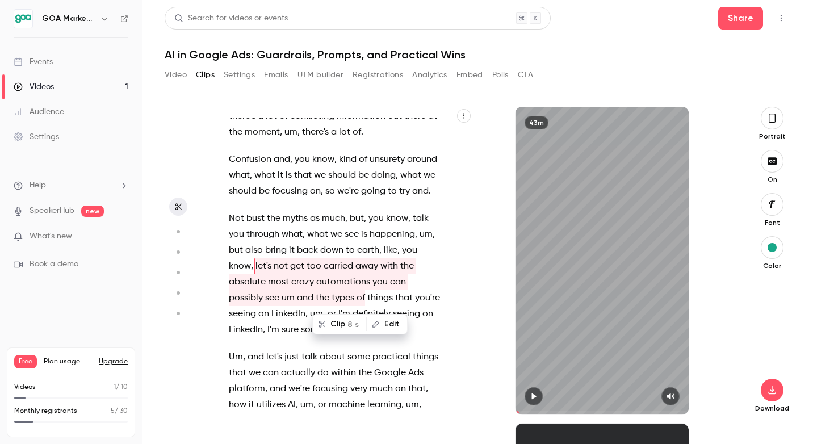
click at [448, 307] on div "Hello . Welcome everyone to our first webinar in a new series that we are runni…" at bounding box center [341, 266] width 253 height 296
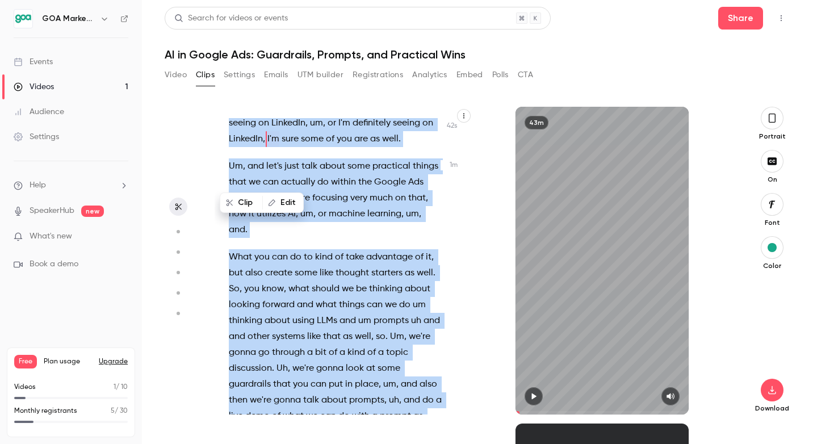
scroll to position [406, 0]
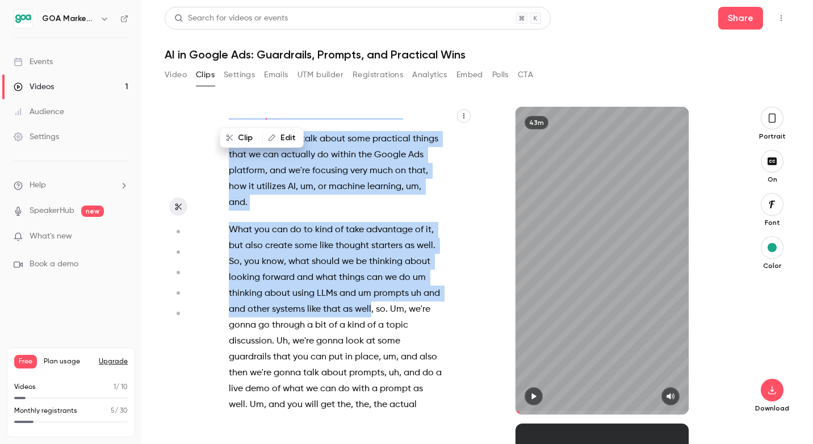
drag, startPoint x: 256, startPoint y: 201, endPoint x: 371, endPoint y: 294, distance: 148.6
click at [371, 294] on div "Hello . Welcome everyone to our first webinar in a new series that we are runni…" at bounding box center [341, 266] width 253 height 296
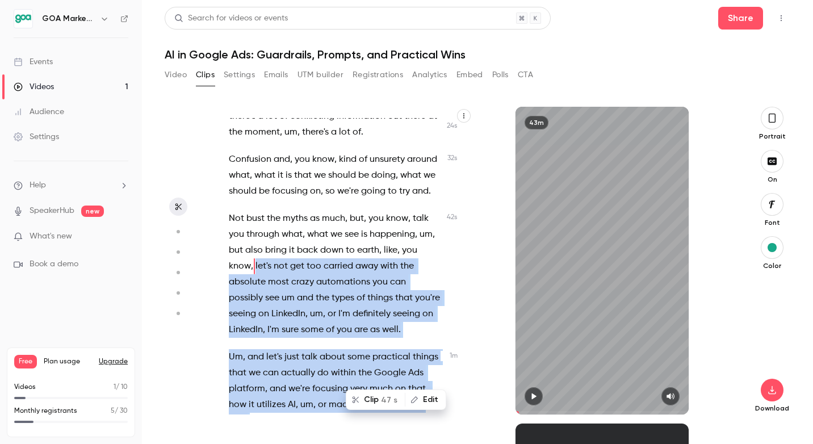
scroll to position [188, 0]
click at [382, 398] on span "47 s" at bounding box center [389, 400] width 16 height 12
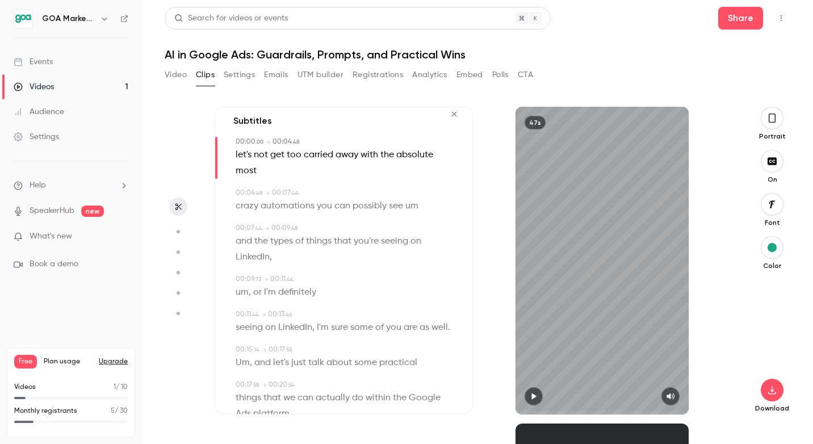
scroll to position [0, 0]
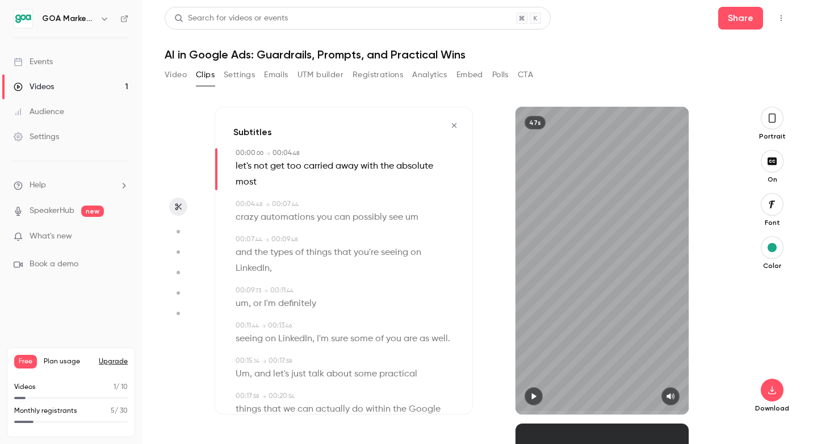
click at [534, 391] on button "button" at bounding box center [534, 396] width 18 height 18
click at [533, 394] on icon "button" at bounding box center [534, 397] width 5 height 6
click at [418, 219] on div "crazy automations you can possibly see um" at bounding box center [345, 218] width 219 height 16
type input "***"
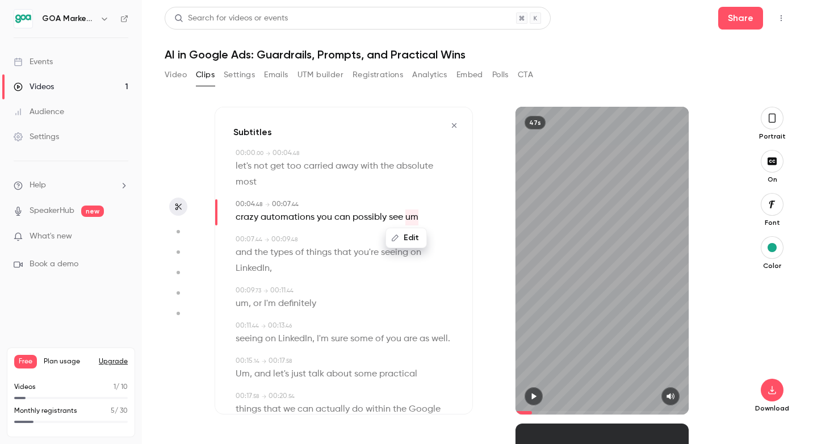
click at [411, 236] on button "Edit" at bounding box center [406, 238] width 39 height 18
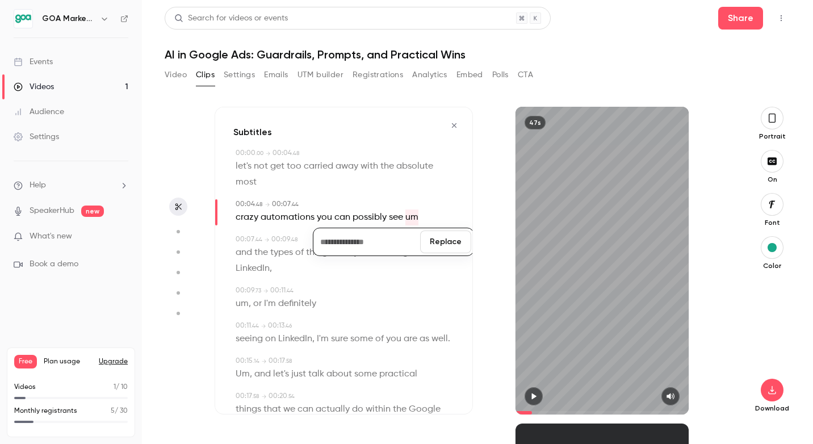
click at [426, 291] on div "00:09 . 73 → 00:11 . 44" at bounding box center [345, 291] width 219 height 10
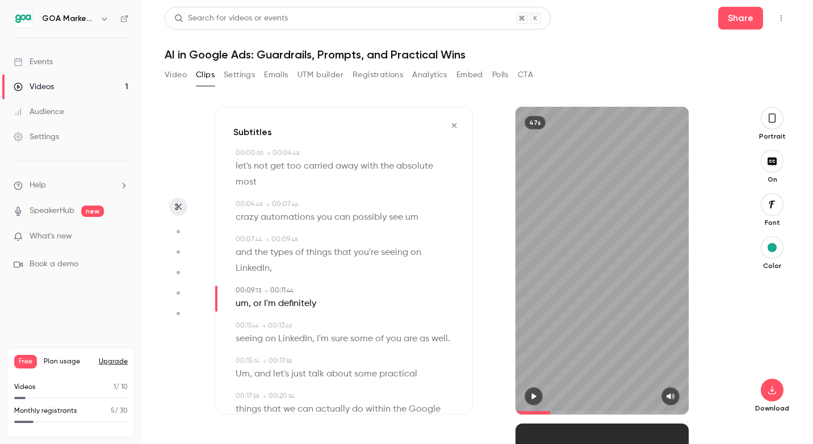
click at [420, 210] on div "crazy automations you can possibly see um" at bounding box center [345, 218] width 219 height 16
type input "***"
click at [409, 237] on button "Edit" at bounding box center [406, 238] width 39 height 18
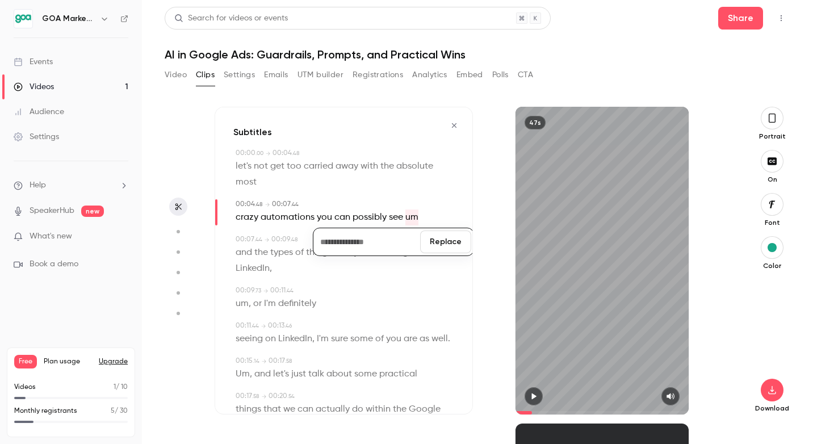
click at [450, 236] on button "Replace" at bounding box center [445, 242] width 51 height 23
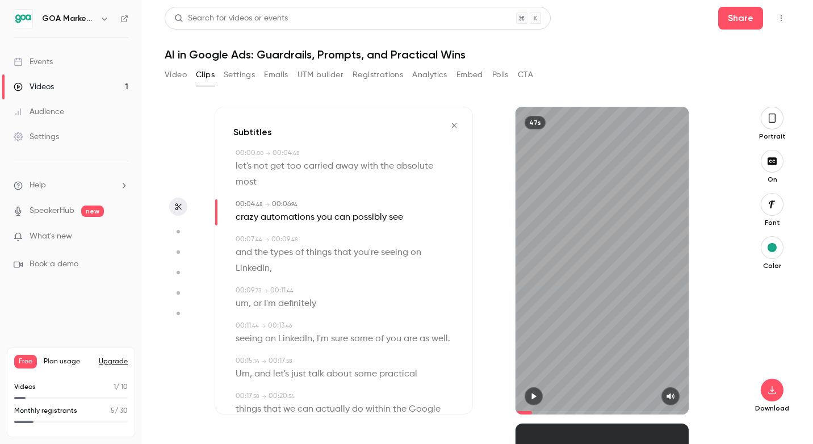
click at [533, 395] on icon "button" at bounding box center [534, 397] width 5 height 6
click at [534, 394] on icon "button" at bounding box center [533, 396] width 9 height 8
click at [247, 308] on span "um" at bounding box center [242, 304] width 13 height 16
type input "***"
click at [246, 320] on button "Edit" at bounding box center [238, 324] width 39 height 18
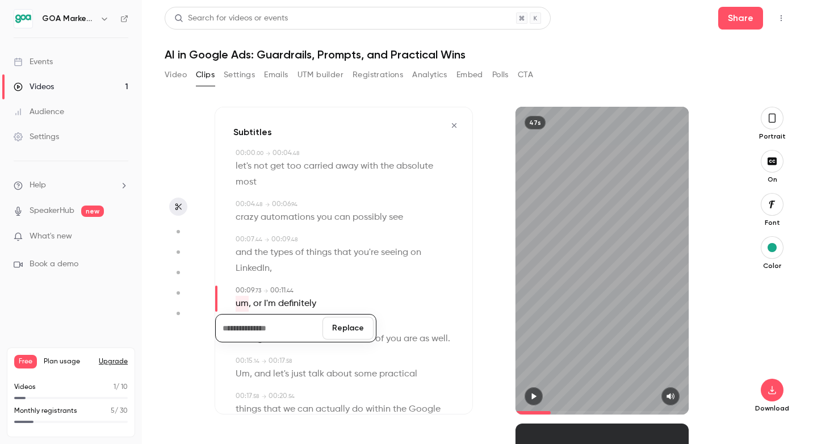
click at [341, 323] on button "Replace" at bounding box center [348, 328] width 51 height 23
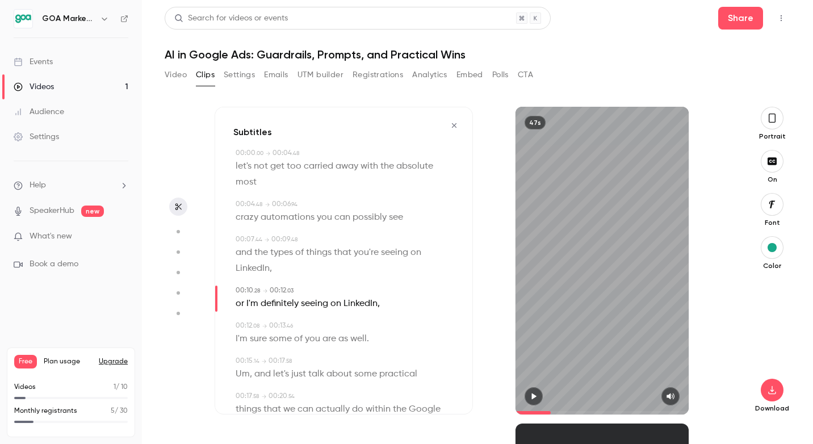
click at [532, 392] on button "button" at bounding box center [534, 396] width 18 height 18
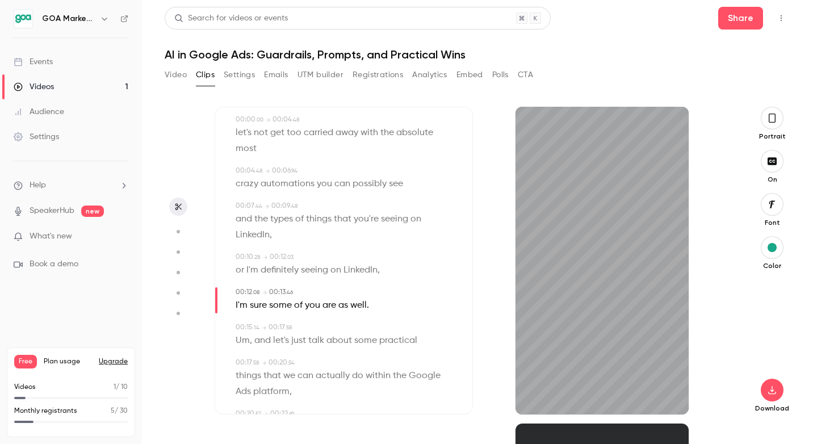
scroll to position [35, 0]
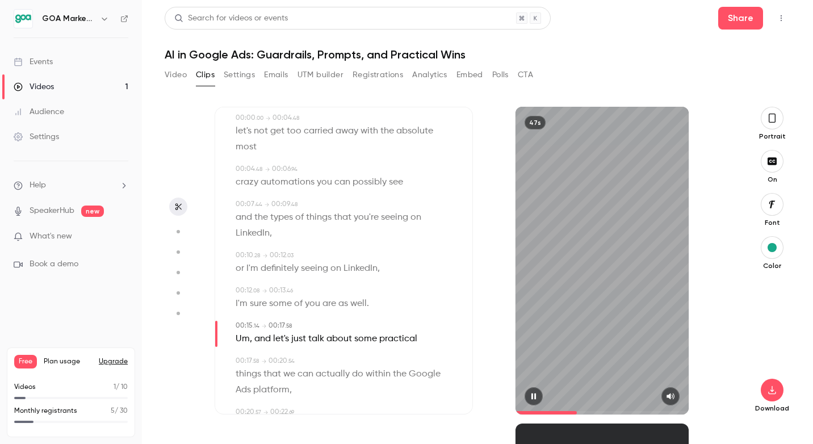
click at [530, 392] on button "button" at bounding box center [534, 396] width 18 height 18
click at [254, 338] on span "and" at bounding box center [262, 339] width 16 height 16
type input "****"
click at [242, 340] on span "Um" at bounding box center [243, 339] width 14 height 16
click at [247, 358] on button "Edit" at bounding box center [238, 359] width 39 height 18
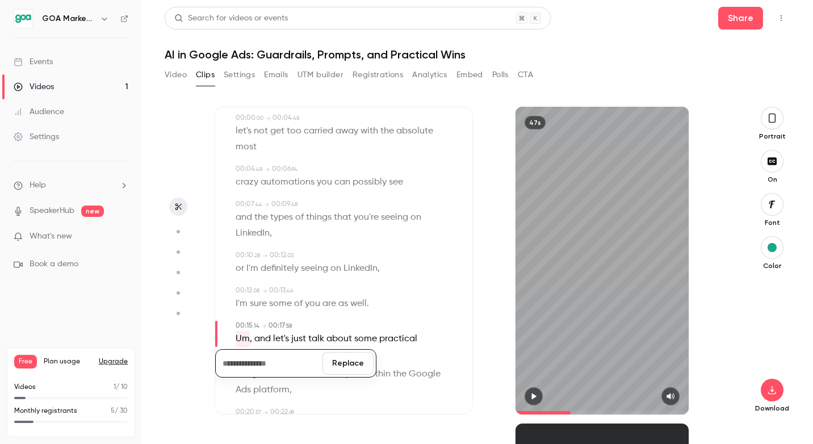
click at [341, 367] on button "Replace" at bounding box center [348, 363] width 51 height 23
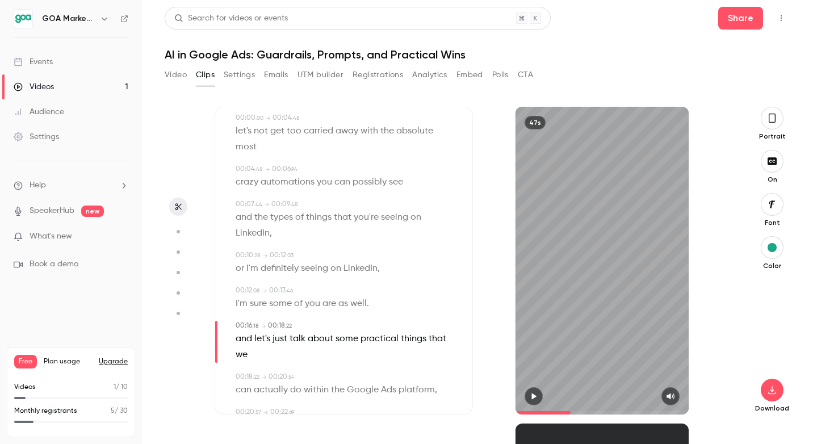
click at [250, 339] on span "and" at bounding box center [244, 339] width 16 height 16
type input "****"
click at [246, 360] on button "Edit" at bounding box center [240, 359] width 39 height 18
click at [338, 363] on button "Replace" at bounding box center [348, 363] width 51 height 23
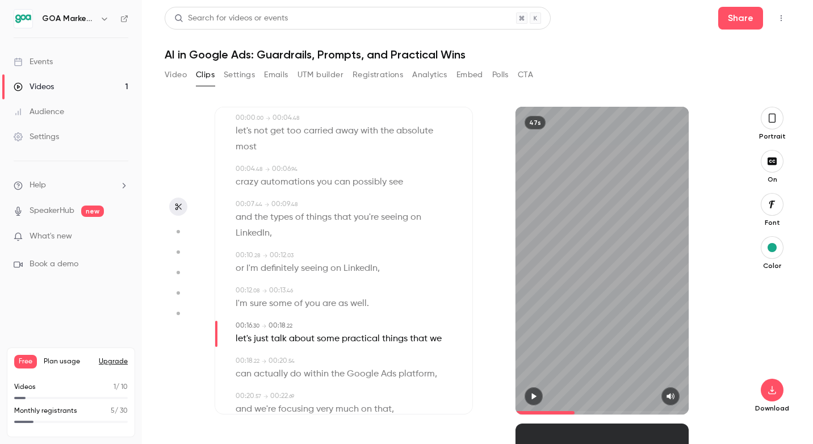
click at [237, 341] on span "let's" at bounding box center [244, 339] width 16 height 16
type input "****"
click at [241, 354] on button "Edit" at bounding box center [239, 359] width 39 height 18
click at [223, 360] on input "*****" at bounding box center [269, 363] width 102 height 23
type input "*****"
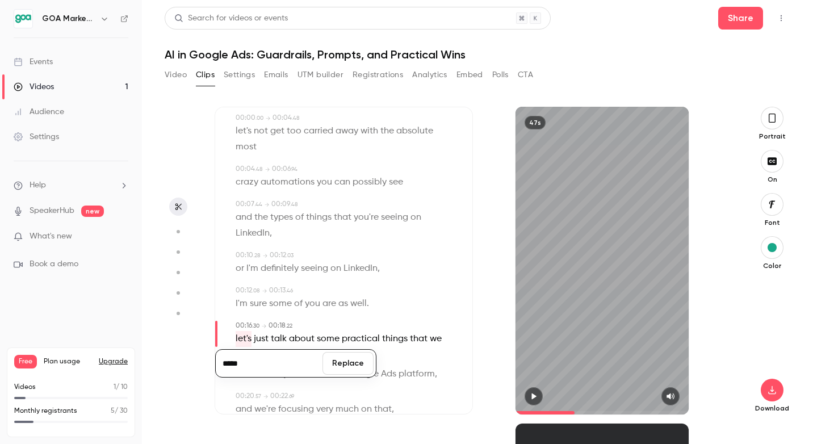
click at [345, 376] on div "***** Replace" at bounding box center [295, 363] width 161 height 28
click at [346, 366] on button "Replace" at bounding box center [348, 363] width 51 height 23
click at [395, 354] on div "00:00 . 00 → 00:04 . 48 let's not get too carried away with the absolute most 0…" at bounding box center [343, 418] width 221 height 611
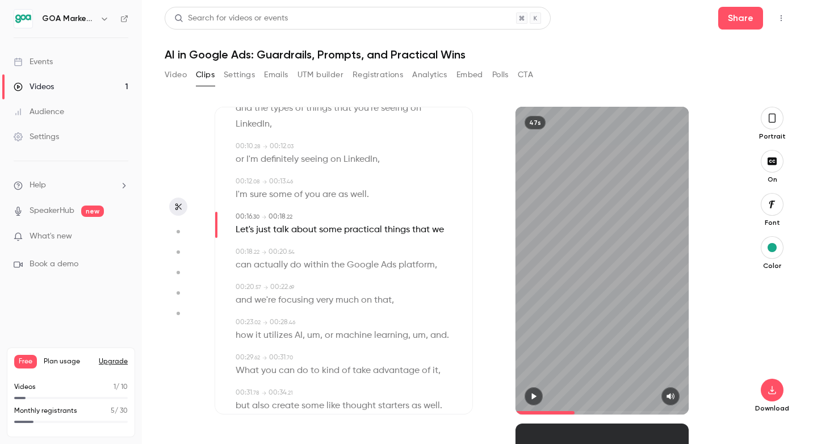
scroll to position [146, 0]
click at [320, 334] on span "," at bounding box center [321, 334] width 2 height 16
type input "**"
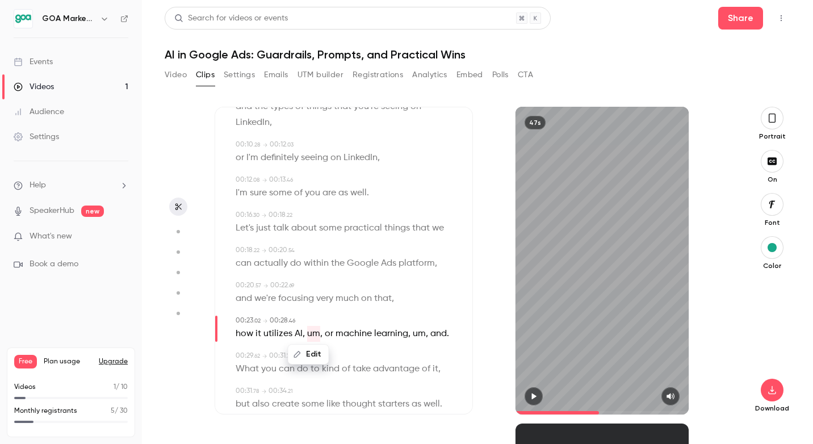
click at [319, 351] on button "Edit" at bounding box center [308, 354] width 39 height 18
click at [369, 359] on button "Replace" at bounding box center [365, 358] width 51 height 23
type input "**"
click at [401, 334] on span "um" at bounding box center [401, 334] width 13 height 16
click at [397, 355] on button "Edit" at bounding box center [396, 354] width 39 height 18
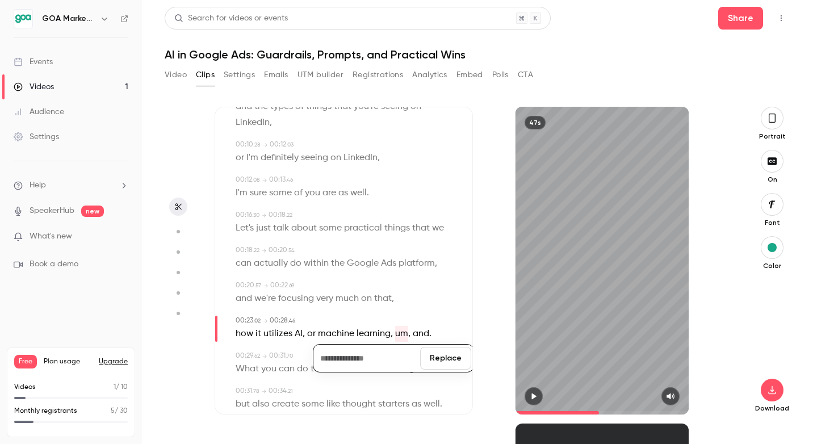
click at [466, 368] on button "Replace" at bounding box center [445, 358] width 51 height 23
click at [412, 338] on span "." at bounding box center [413, 334] width 2 height 16
click at [396, 336] on span "and" at bounding box center [403, 334] width 16 height 16
click at [392, 349] on button "Edit" at bounding box center [397, 354] width 39 height 18
click at [447, 324] on div "00:23 . 02 → 00:28 . 46" at bounding box center [345, 321] width 219 height 10
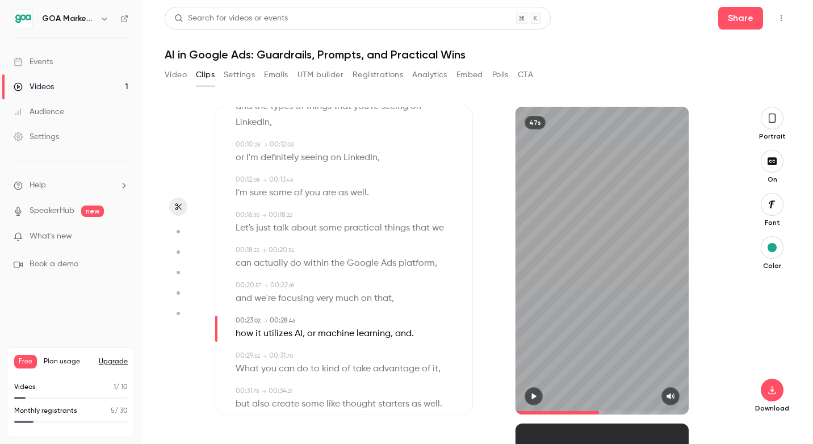
click at [388, 334] on span "learning" at bounding box center [374, 334] width 34 height 16
click at [393, 337] on span at bounding box center [394, 333] width 2 height 9
click at [263, 333] on span "utilizes" at bounding box center [277, 334] width 29 height 16
click at [239, 334] on span "how" at bounding box center [245, 334] width 18 height 16
click at [532, 390] on button "button" at bounding box center [534, 396] width 18 height 18
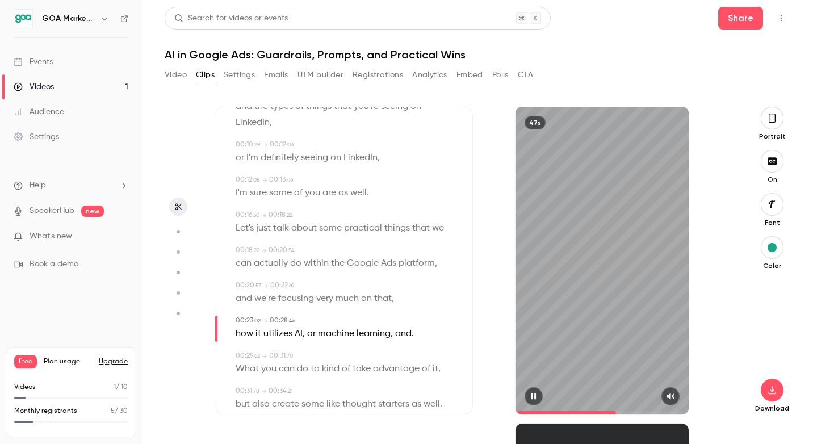
click at [531, 392] on icon "button" at bounding box center [533, 396] width 9 height 8
click at [428, 327] on div "how it utilizes AI , or machine learning , and ." at bounding box center [345, 334] width 219 height 16
click at [418, 333] on div "how it utilizes AI , or machine learning , and ." at bounding box center [345, 334] width 219 height 16
click at [400, 334] on span "and" at bounding box center [403, 334] width 16 height 16
click at [387, 334] on span "learning" at bounding box center [374, 334] width 34 height 16
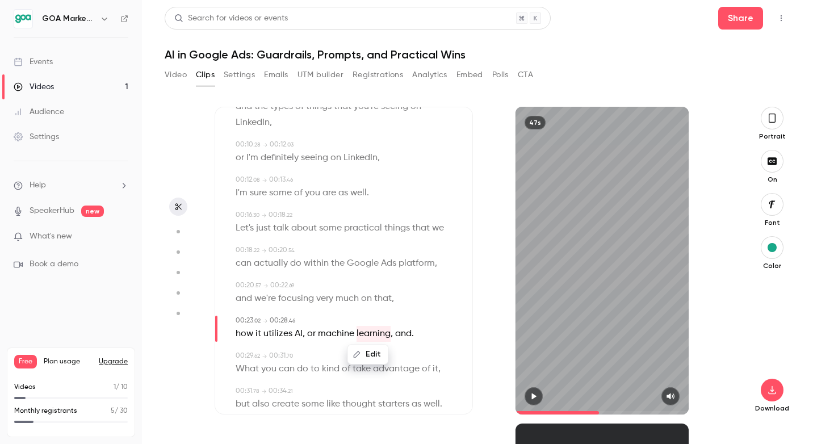
click at [379, 354] on button "Edit" at bounding box center [368, 354] width 39 height 18
click at [428, 328] on div "******** Replace how it utilizes AI , or machine learning , and ." at bounding box center [345, 334] width 219 height 16
click at [533, 394] on icon "button" at bounding box center [534, 397] width 5 height 6
click at [307, 334] on span "or" at bounding box center [311, 334] width 9 height 16
type input "**"
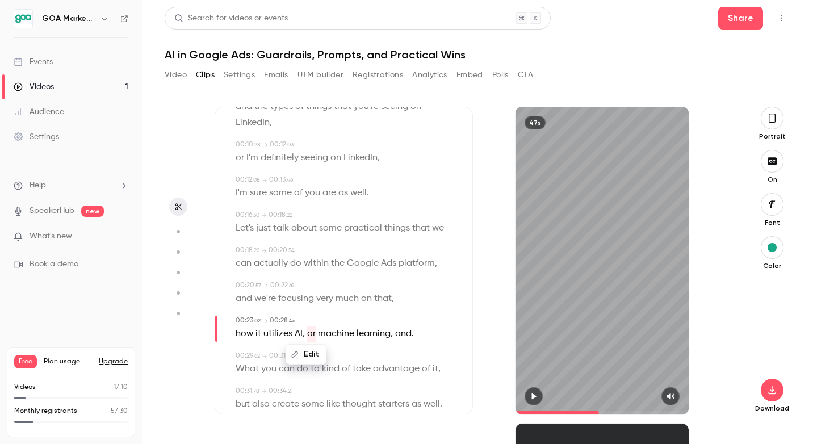
click at [308, 354] on button "Edit" at bounding box center [306, 354] width 39 height 18
type input "*****"
click at [368, 369] on button "Replace" at bounding box center [363, 358] width 51 height 23
click at [408, 358] on div "00:29 . 62 → 00:31 . 70" at bounding box center [345, 356] width 219 height 10
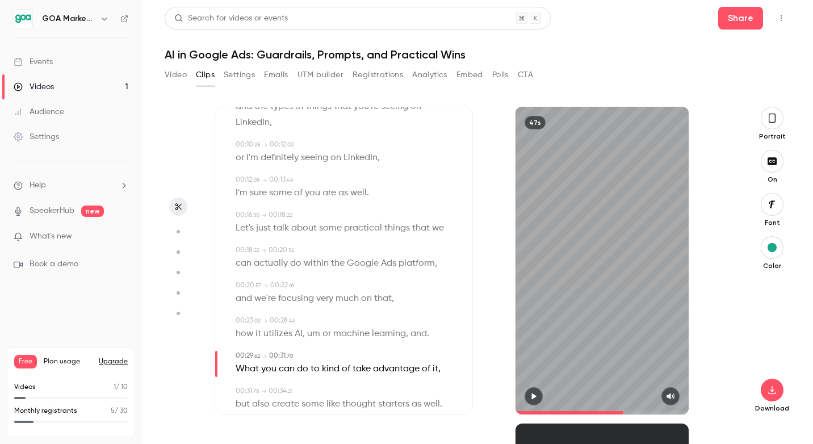
click at [233, 329] on div "00:23 . 02 → 00:28 . 46 how it utilizes AI , um or machine learning , and ." at bounding box center [343, 329] width 221 height 26
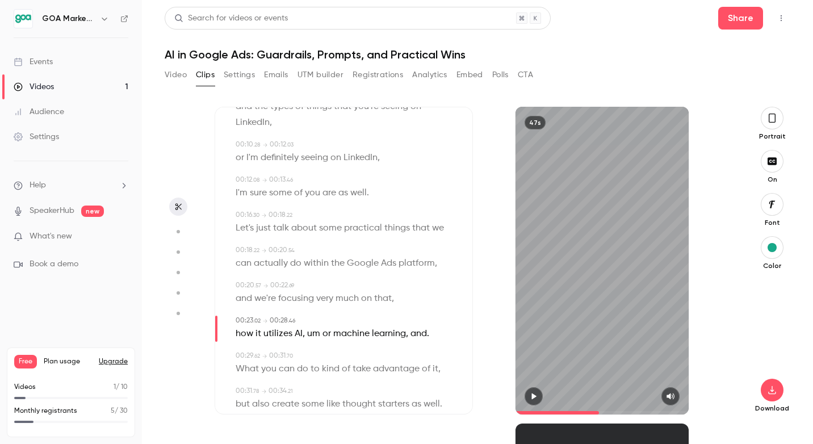
click at [532, 394] on icon "button" at bounding box center [534, 397] width 5 height 6
click at [305, 332] on span at bounding box center [306, 333] width 2 height 9
click at [317, 359] on button "Edit" at bounding box center [313, 354] width 39 height 18
click at [258, 361] on input "*****" at bounding box center [292, 358] width 102 height 23
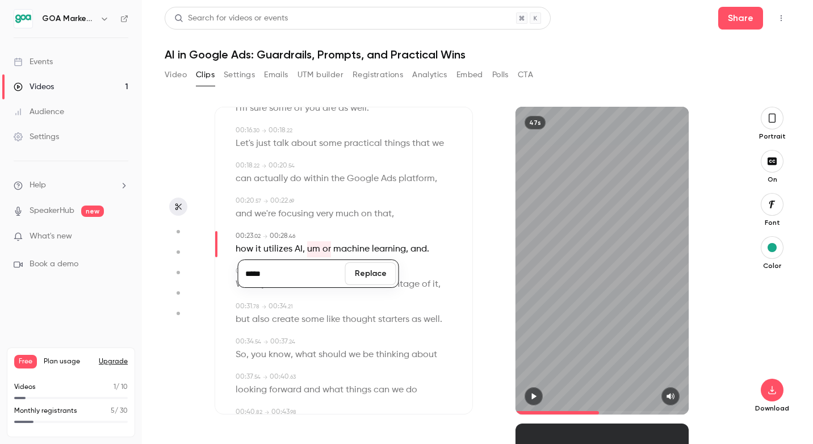
scroll to position [231, 0]
click at [405, 214] on div "and we're focusing very much on that ," at bounding box center [345, 214] width 219 height 16
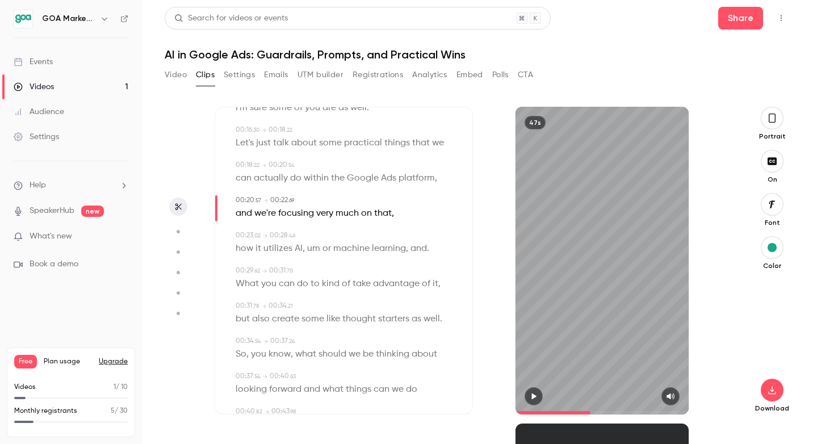
click at [412, 251] on span "and" at bounding box center [419, 249] width 16 height 16
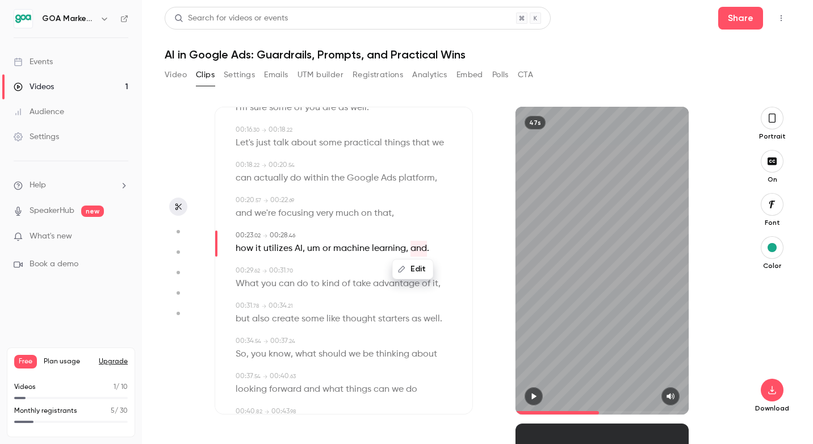
click at [406, 265] on button "Edit" at bounding box center [413, 269] width 39 height 18
click at [394, 275] on input "***" at bounding box center [367, 273] width 102 height 23
click at [454, 271] on button "Replace" at bounding box center [445, 273] width 51 height 23
click at [247, 287] on span "What" at bounding box center [247, 284] width 23 height 16
type input "****"
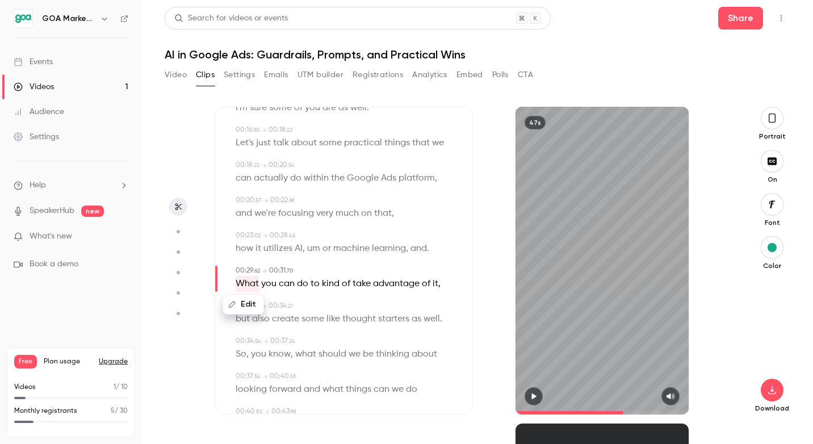
click at [248, 306] on button "Edit" at bounding box center [243, 304] width 39 height 18
type input "****"
click at [361, 307] on button "Replace" at bounding box center [348, 308] width 51 height 23
click at [344, 313] on span "thought" at bounding box center [359, 319] width 34 height 16
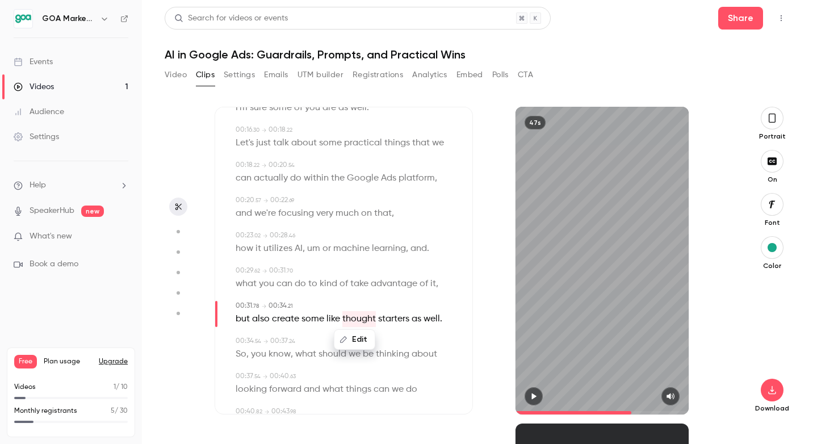
click at [434, 241] on div "how it utilizes AI , um or machine learning , and ." at bounding box center [345, 249] width 219 height 16
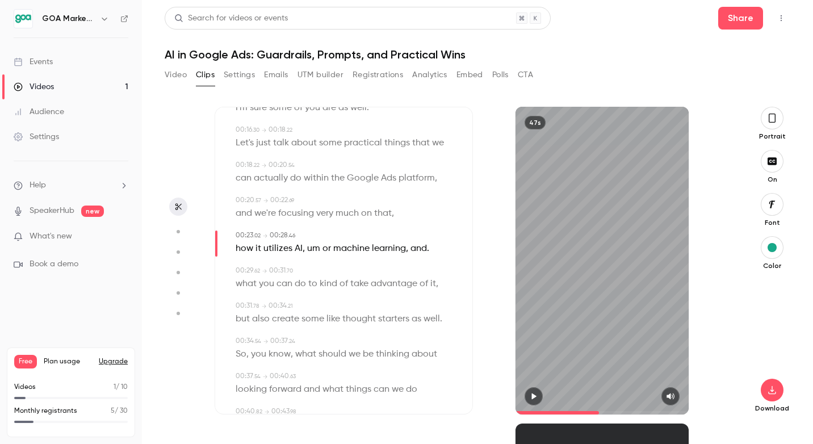
click at [343, 245] on span "machine" at bounding box center [351, 249] width 36 height 16
click at [434, 245] on div "Edit how it utilizes AI , um or machine learning , and ." at bounding box center [345, 249] width 219 height 16
click at [516, 400] on div at bounding box center [602, 396] width 173 height 18
click at [525, 391] on div at bounding box center [602, 396] width 173 height 18
click at [532, 389] on button "button" at bounding box center [534, 396] width 18 height 18
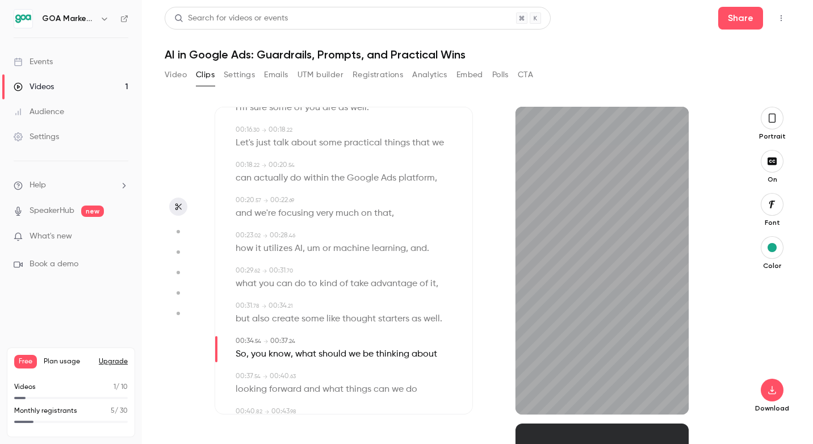
click at [427, 251] on span "." at bounding box center [428, 249] width 2 height 16
type input "**"
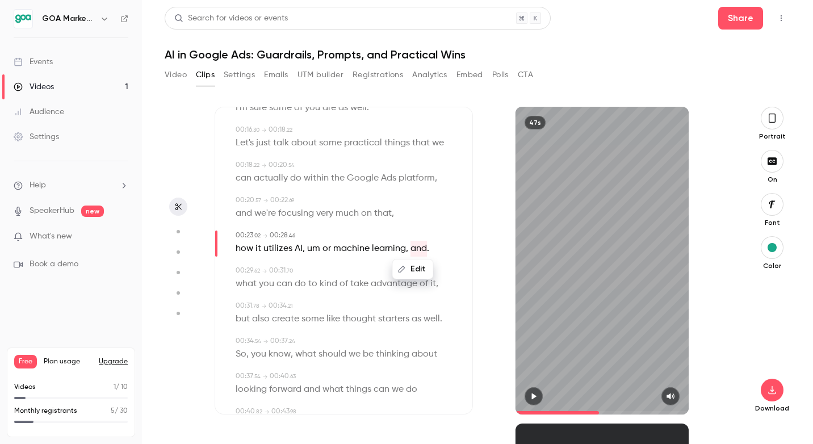
click at [421, 267] on button "Edit" at bounding box center [413, 269] width 39 height 18
click at [383, 275] on input "***" at bounding box center [367, 273] width 102 height 23
type input "****"
click at [436, 275] on button "Replace" at bounding box center [445, 273] width 51 height 23
type input "**"
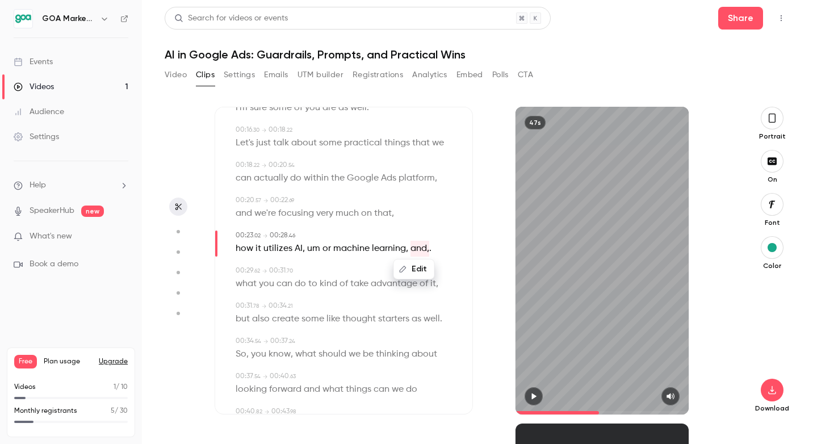
click at [437, 246] on div "Edit how it utilizes AI , um or machine learning , and, ." at bounding box center [345, 249] width 219 height 16
click at [426, 249] on span "and," at bounding box center [420, 249] width 19 height 16
click at [419, 268] on button "Edit" at bounding box center [414, 269] width 39 height 18
click at [453, 271] on button "Replace" at bounding box center [445, 273] width 51 height 23
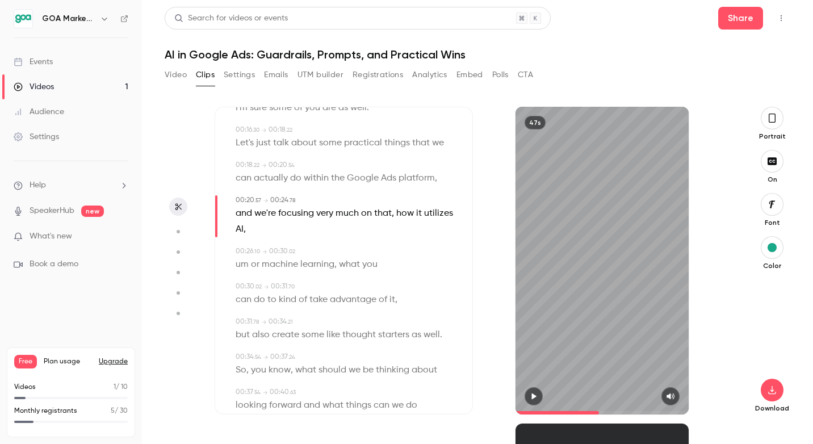
click at [533, 400] on icon "button" at bounding box center [533, 396] width 9 height 8
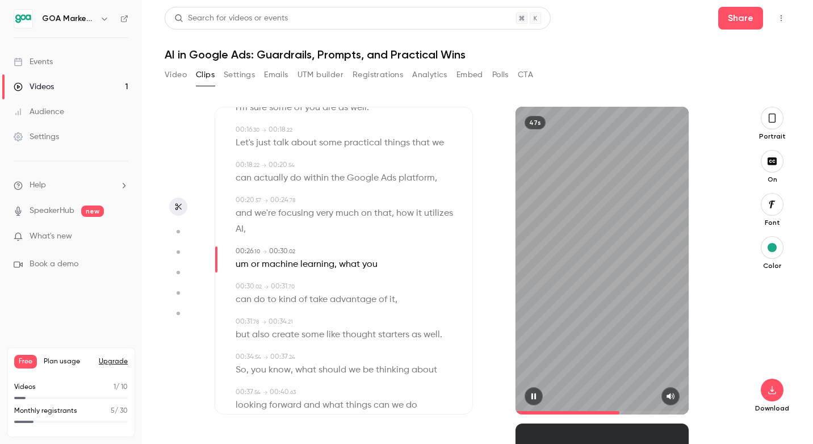
click at [533, 399] on icon "button" at bounding box center [533, 396] width 9 height 8
click at [340, 263] on span "what" at bounding box center [349, 265] width 21 height 16
type input "****"
click at [348, 285] on button "Edit" at bounding box center [344, 285] width 39 height 18
click at [275, 288] on input "****" at bounding box center [323, 289] width 102 height 23
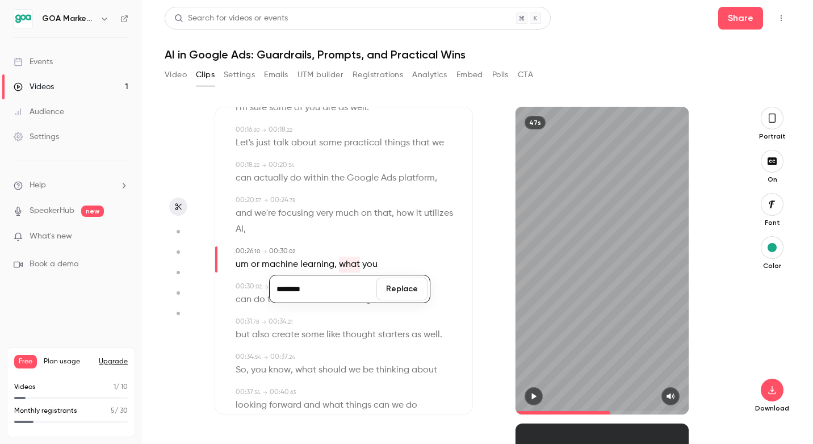
type input "********"
click at [399, 297] on button "Replace" at bounding box center [402, 289] width 51 height 23
click at [416, 292] on div "can do to kind of take advantage of it ," at bounding box center [345, 300] width 219 height 16
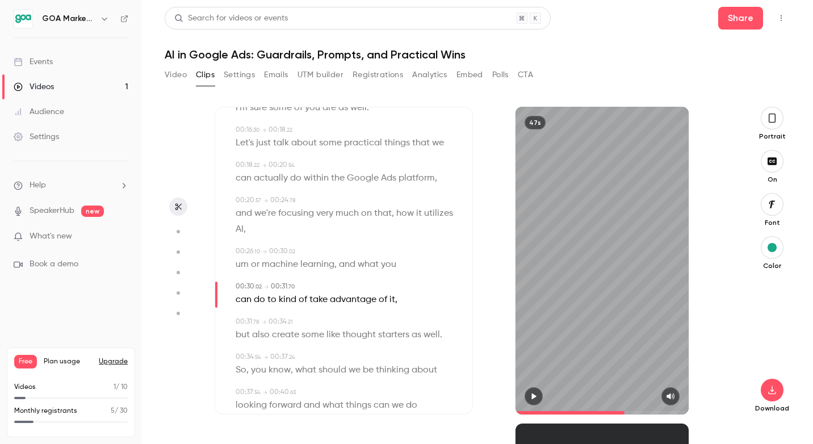
click at [229, 175] on div "Subtitles 00:00 . 00 → 00:04 . 48 let's not get too carried away with the absol…" at bounding box center [344, 261] width 258 height 308
click at [243, 174] on span "can" at bounding box center [244, 178] width 16 height 16
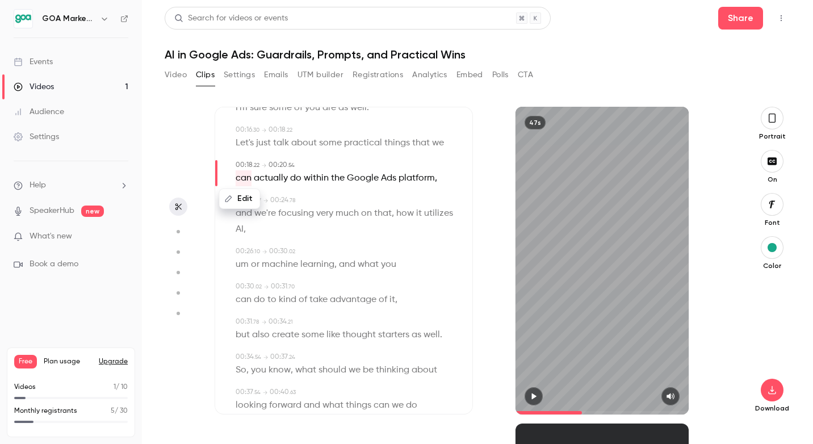
click at [537, 391] on button "button" at bounding box center [534, 396] width 18 height 18
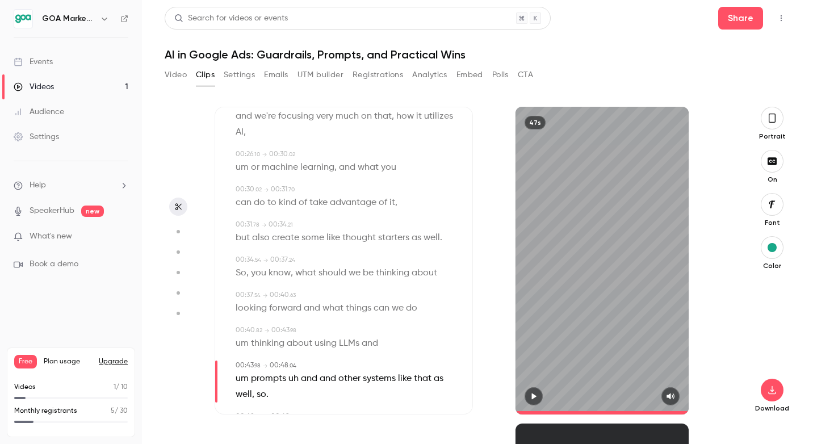
scroll to position [379, 0]
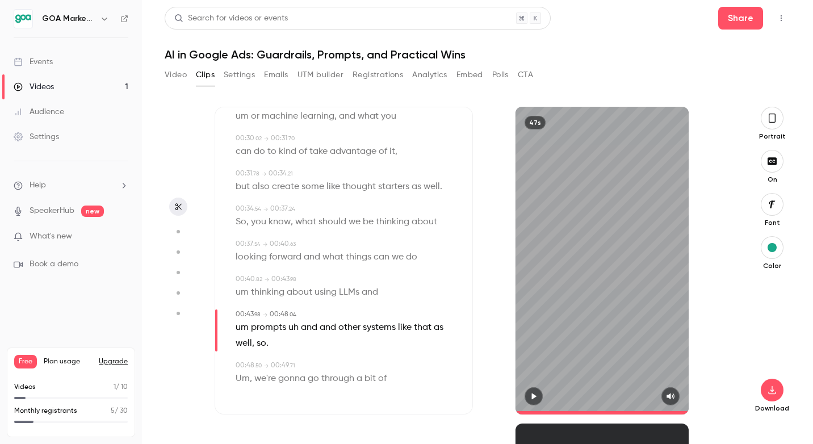
click at [267, 347] on span "." at bounding box center [267, 344] width 2 height 16
type input "**"
click at [167, 70] on button "Video" at bounding box center [176, 75] width 22 height 18
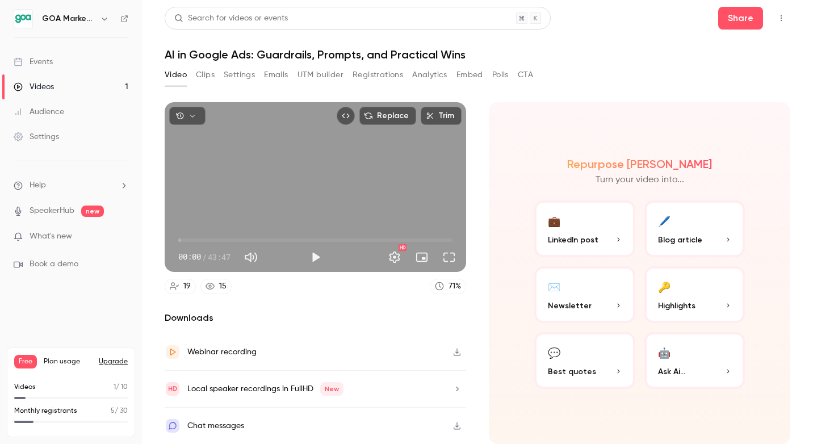
click at [202, 63] on div "Search for videos or events Share AI in Google Ads: Guardrails, Prompts, and Pr…" at bounding box center [478, 222] width 626 height 430
click at [202, 75] on button "Clips" at bounding box center [205, 75] width 19 height 18
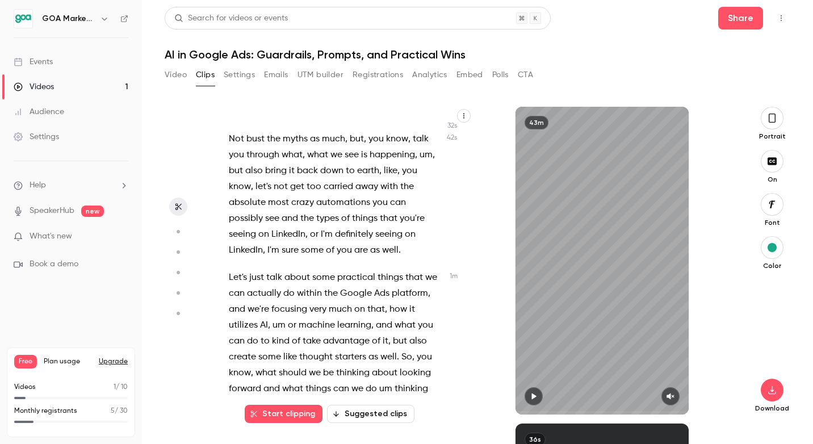
scroll to position [277, 0]
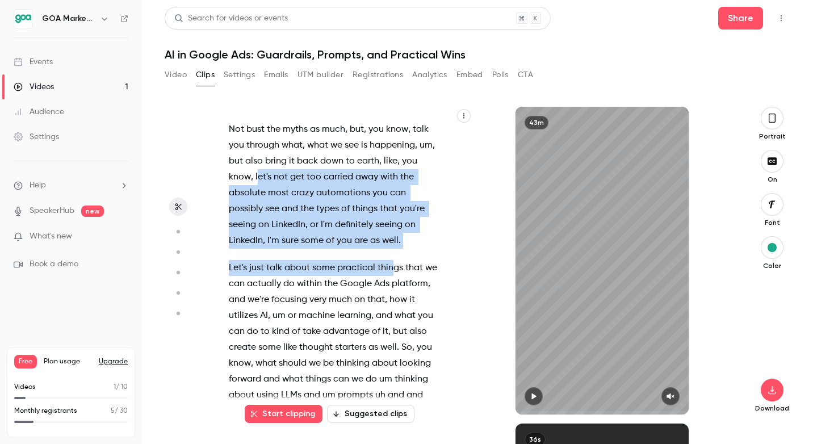
drag, startPoint x: 258, startPoint y: 177, endPoint x: 392, endPoint y: 264, distance: 159.7
click at [392, 265] on div "Hello . Welcome everyone to our first webinar in a new series that we are runni…" at bounding box center [341, 266] width 253 height 296
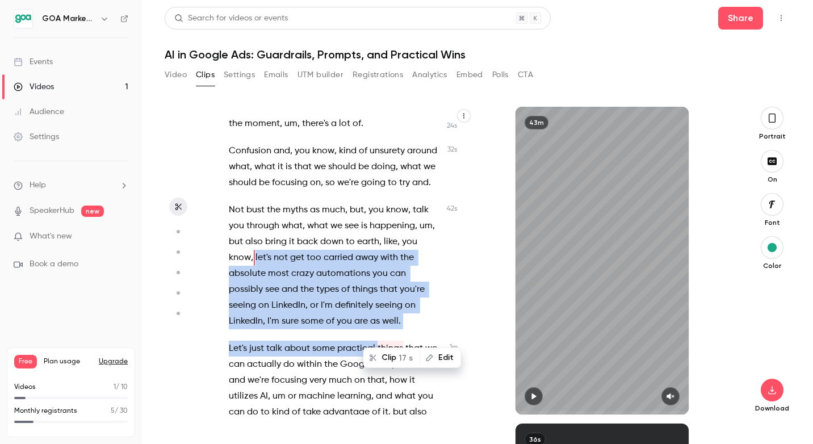
scroll to position [188, 0]
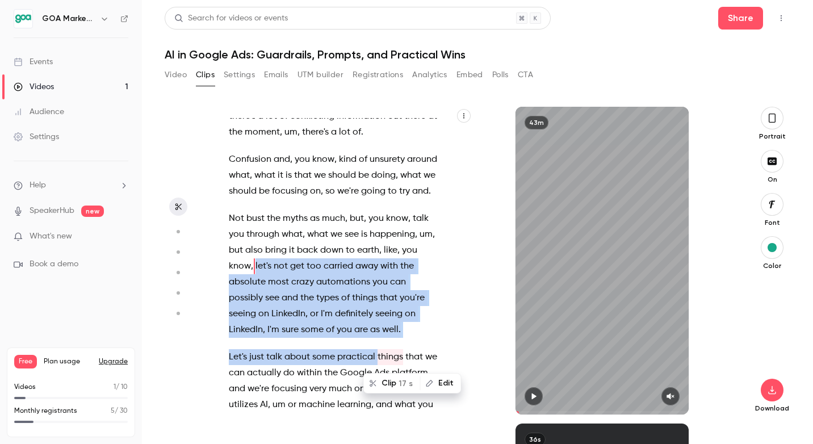
click at [439, 329] on p "Not bust the myths as much , but , you know , talk you through what , what we s…" at bounding box center [335, 274] width 213 height 127
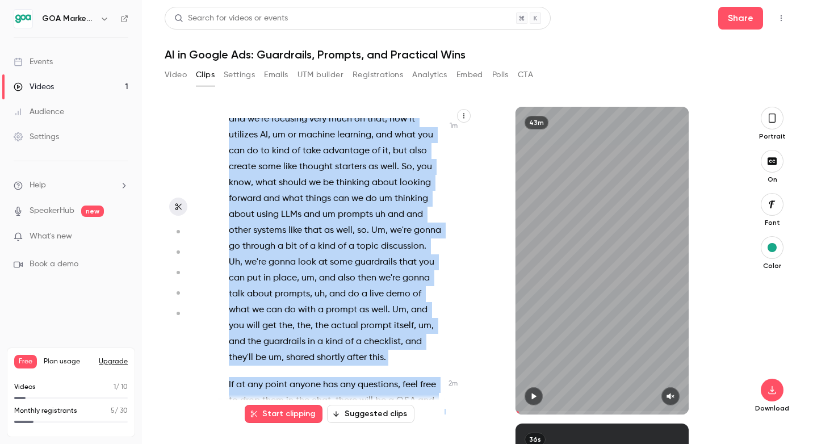
scroll to position [505, 0]
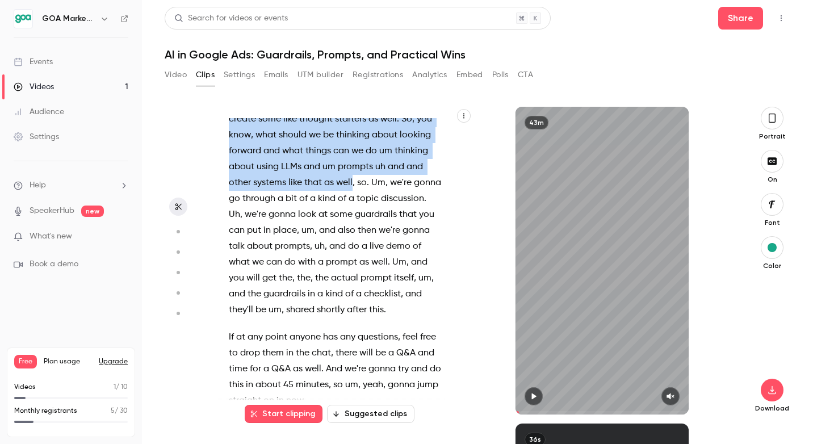
drag, startPoint x: 256, startPoint y: 266, endPoint x: 352, endPoint y: 183, distance: 127.6
click at [352, 183] on div "Hello . Welcome everyone to our first webinar in a new series that we are runni…" at bounding box center [341, 266] width 253 height 296
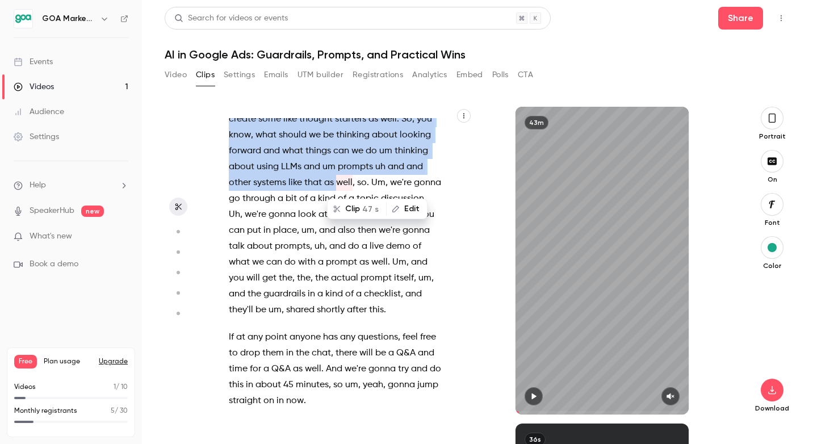
click at [357, 210] on button "Clip 47 s" at bounding box center [356, 209] width 57 height 18
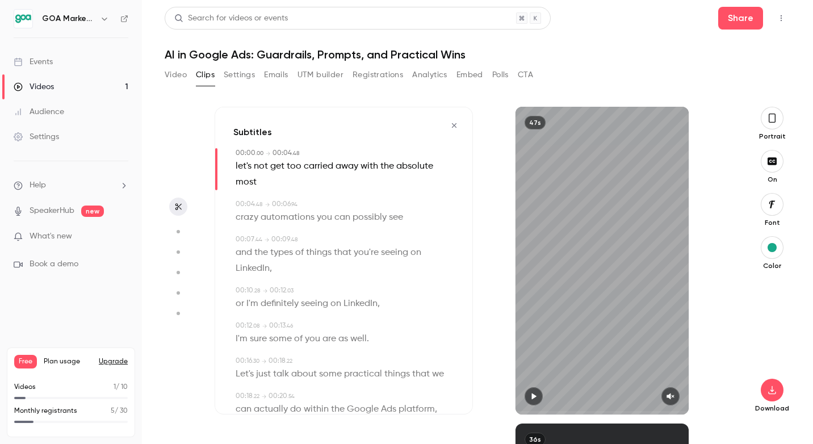
click at [534, 396] on icon "button" at bounding box center [534, 397] width 5 height 6
click at [673, 395] on icon "button" at bounding box center [670, 396] width 9 height 8
type input "****"
click at [769, 393] on icon "button" at bounding box center [772, 390] width 14 height 9
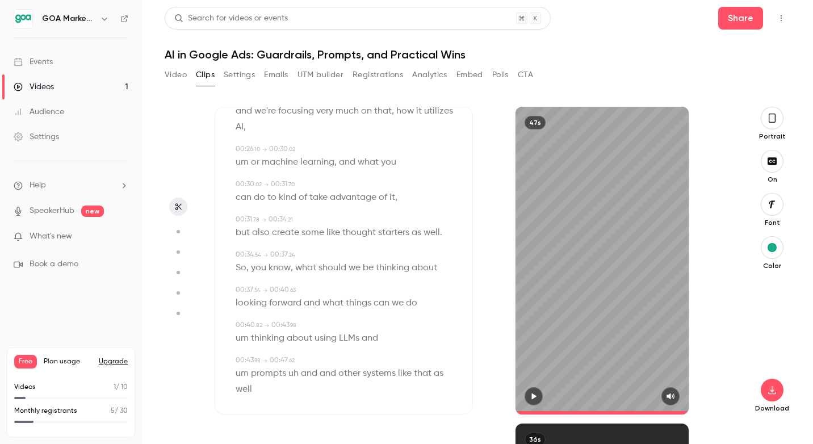
scroll to position [344, 0]
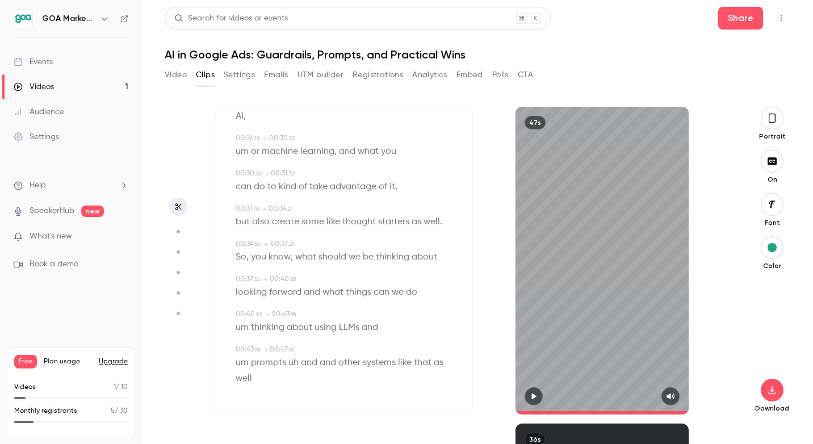
click at [175, 80] on button "Video" at bounding box center [176, 75] width 22 height 18
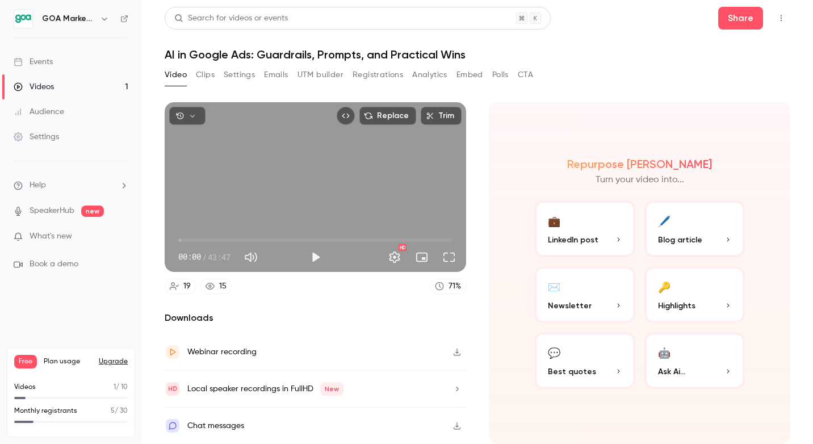
click at [200, 76] on button "Clips" at bounding box center [205, 75] width 19 height 18
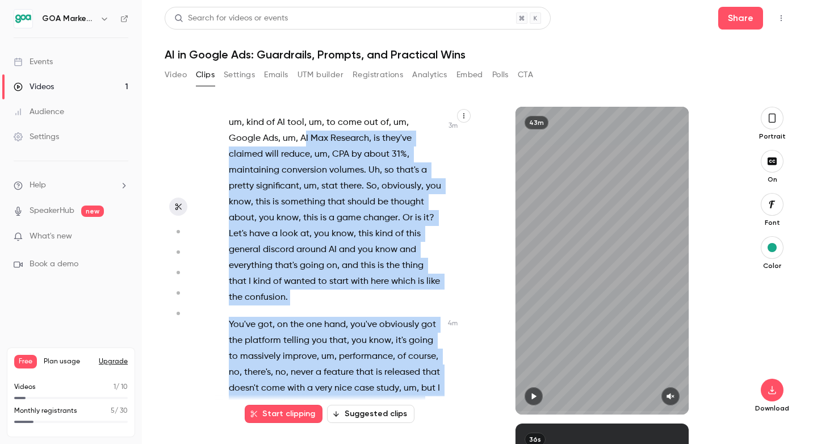
scroll to position [1489, 0]
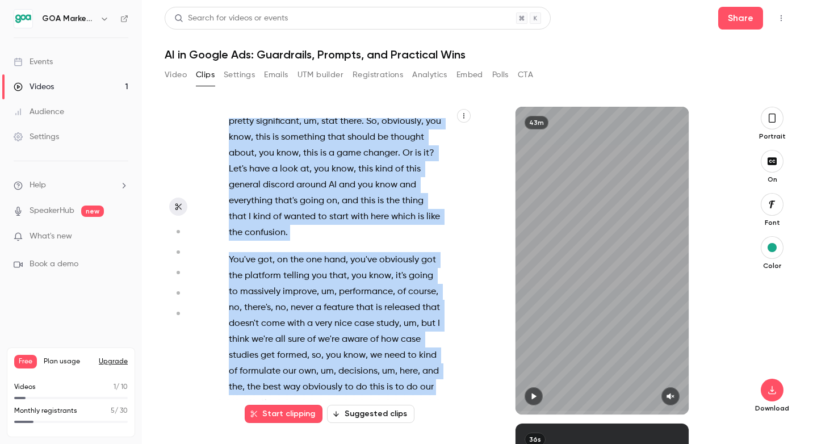
drag, startPoint x: 269, startPoint y: 189, endPoint x: 439, endPoint y: 365, distance: 245.0
click at [439, 365] on div "Hello . Welcome everyone to our first webinar in a new series that we are runni…" at bounding box center [341, 266] width 253 height 296
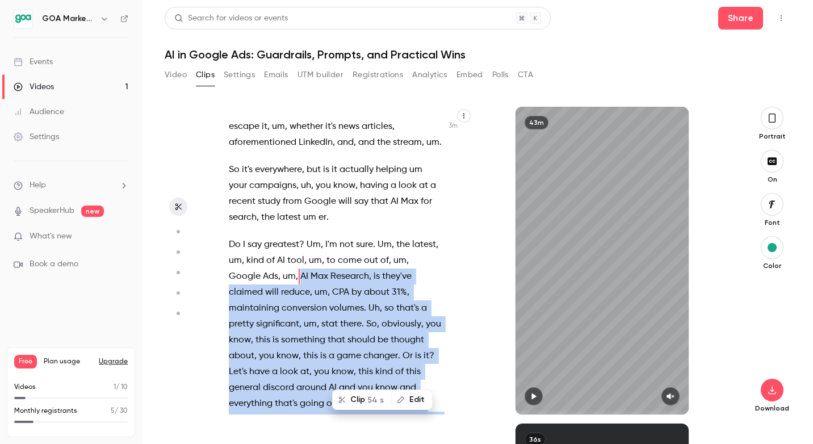
scroll to position [1281, 0]
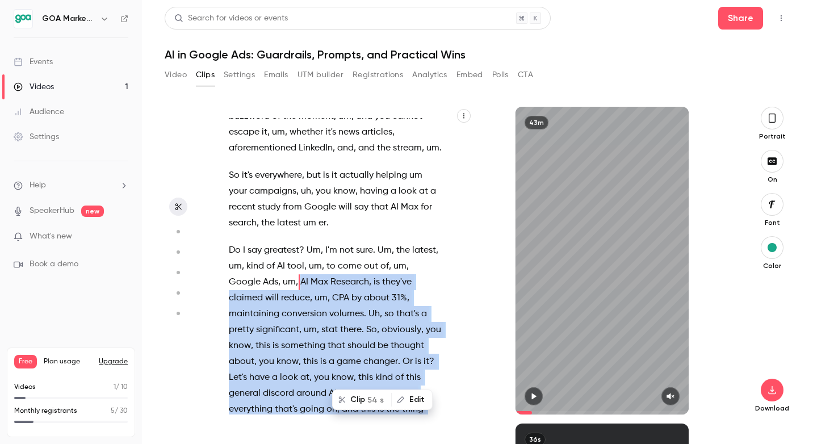
click at [437, 299] on p "Do I say greatest ? Um , I'm not sure . Um , the latest , um , kind of AI tool …" at bounding box center [335, 345] width 213 height 207
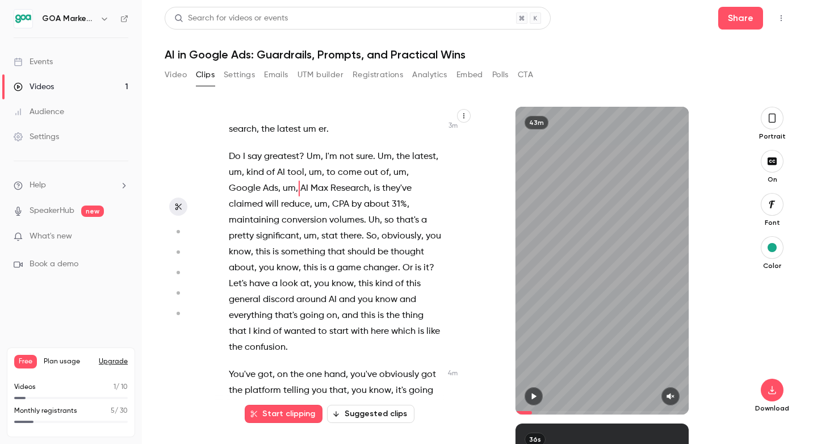
scroll to position [1378, 0]
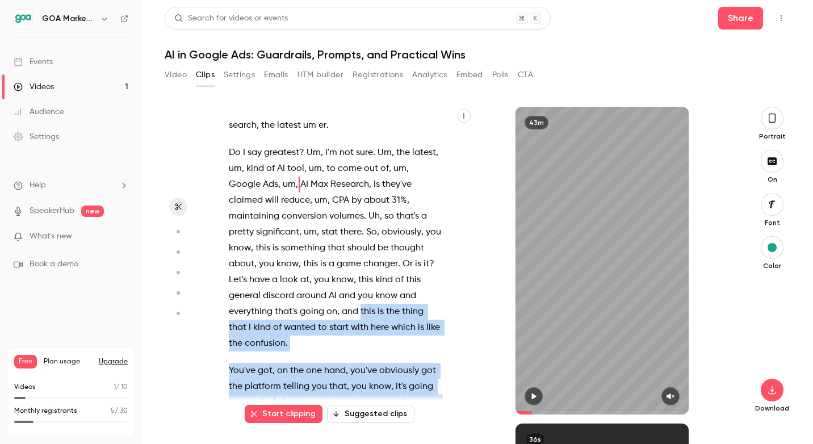
drag, startPoint x: 313, startPoint y: 296, endPoint x: 419, endPoint y: 408, distance: 153.5
click at [419, 408] on div "Hello . Welcome everyone to our first webinar in a new series that we are runni…" at bounding box center [344, 261] width 258 height 308
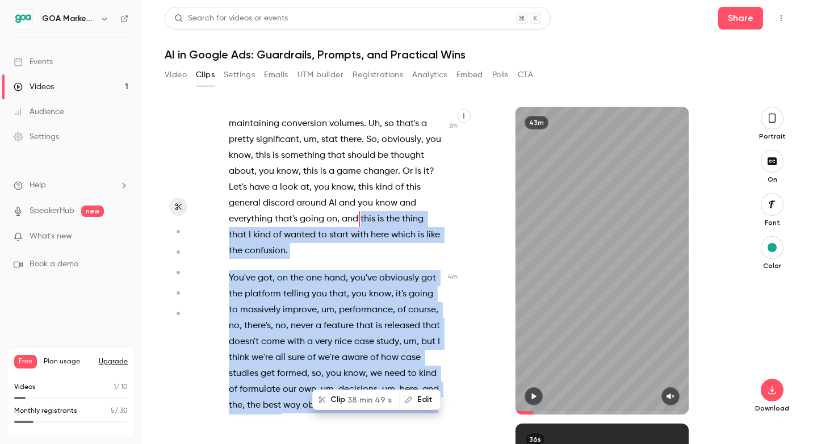
click at [451, 354] on div "Hello . Welcome everyone to our first webinar in a new series that we are runni…" at bounding box center [341, 266] width 253 height 296
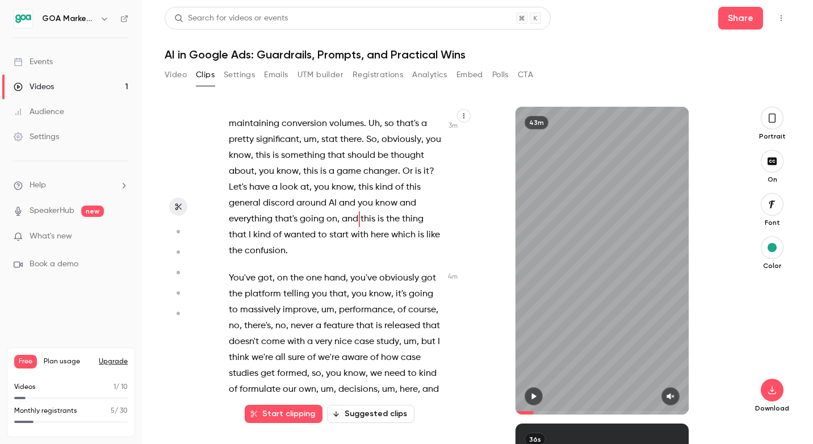
scroll to position [1515, 0]
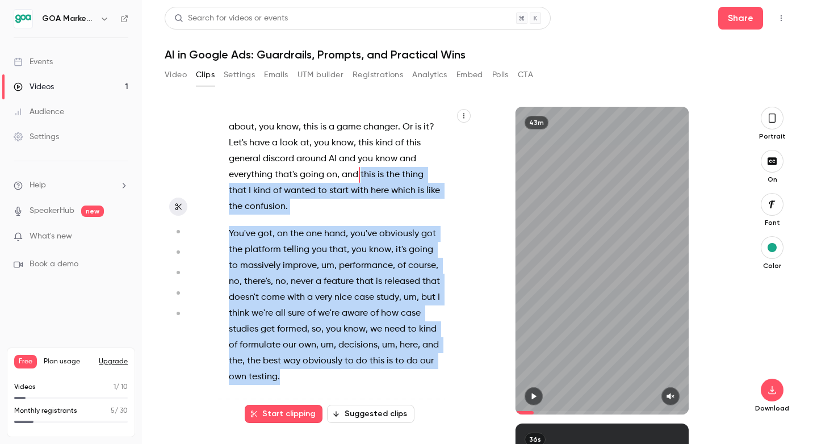
drag, startPoint x: 315, startPoint y: 158, endPoint x: 401, endPoint y: 366, distance: 224.7
click at [401, 366] on div "Hello . Welcome everyone to our first webinar in a new series that we are runni…" at bounding box center [341, 266] width 253 height 296
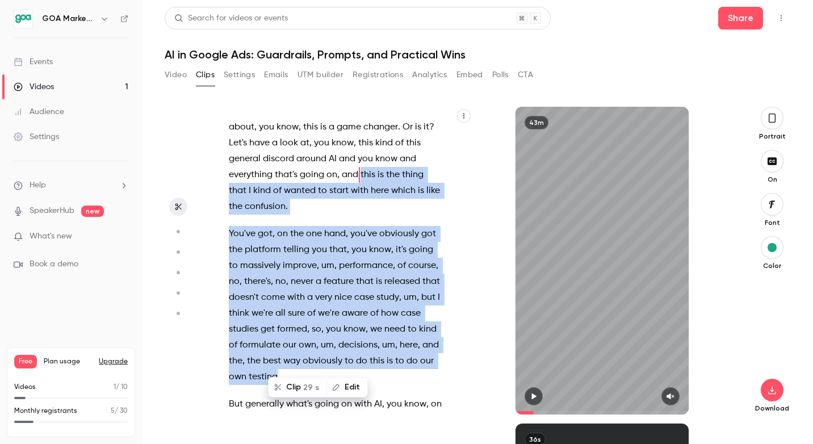
click at [533, 400] on button "button" at bounding box center [534, 396] width 18 height 18
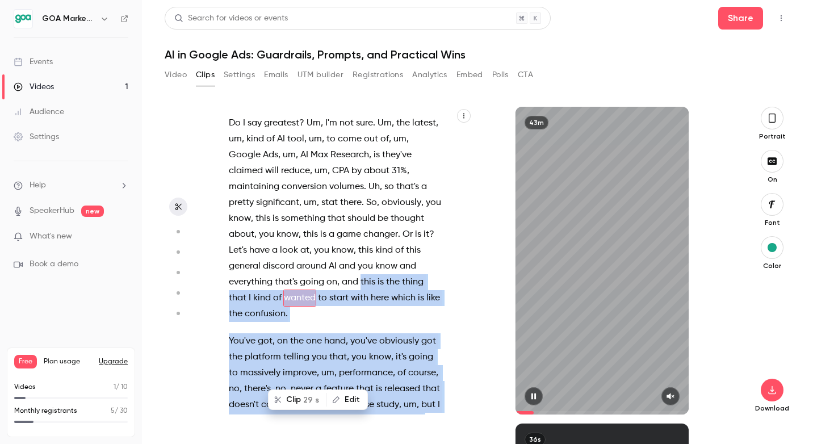
scroll to position [1424, 0]
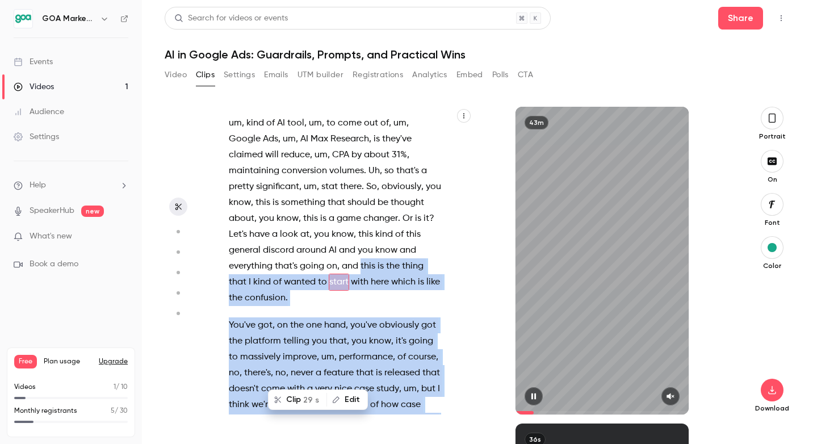
click at [672, 398] on icon "button" at bounding box center [670, 396] width 9 height 8
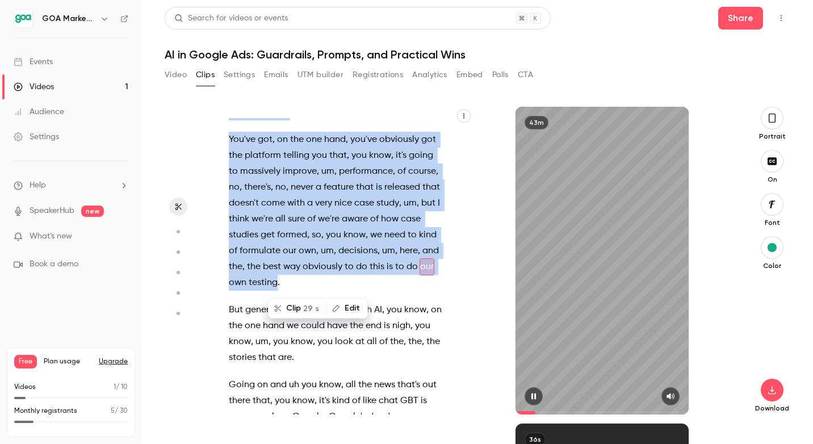
scroll to position [1610, 0]
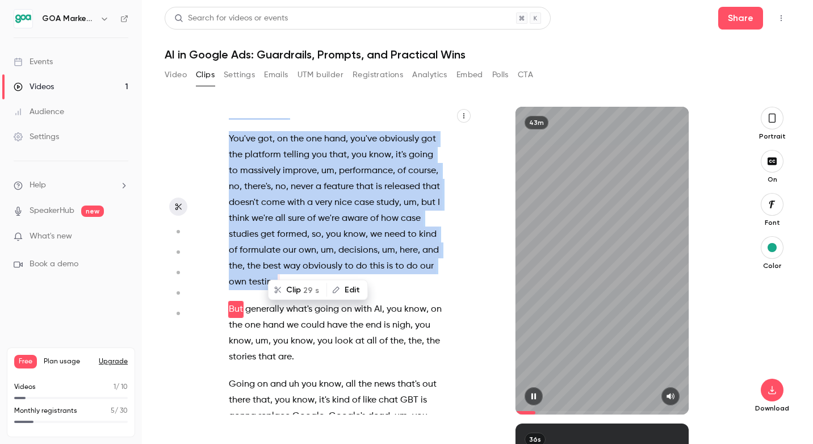
click at [533, 394] on icon "button" at bounding box center [533, 396] width 9 height 8
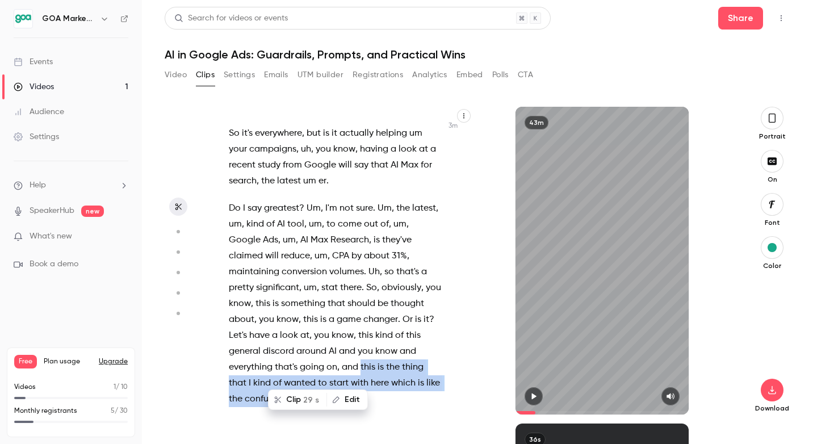
scroll to position [1323, 0]
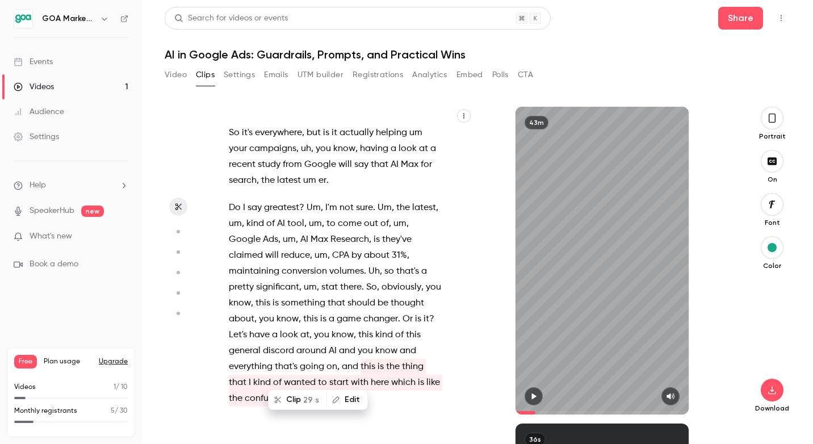
click at [305, 157] on span "Google" at bounding box center [320, 165] width 32 height 16
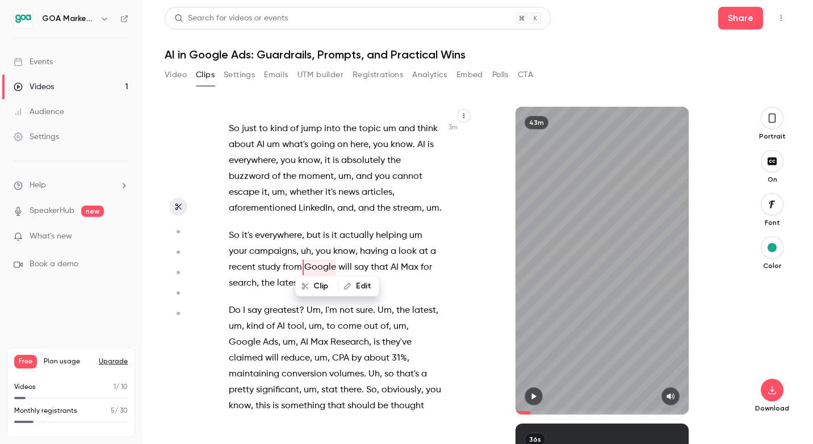
scroll to position [1224, 0]
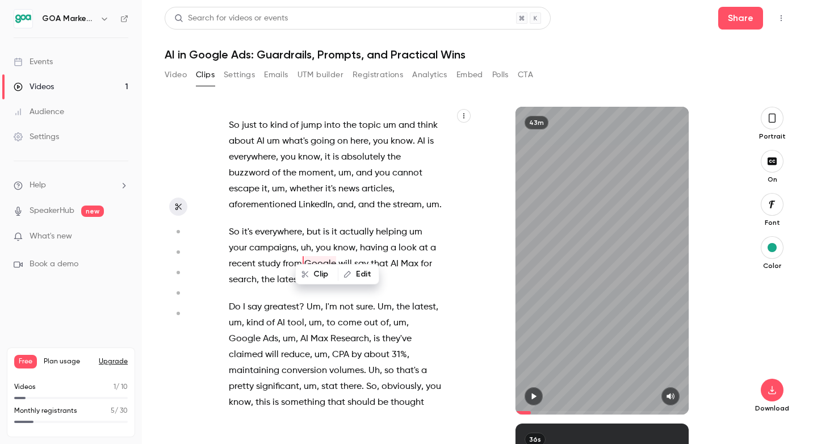
click at [379, 258] on p "So it's everywhere , but is it actually helping um your campaigns , uh , you kn…" at bounding box center [335, 256] width 213 height 64
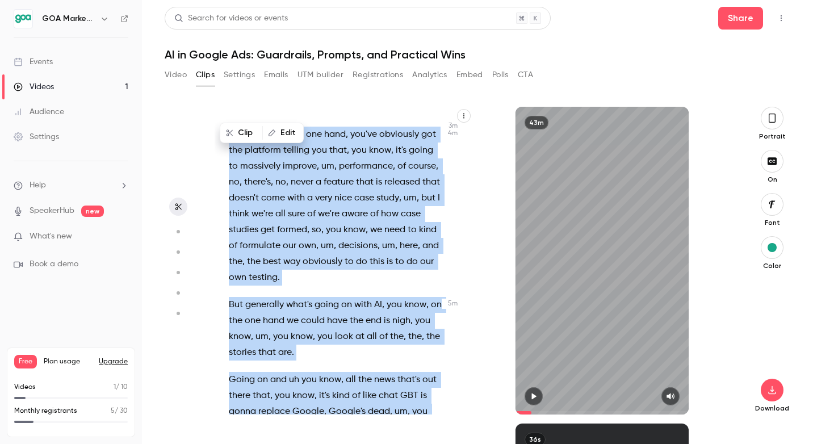
scroll to position [1617, 0]
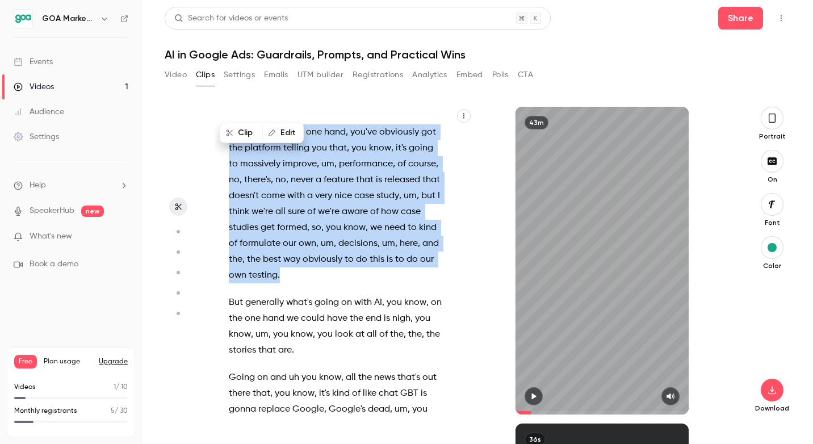
drag, startPoint x: 307, startPoint y: 222, endPoint x: 447, endPoint y: 255, distance: 143.5
click at [447, 255] on div "Hello . Welcome everyone to our first webinar in a new series that we are runni…" at bounding box center [341, 266] width 253 height 296
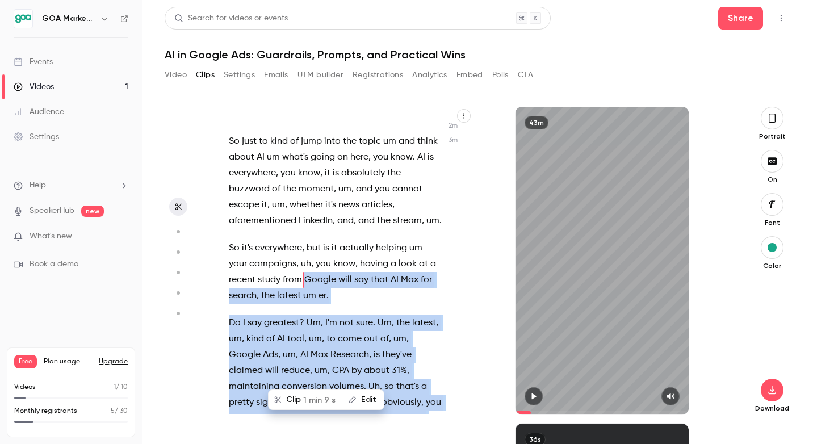
scroll to position [1206, 0]
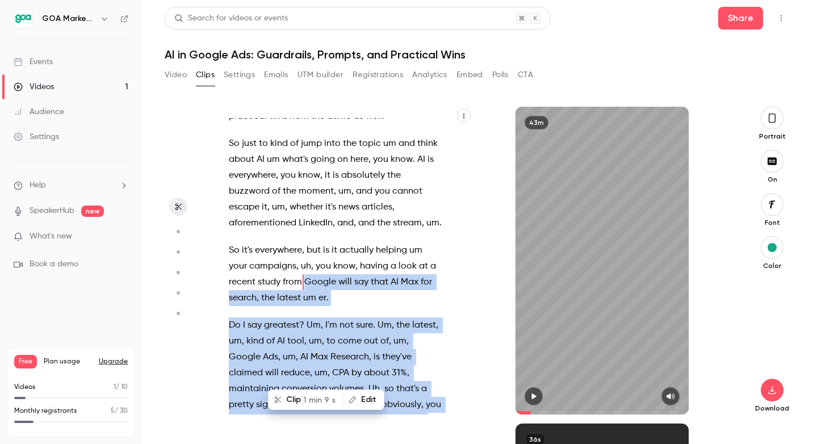
click at [529, 399] on icon "button" at bounding box center [533, 396] width 9 height 8
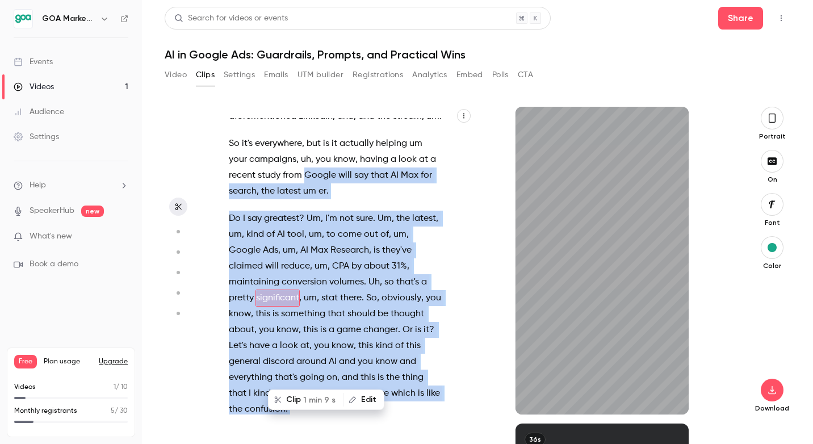
scroll to position [1328, 0]
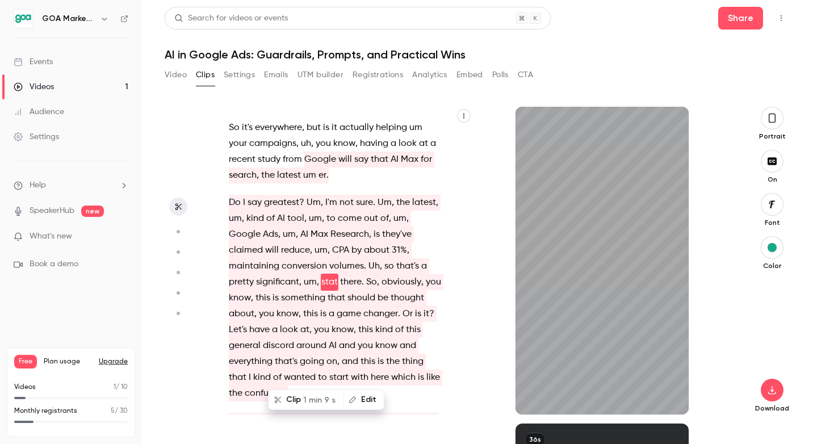
click at [246, 370] on span "that" at bounding box center [238, 378] width 18 height 16
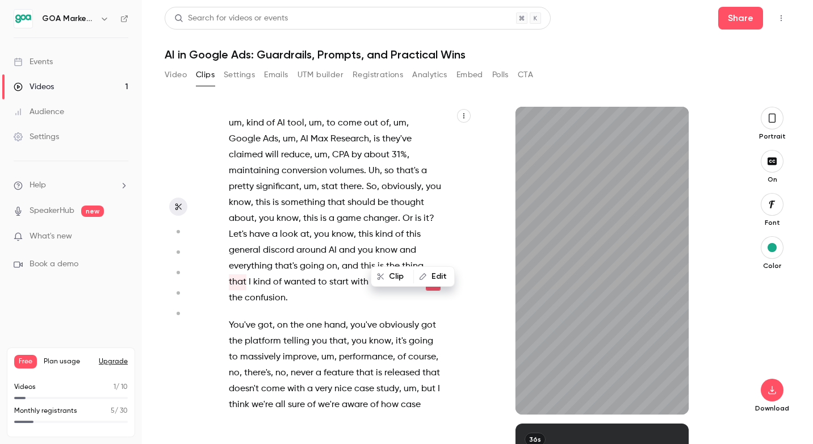
click at [362, 179] on span "." at bounding box center [363, 187] width 2 height 16
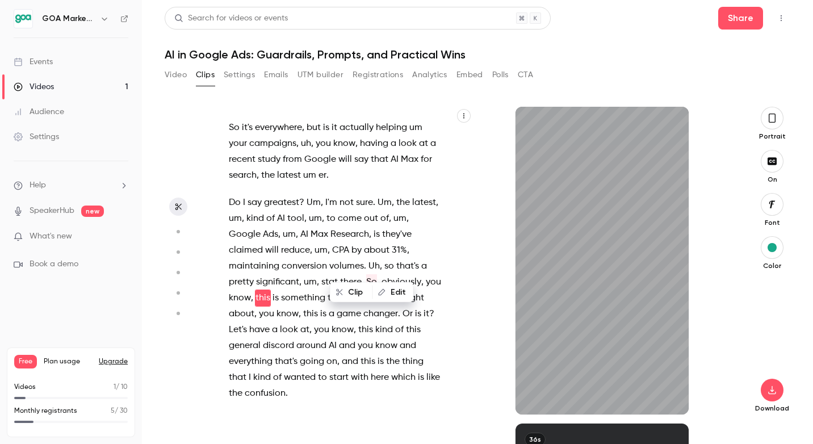
scroll to position [1344, 0]
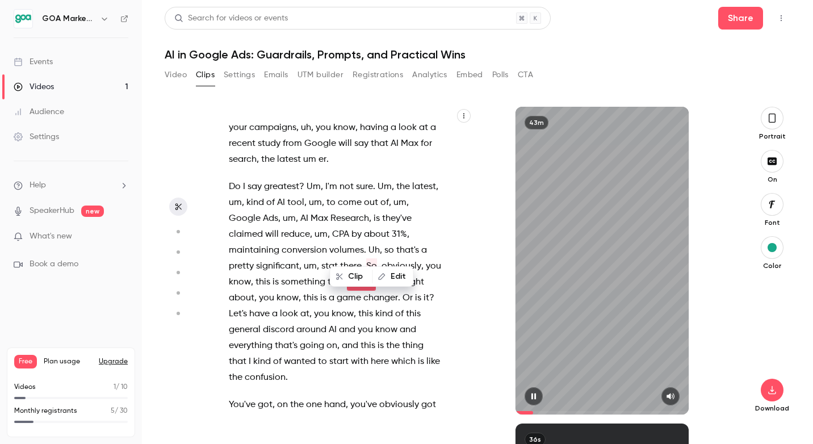
click at [530, 298] on div "43m" at bounding box center [602, 261] width 173 height 308
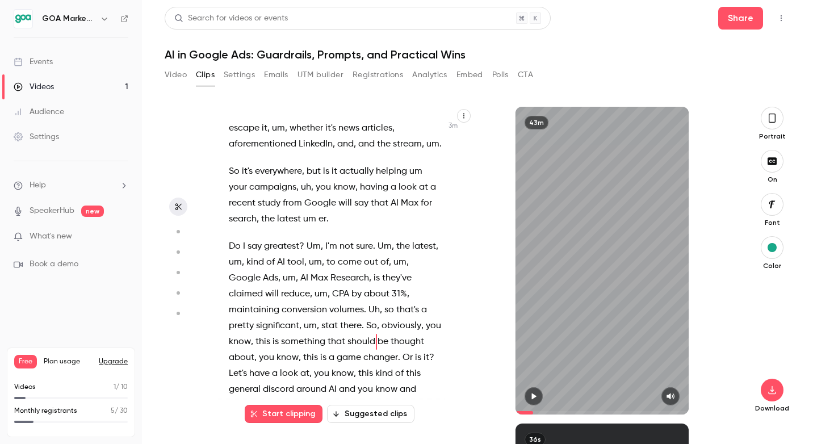
scroll to position [1283, 0]
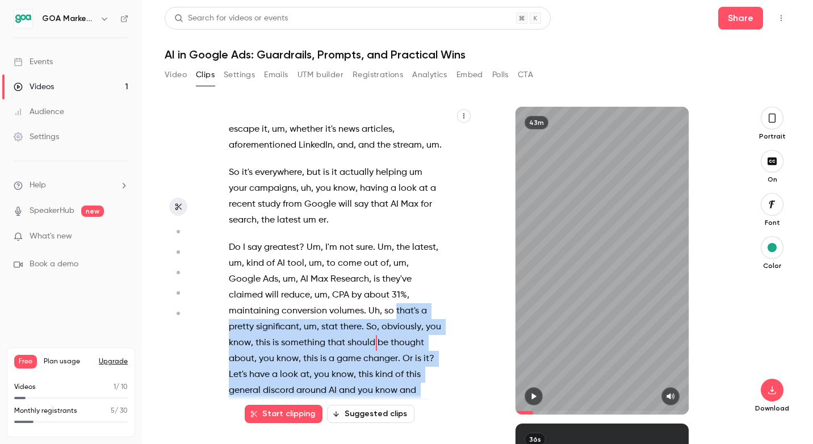
drag, startPoint x: 343, startPoint y: 295, endPoint x: 433, endPoint y: 402, distance: 139.8
click at [433, 402] on div "Hello . Welcome everyone to our first webinar in a new series that we are runni…" at bounding box center [344, 261] width 258 height 308
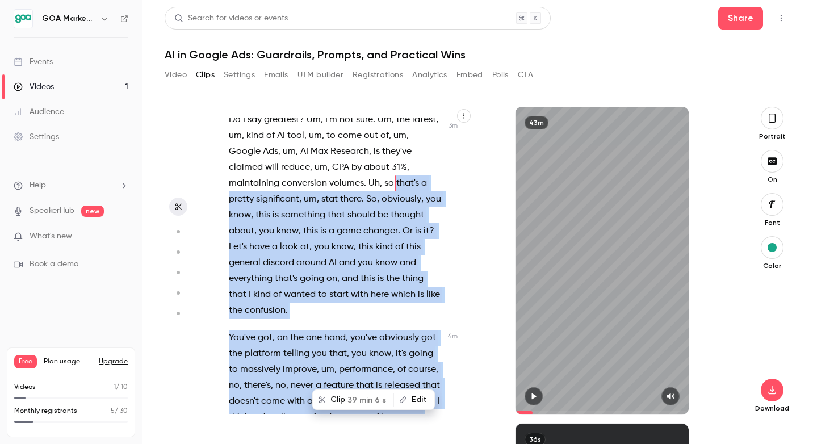
scroll to position [1412, 0]
click at [408, 294] on p "Do I say greatest ? Um , I'm not sure . Um , the latest , um , kind of AI tool …" at bounding box center [335, 214] width 213 height 207
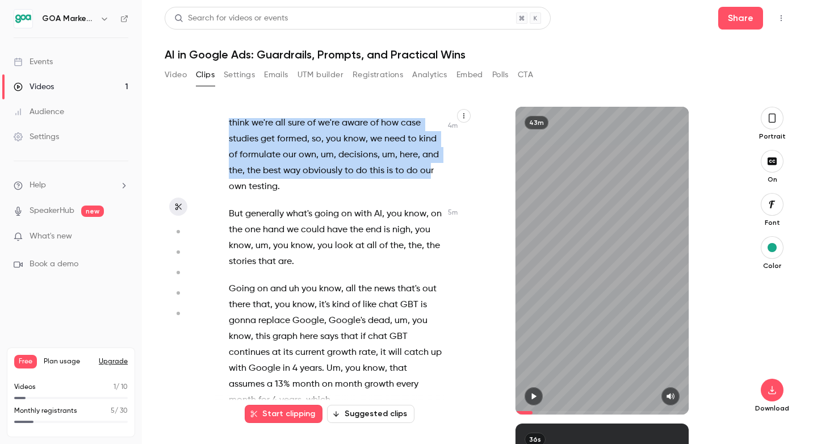
scroll to position [1702, 0]
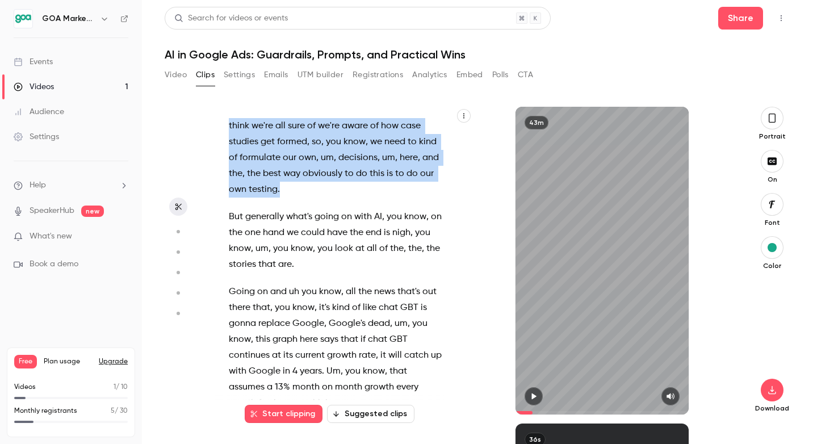
drag, startPoint x: 341, startPoint y: 164, endPoint x: 432, endPoint y: 173, distance: 91.3
click at [432, 173] on div "Hello . Welcome everyone to our first webinar in a new series that we are runni…" at bounding box center [341, 266] width 253 height 296
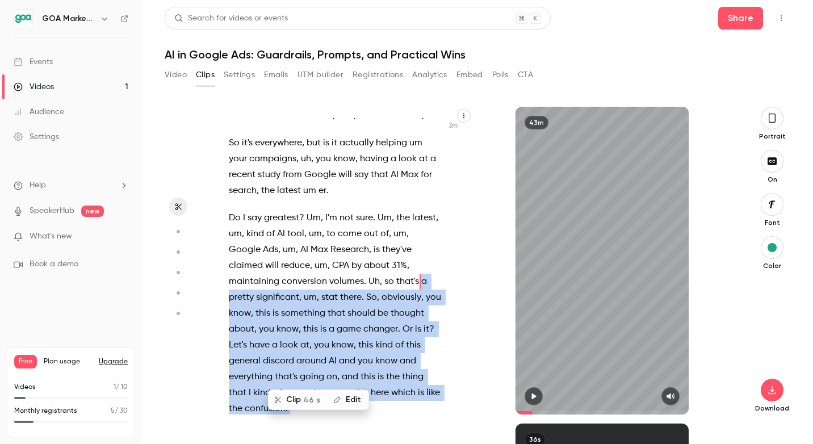
scroll to position [1312, 0]
click at [537, 391] on button "button" at bounding box center [534, 396] width 18 height 18
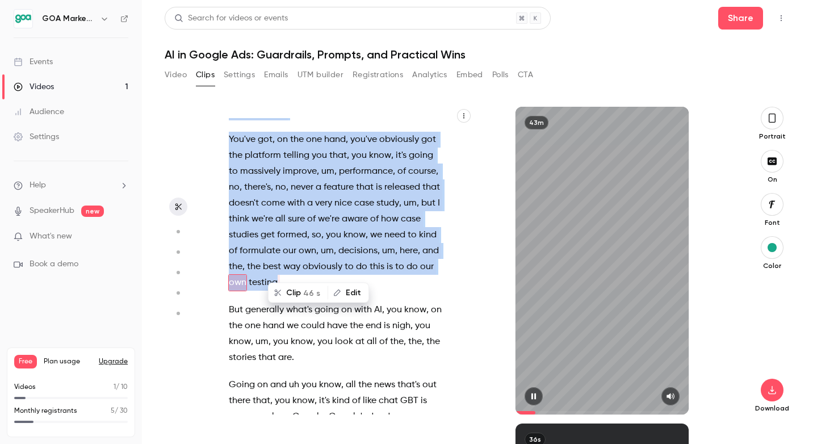
scroll to position [1610, 0]
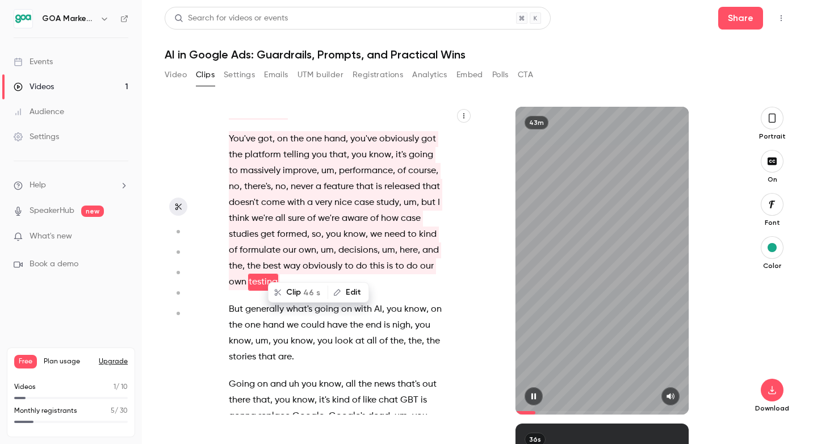
click at [575, 321] on div "43m" at bounding box center [602, 261] width 173 height 308
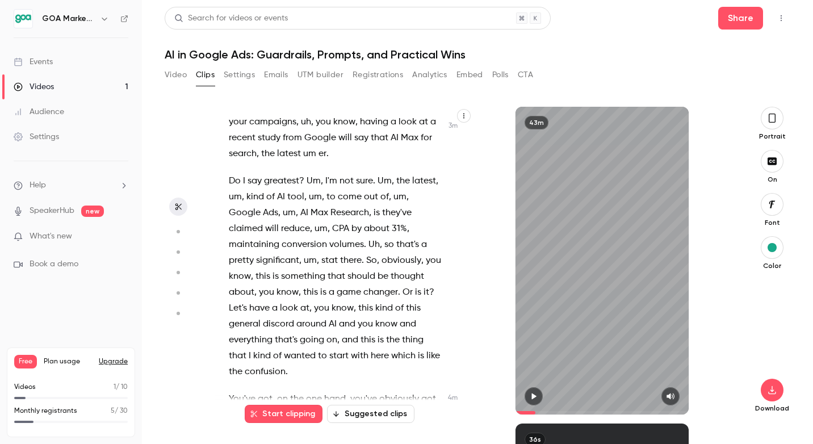
scroll to position [1348, 0]
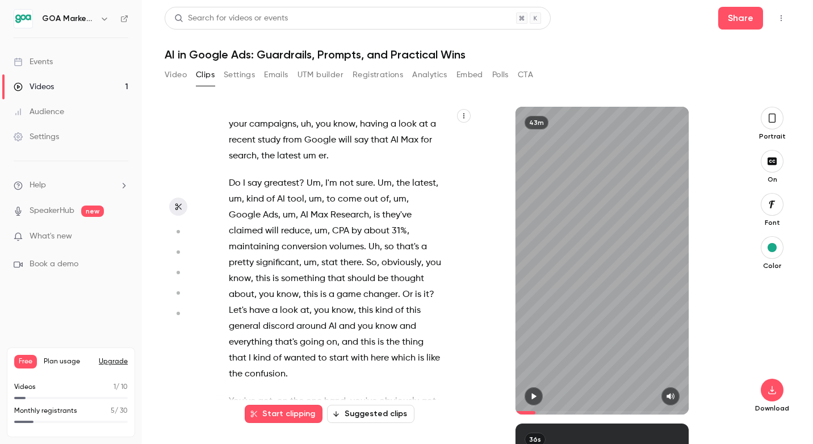
click at [533, 395] on icon "button" at bounding box center [534, 397] width 5 height 6
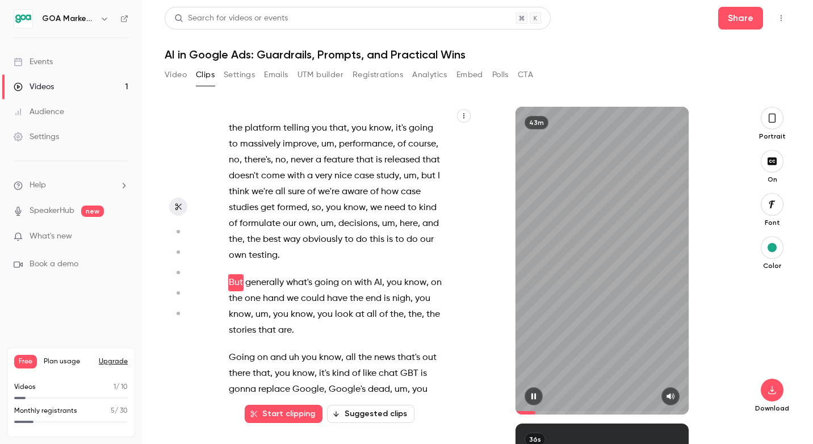
scroll to position [1637, 0]
click at [533, 394] on icon "button" at bounding box center [533, 396] width 9 height 8
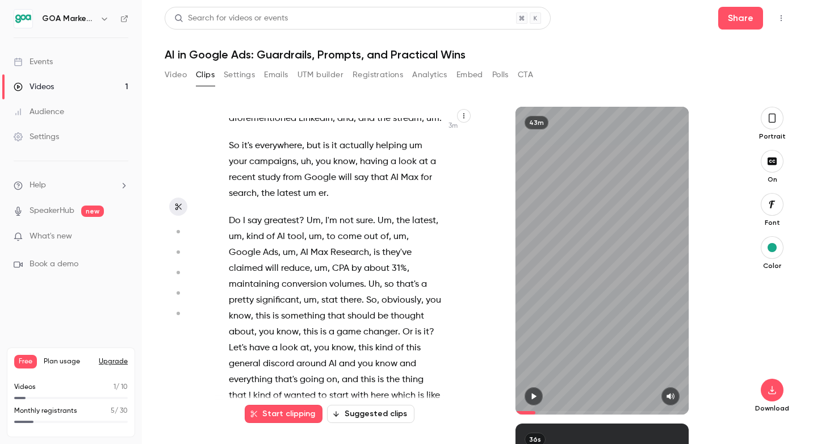
scroll to position [1311, 0]
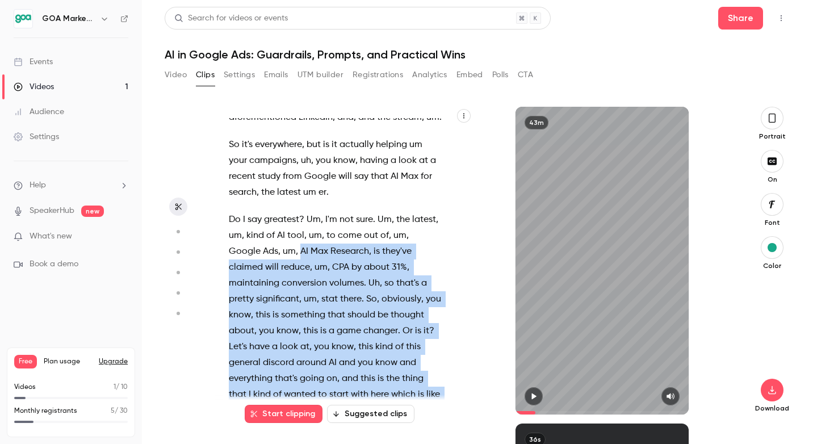
drag, startPoint x: 266, startPoint y: 235, endPoint x: 415, endPoint y: 388, distance: 213.3
click at [415, 389] on p "Do I say greatest ? Um , I'm not sure . Um , the latest , um , kind of AI tool …" at bounding box center [335, 315] width 213 height 207
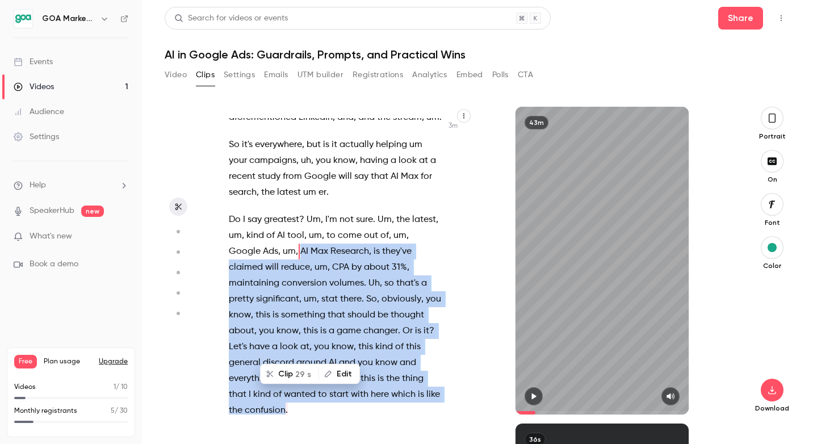
scroll to position [1281, 0]
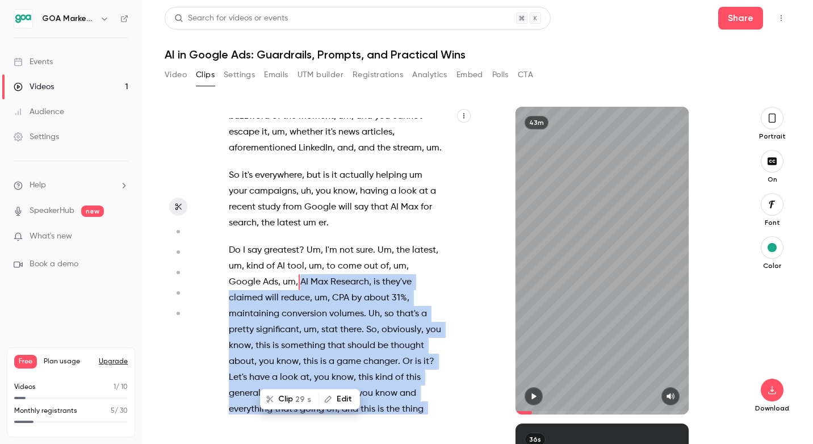
click at [534, 389] on button "button" at bounding box center [534, 396] width 18 height 18
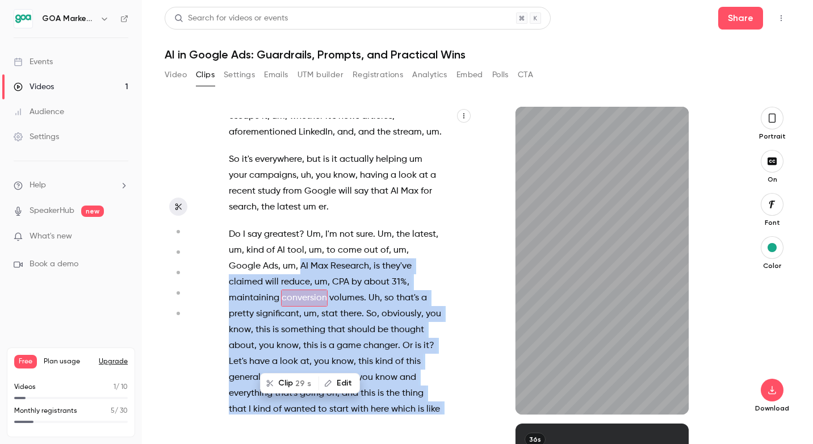
scroll to position [1312, 0]
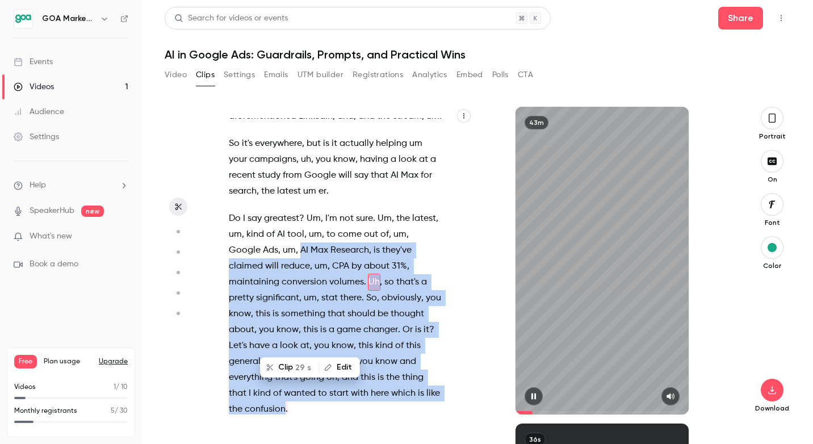
click at [534, 397] on icon "button" at bounding box center [533, 396] width 9 height 8
click at [424, 263] on p "Do I say greatest ? Um , I'm not sure . Um , the latest , um , kind of AI tool …" at bounding box center [335, 314] width 213 height 207
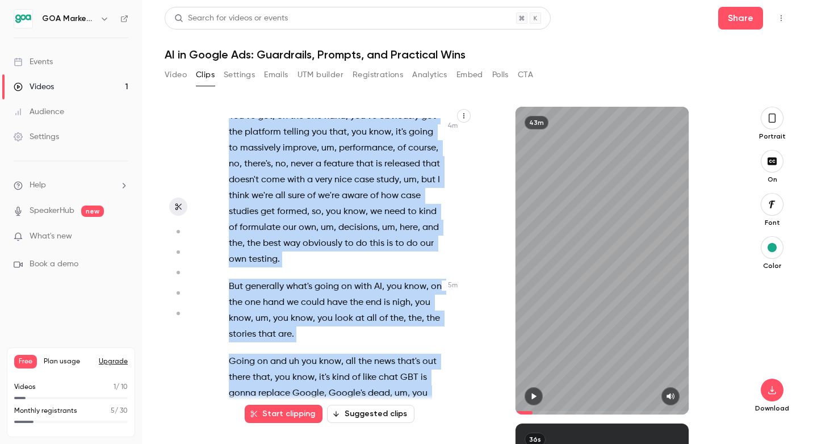
scroll to position [1642, 0]
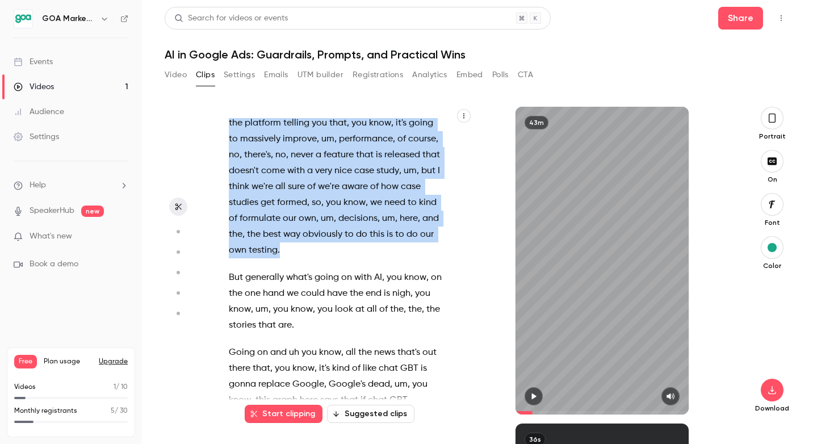
drag, startPoint x: 266, startPoint y: 234, endPoint x: 435, endPoint y: 232, distance: 168.7
click at [435, 232] on div "Hello . Welcome everyone to our first webinar in a new series that we are runni…" at bounding box center [341, 266] width 253 height 296
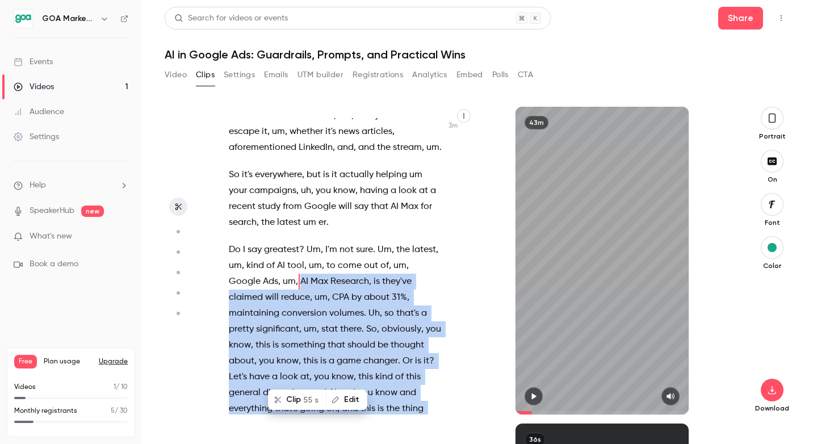
scroll to position [1281, 0]
click at [291, 400] on button "Clip 55 s" at bounding box center [297, 400] width 56 height 18
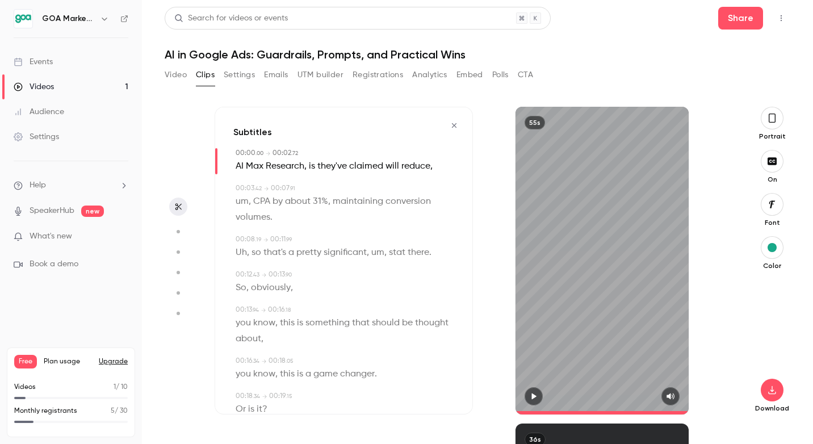
type input "*"
click at [318, 169] on span "they've" at bounding box center [332, 166] width 30 height 16
click at [328, 186] on button "Edit" at bounding box center [328, 187] width 39 height 18
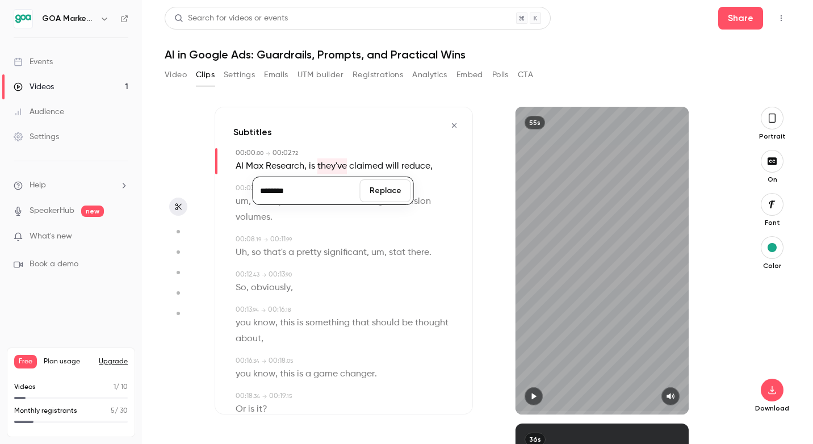
type input "********"
click at [378, 188] on button "Replace" at bounding box center [385, 190] width 51 height 23
click at [383, 164] on span "claimed" at bounding box center [369, 166] width 34 height 16
click at [366, 185] on button "Edit" at bounding box center [364, 187] width 39 height 18
click at [344, 190] on input "*******" at bounding box center [343, 190] width 102 height 23
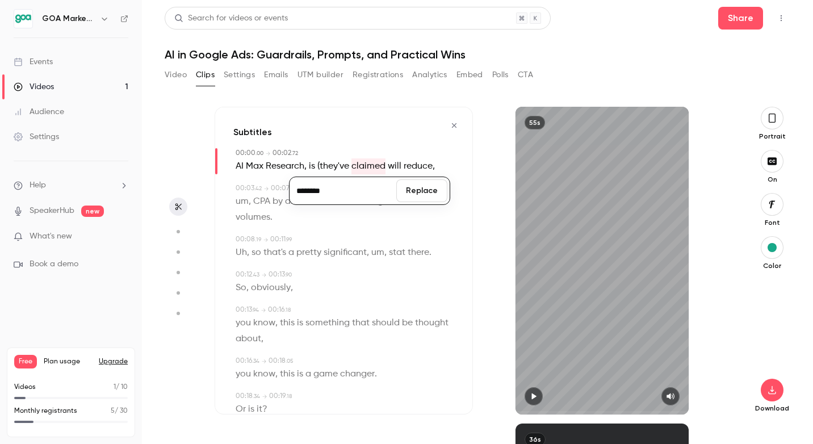
type input "********"
click at [416, 200] on button "Replace" at bounding box center [421, 190] width 51 height 23
click at [417, 241] on div "00:08 . 19 → 00:11 . 99" at bounding box center [345, 240] width 219 height 10
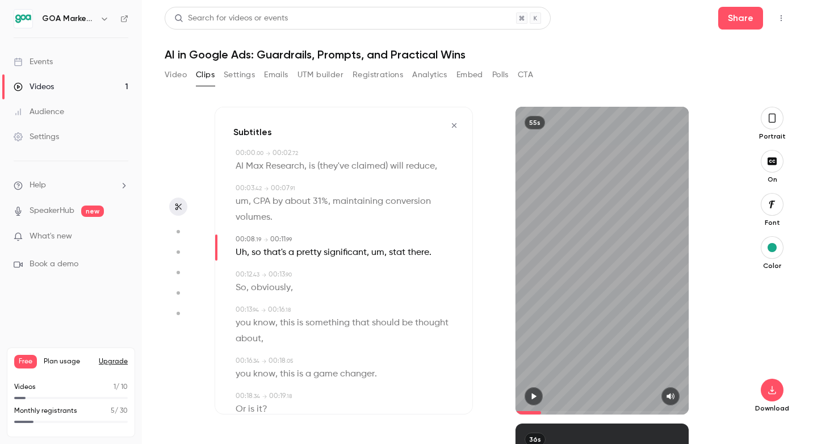
click at [227, 153] on div "Subtitles 00:00 . 00 → 00:02 . 72 AI Max Research , is (they've claimed) will r…" at bounding box center [344, 261] width 258 height 308
click at [235, 163] on div "00:00 . 00 → 00:02 . 72 AI Max Research , is (they've claimed) will reduce ," at bounding box center [343, 161] width 221 height 26
click at [537, 389] on button "button" at bounding box center [534, 396] width 18 height 18
click at [231, 159] on div "Subtitles 00:00 . 00 → 00:02 . 72 AI Max Research , is (they've claimed) will r…" at bounding box center [344, 261] width 258 height 308
click at [232, 166] on div "Subtitles 00:00 . 00 → 00:02 . 72 AI Max Research , is (they've claimed) will r…" at bounding box center [344, 261] width 258 height 308
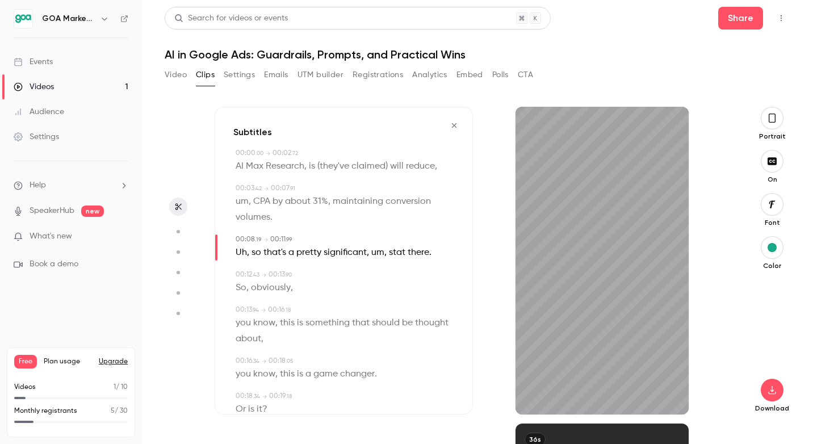
click at [242, 166] on span "AI" at bounding box center [240, 166] width 8 height 16
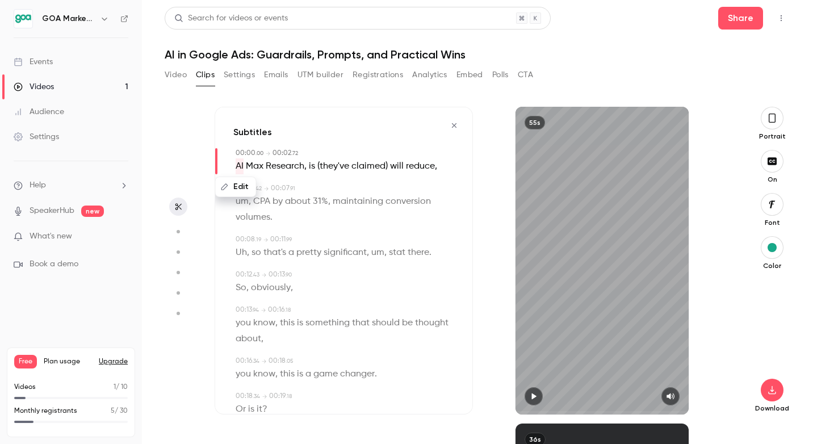
click at [538, 396] on button "button" at bounding box center [534, 396] width 18 height 18
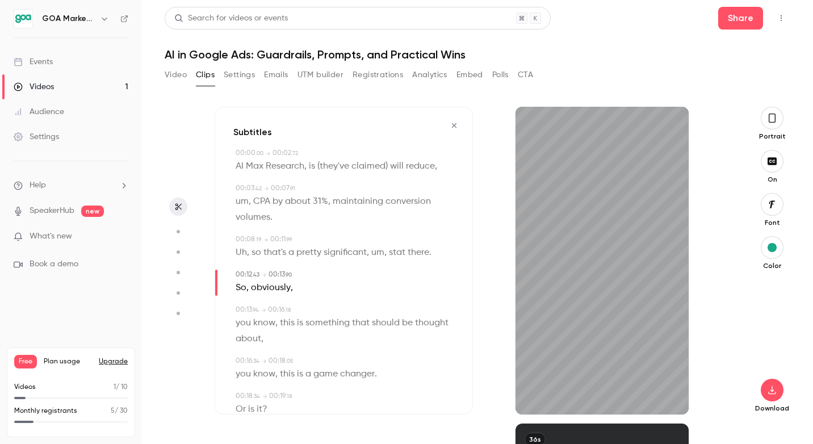
click at [459, 117] on div "Subtitles 00:00 . 00 → 00:02 . 72 AI Max Research , is (they've claimed) will r…" at bounding box center [344, 261] width 258 height 308
click at [459, 118] on button "button" at bounding box center [454, 125] width 18 height 18
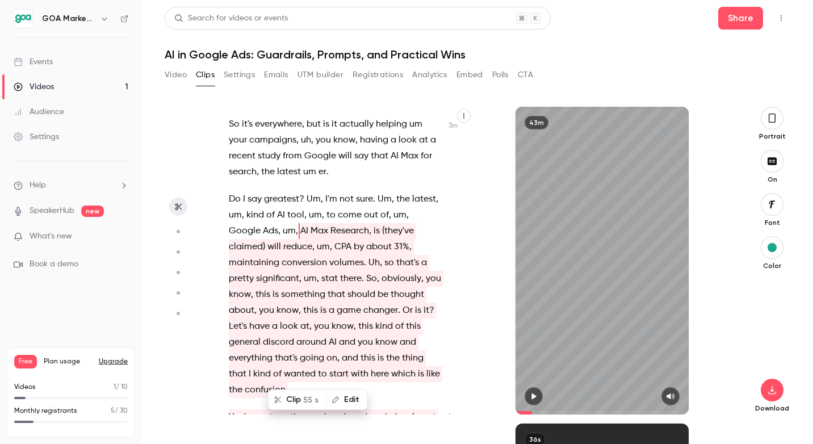
scroll to position [1338, 0]
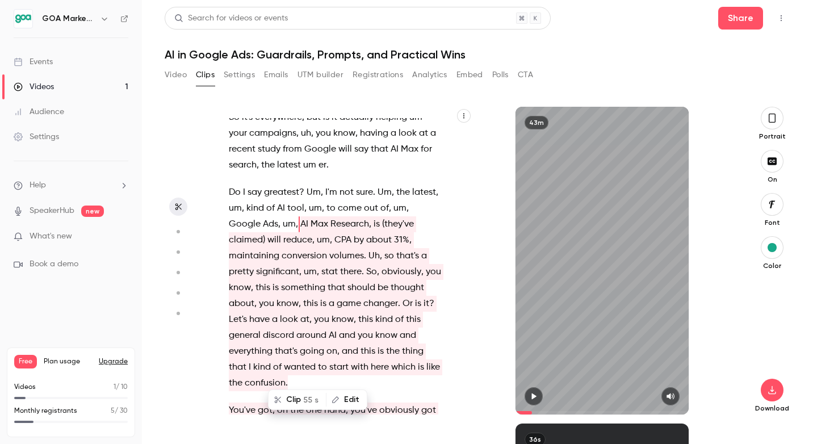
click at [283, 232] on span "reduce" at bounding box center [297, 240] width 29 height 16
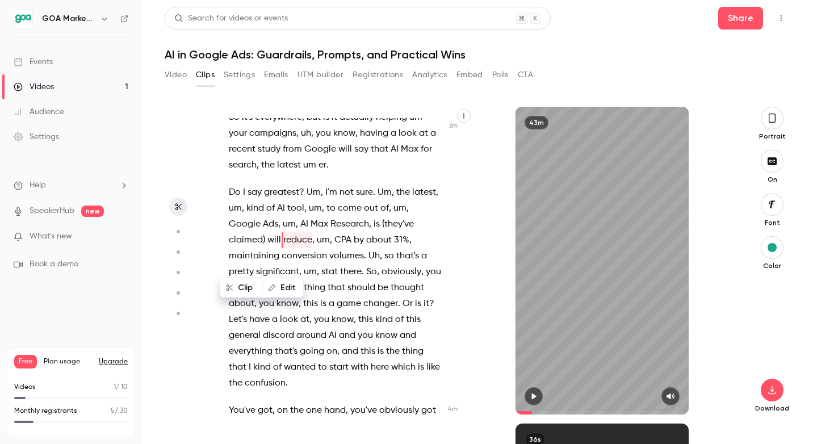
scroll to position [1296, 0]
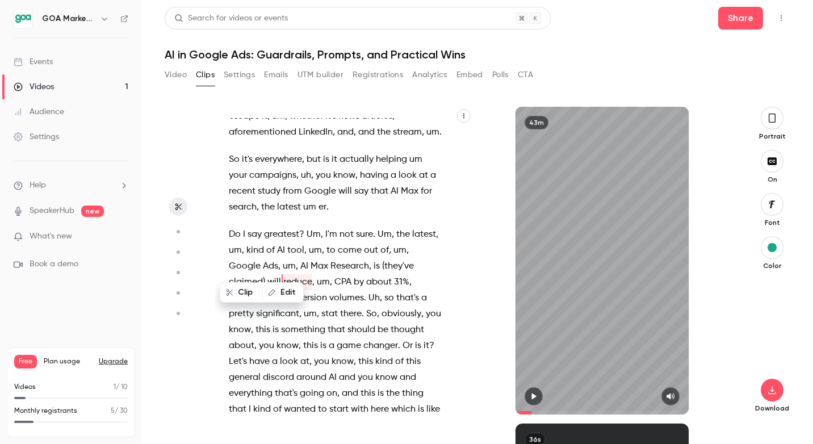
click at [221, 265] on div "Hello . Welcome everyone to our first webinar in a new series that we are runni…" at bounding box center [341, 266] width 253 height 296
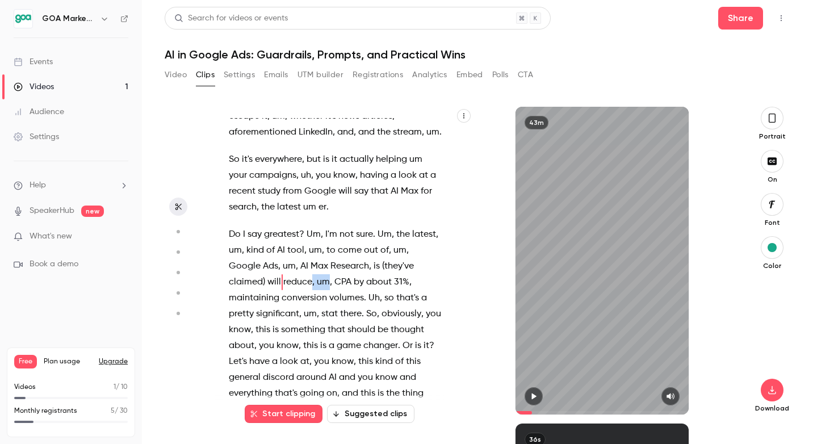
drag, startPoint x: 228, startPoint y: 267, endPoint x: 272, endPoint y: 269, distance: 44.3
click at [272, 269] on p "Do I say greatest ? Um , I'm not sure . Um , the latest , um , kind of AI tool …" at bounding box center [335, 330] width 213 height 207
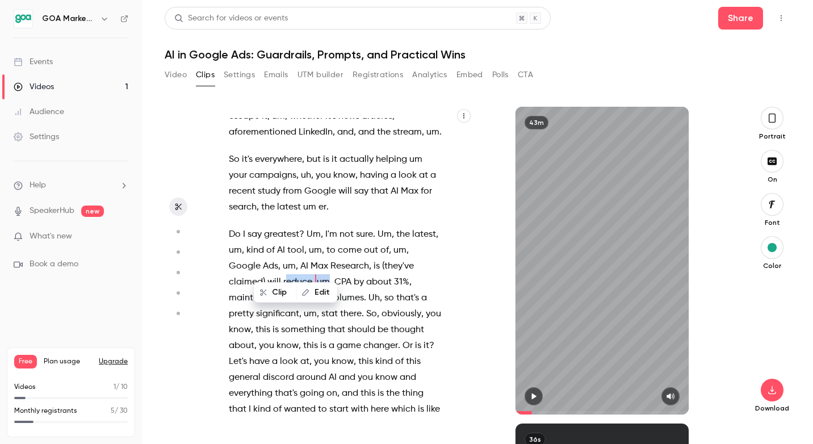
drag, startPoint x: 230, startPoint y: 267, endPoint x: 264, endPoint y: 268, distance: 34.1
click at [263, 268] on p "Do I say greatest ? Um , I'm not sure . Um , the latest , um , kind of AI tool …" at bounding box center [335, 330] width 213 height 207
click at [283, 274] on span "reduce" at bounding box center [297, 282] width 29 height 16
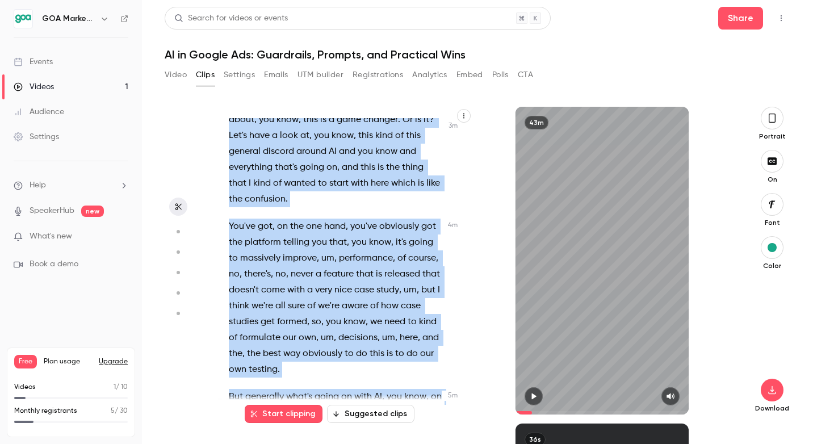
scroll to position [1524, 0]
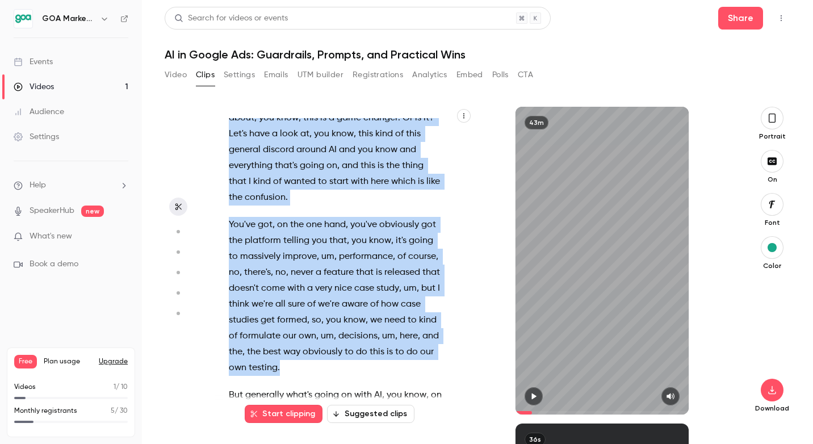
drag, startPoint x: 229, startPoint y: 265, endPoint x: 428, endPoint y: 358, distance: 219.0
click at [428, 358] on div "Hello . Welcome everyone to our first webinar in a new series that we are runni…" at bounding box center [341, 266] width 253 height 296
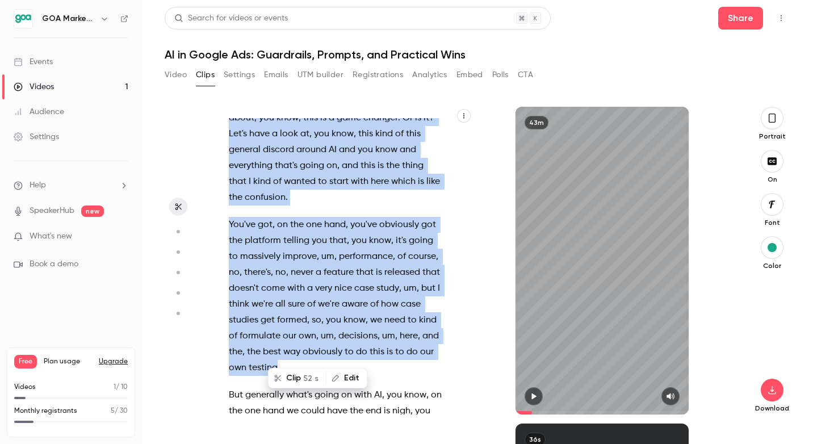
click at [294, 383] on button "Clip 52 s" at bounding box center [297, 378] width 56 height 18
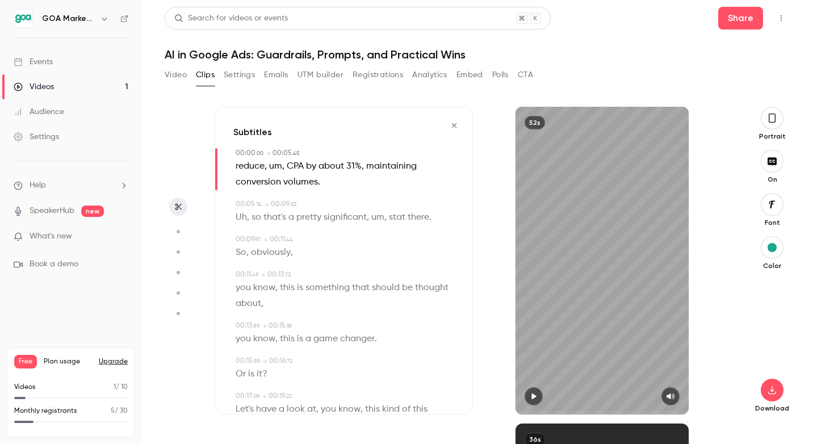
click at [533, 394] on icon "button" at bounding box center [533, 396] width 9 height 8
click at [568, 314] on div "52s" at bounding box center [602, 261] width 173 height 308
click at [454, 128] on icon "button" at bounding box center [454, 126] width 9 height 8
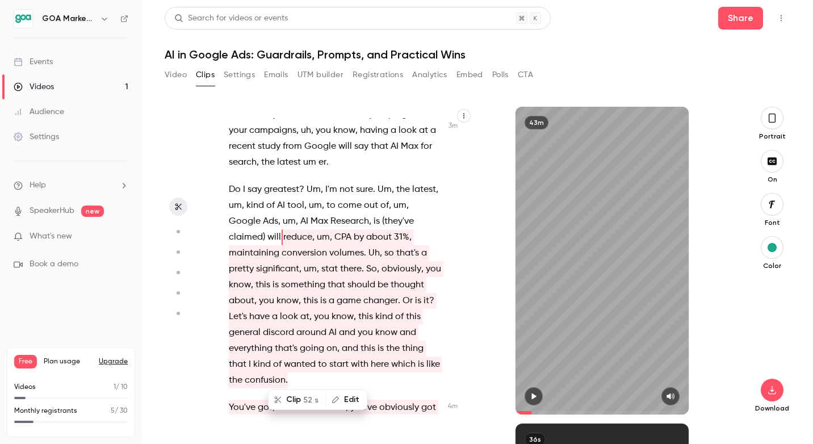
scroll to position [1349, 0]
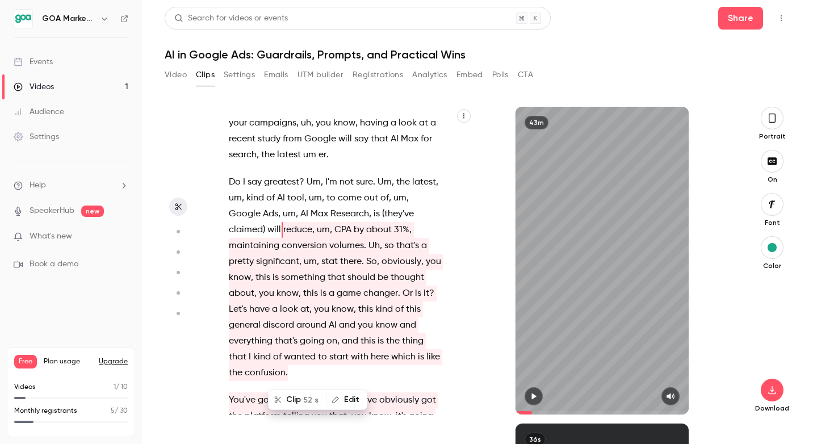
click at [384, 238] on span "so" at bounding box center [389, 246] width 10 height 16
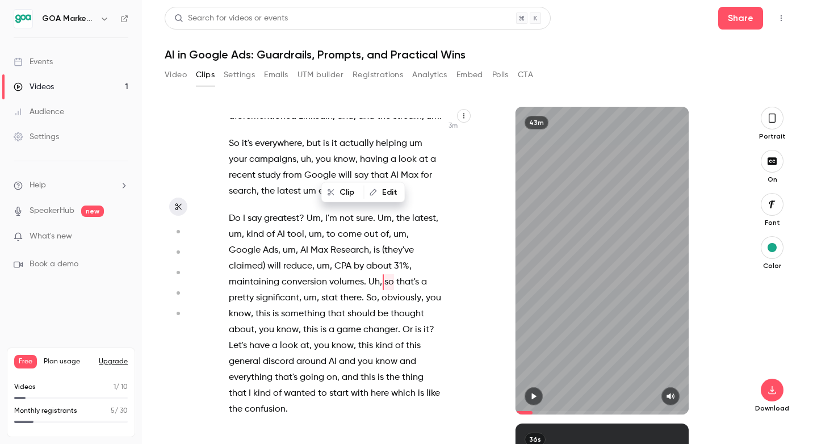
scroll to position [1597, 0]
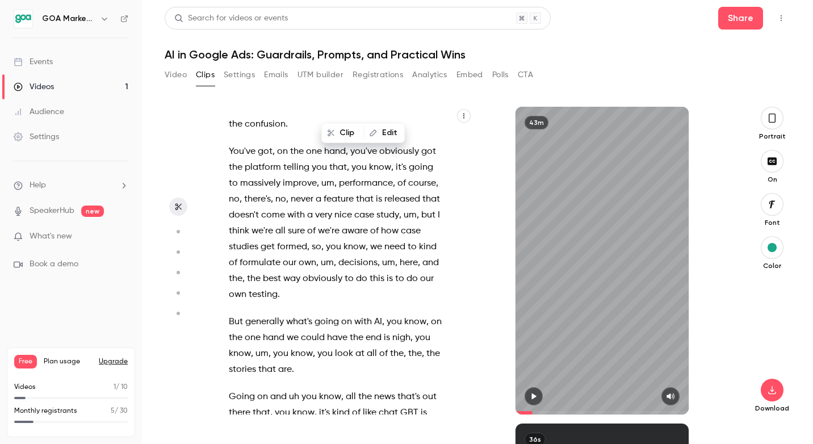
click at [529, 392] on button "button" at bounding box center [534, 396] width 18 height 18
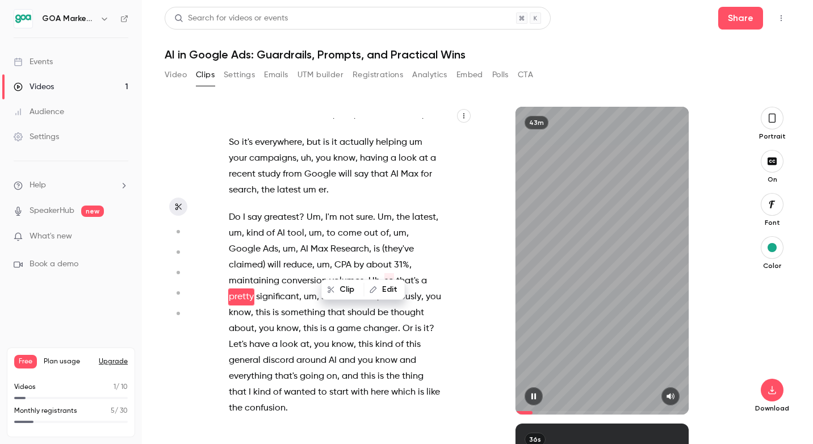
click at [529, 392] on button "button" at bounding box center [534, 396] width 18 height 18
click at [279, 274] on span "maintaining" at bounding box center [254, 282] width 51 height 16
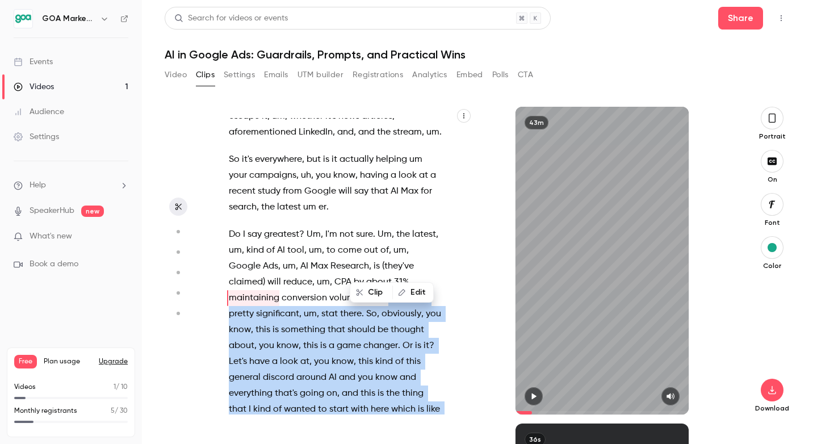
drag, startPoint x: 332, startPoint y: 285, endPoint x: 370, endPoint y: 296, distance: 39.7
click at [370, 296] on div "Hello . Welcome everyone to our first webinar in a new series that we are runni…" at bounding box center [344, 261] width 258 height 308
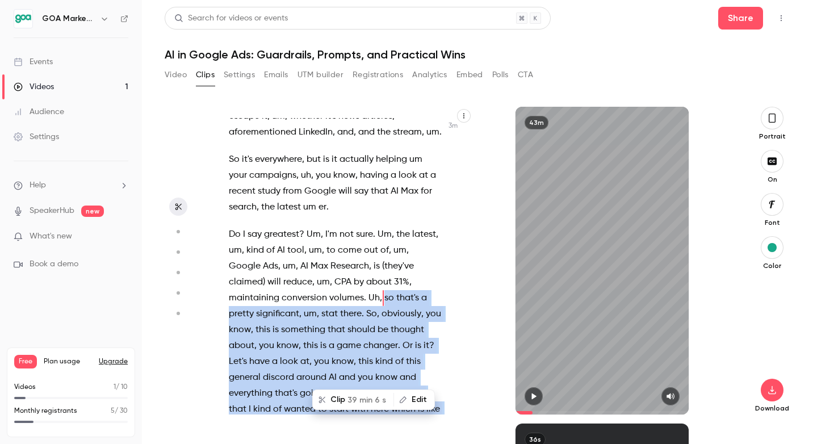
scroll to position [1312, 0]
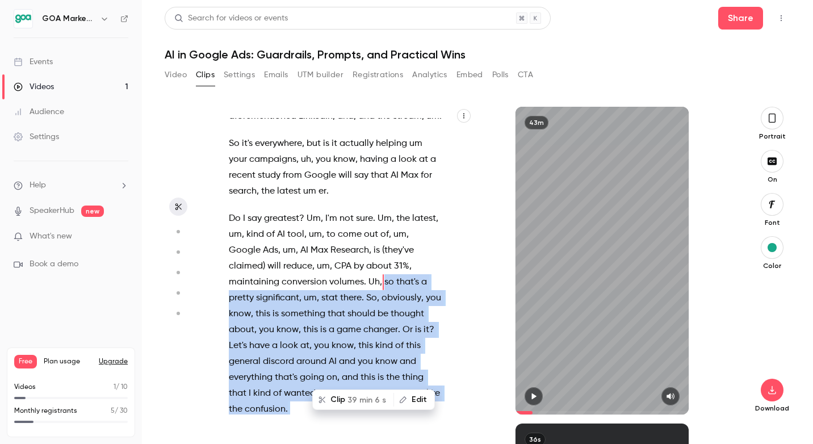
click at [425, 268] on p "Do I say greatest ? Um , I'm not sure . Um , the latest , um , kind of AI tool …" at bounding box center [335, 314] width 213 height 207
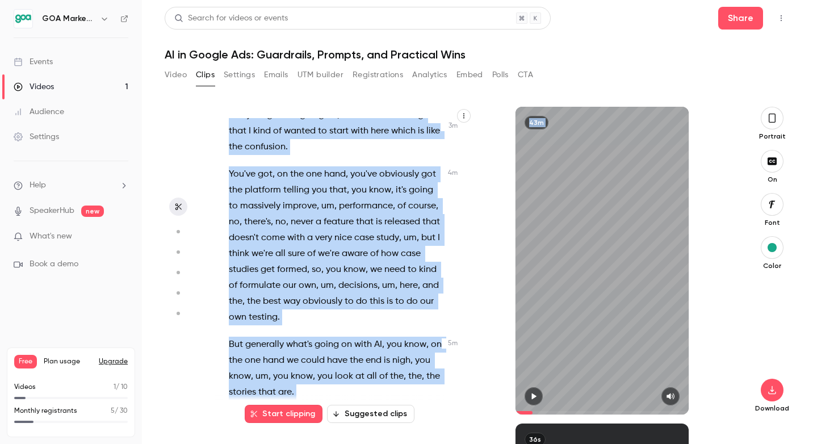
scroll to position [1616, 0]
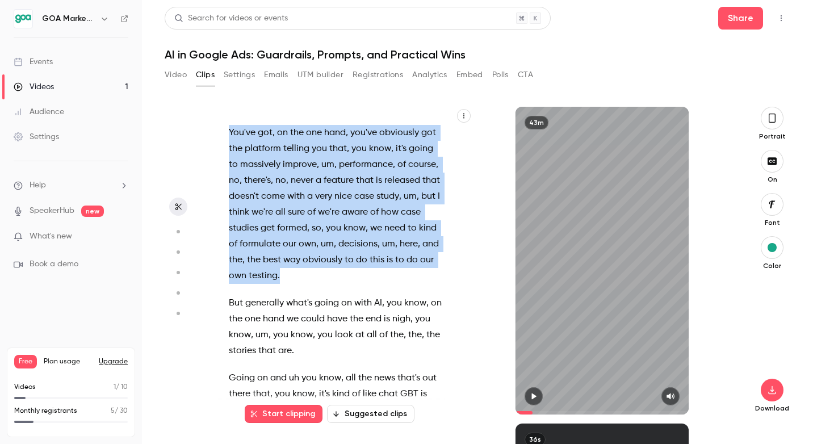
drag, startPoint x: 330, startPoint y: 268, endPoint x: 395, endPoint y: 252, distance: 67.2
click at [395, 252] on div "Hello . Welcome everyone to our first webinar in a new series that we are runni…" at bounding box center [341, 266] width 253 height 296
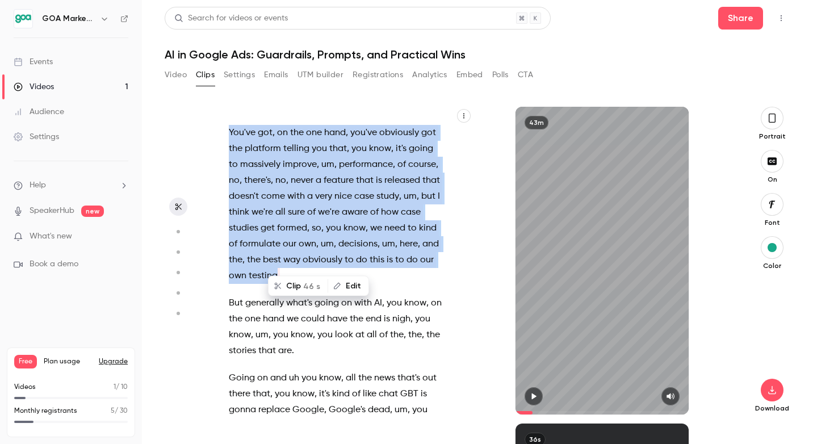
click at [292, 281] on button "Clip 46 s" at bounding box center [298, 286] width 58 height 18
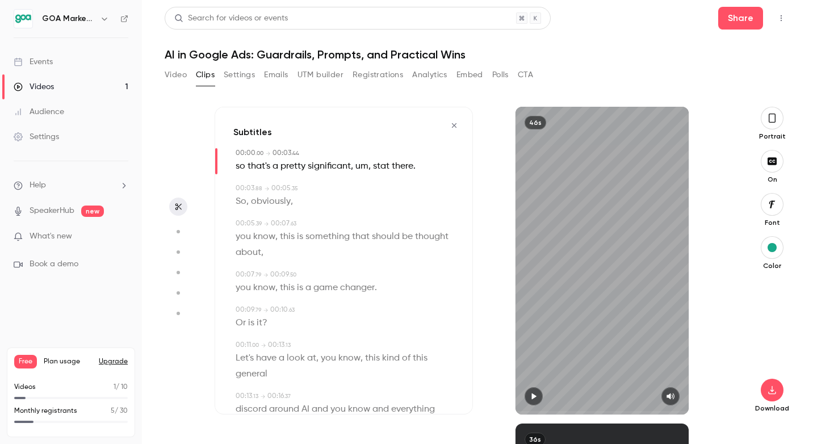
click at [533, 395] on icon "button" at bounding box center [534, 397] width 5 height 6
click at [455, 122] on icon "button" at bounding box center [454, 126] width 9 height 8
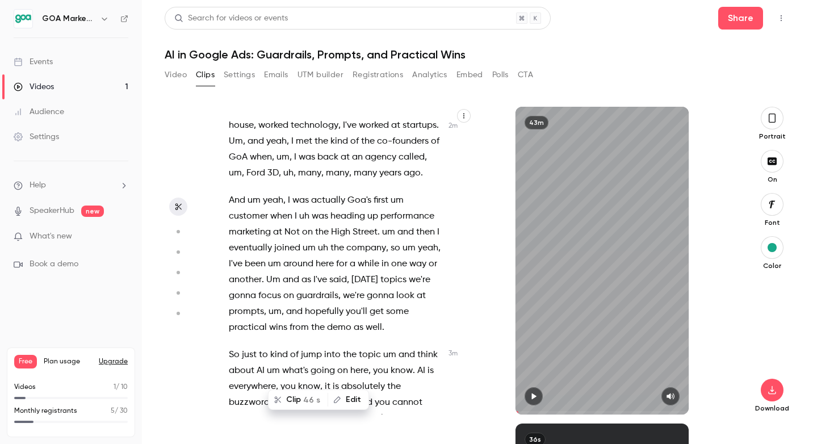
type input "***"
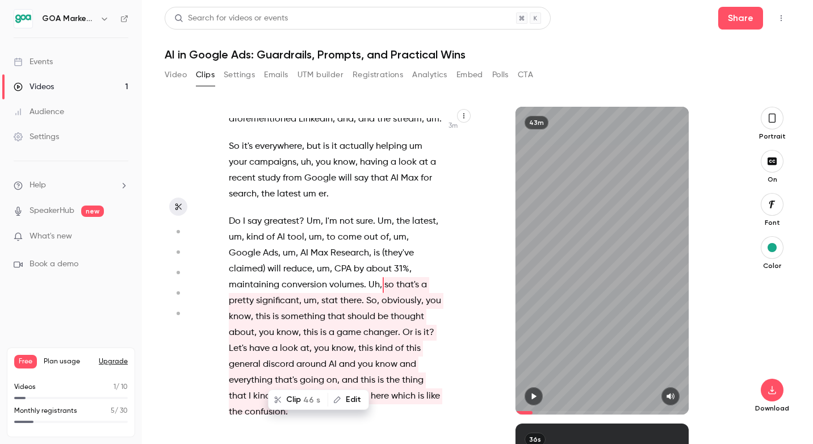
scroll to position [1312, 0]
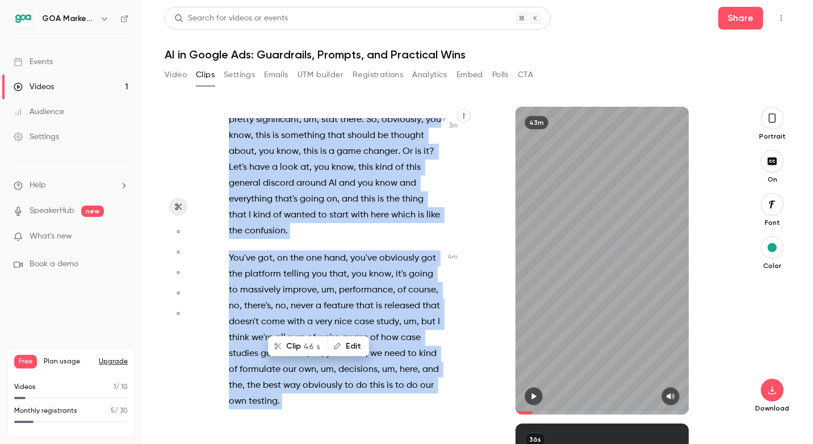
scroll to position [1504, 0]
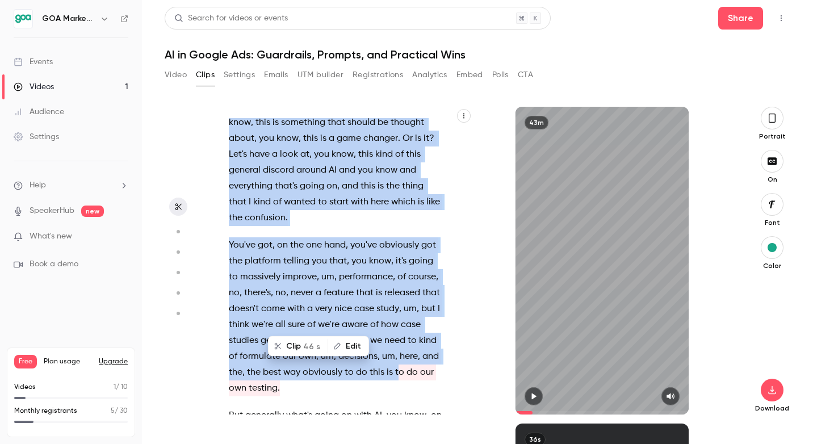
drag, startPoint x: 267, startPoint y: 235, endPoint x: 397, endPoint y: 350, distance: 173.7
click at [397, 350] on div "Hello . Welcome everyone to our first webinar in a new series that we are runni…" at bounding box center [341, 266] width 253 height 296
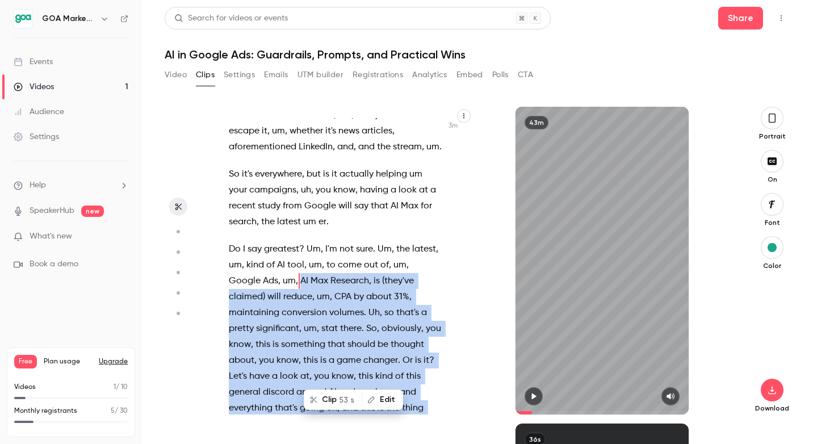
scroll to position [1281, 0]
click at [341, 400] on button "Clip 53 s" at bounding box center [333, 400] width 56 height 18
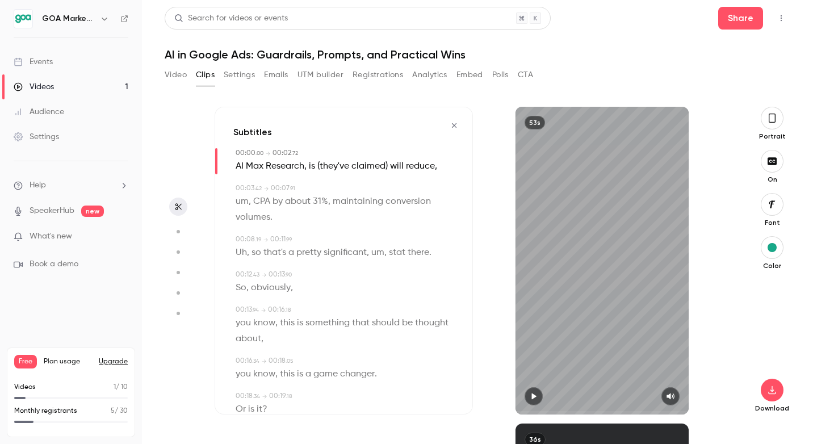
click at [537, 399] on icon "button" at bounding box center [533, 396] width 9 height 8
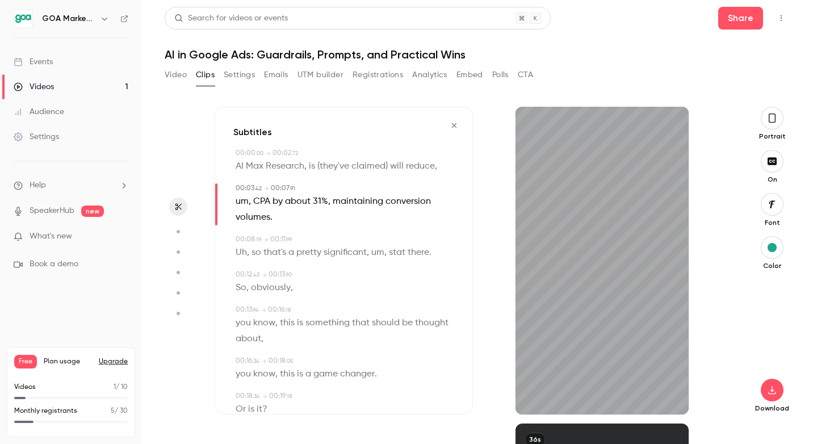
click at [318, 164] on span "(they've" at bounding box center [333, 166] width 32 height 16
type input "*"
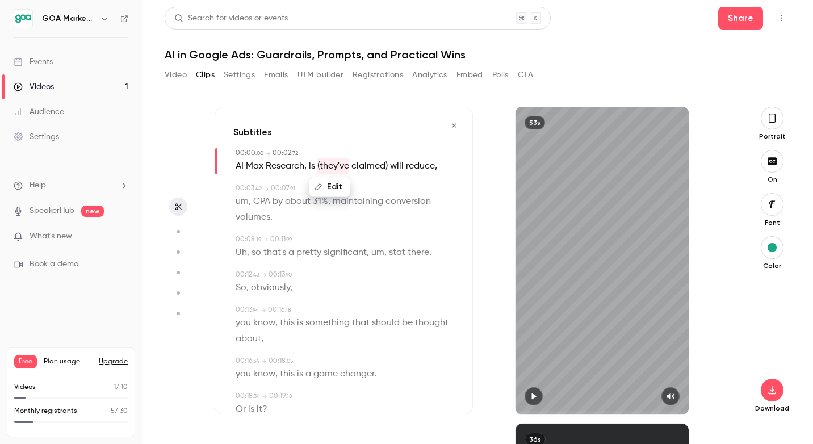
click at [325, 185] on button "Edit" at bounding box center [329, 187] width 39 height 18
click at [263, 192] on input "********" at bounding box center [308, 190] width 102 height 23
type input "*******"
click at [383, 177] on div "******* Replace" at bounding box center [334, 191] width 161 height 28
click at [333, 165] on span "(they've" at bounding box center [333, 166] width 32 height 16
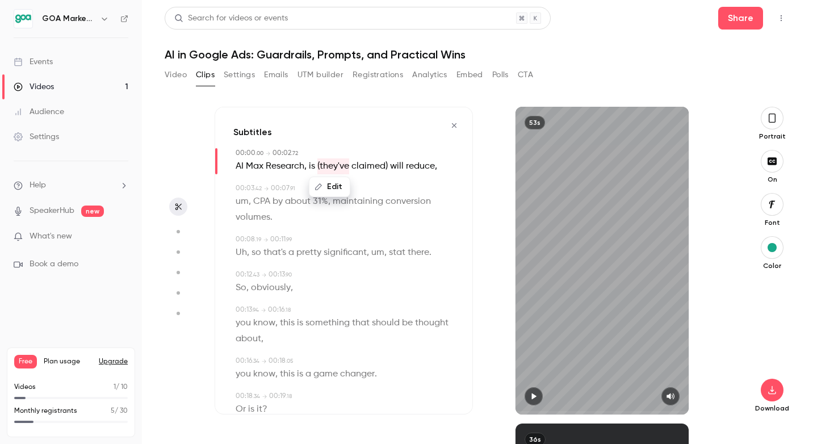
click at [331, 185] on button "Edit" at bounding box center [329, 187] width 39 height 18
click at [262, 193] on input "********" at bounding box center [308, 190] width 102 height 23
type input "*******"
click at [380, 190] on button "Replace" at bounding box center [386, 190] width 51 height 23
click at [383, 168] on span "claimed)" at bounding box center [367, 166] width 36 height 16
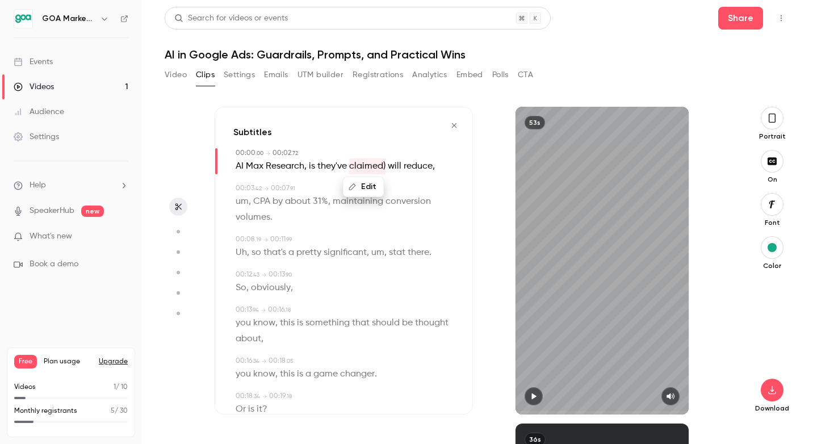
click at [363, 185] on button "Edit" at bounding box center [363, 187] width 39 height 18
click at [335, 185] on input "********" at bounding box center [342, 190] width 102 height 23
click at [344, 191] on input "********" at bounding box center [342, 190] width 102 height 23
type input "*******"
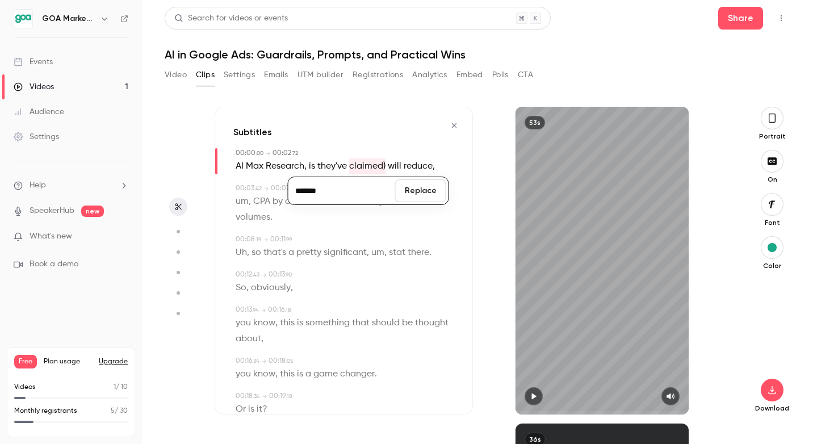
click at [408, 191] on button "Replace" at bounding box center [420, 190] width 51 height 23
click at [449, 197] on p "um , CPA by about 31% , maintaining conversion volumes ." at bounding box center [345, 210] width 219 height 32
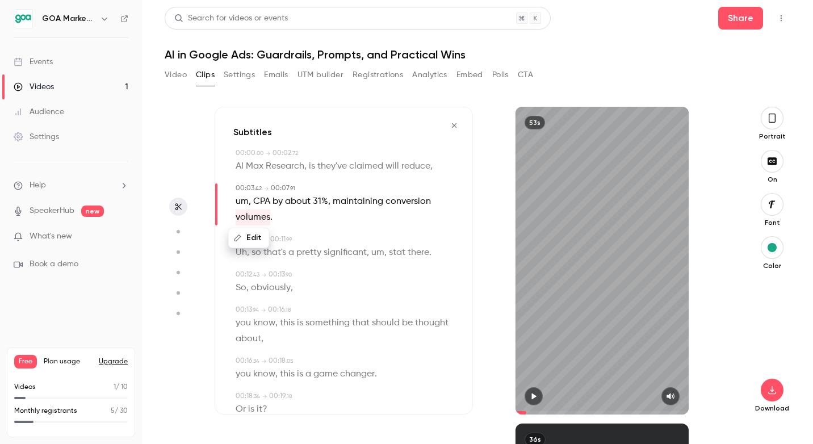
click at [542, 398] on button "button" at bounding box center [534, 396] width 18 height 18
click at [238, 166] on span "AI" at bounding box center [240, 166] width 8 height 16
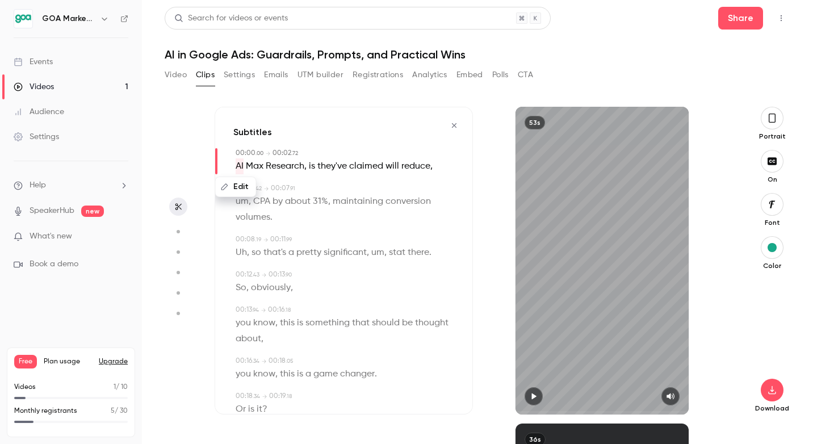
click at [537, 390] on button "button" at bounding box center [534, 396] width 18 height 18
click at [536, 396] on icon "button" at bounding box center [534, 397] width 5 height 6
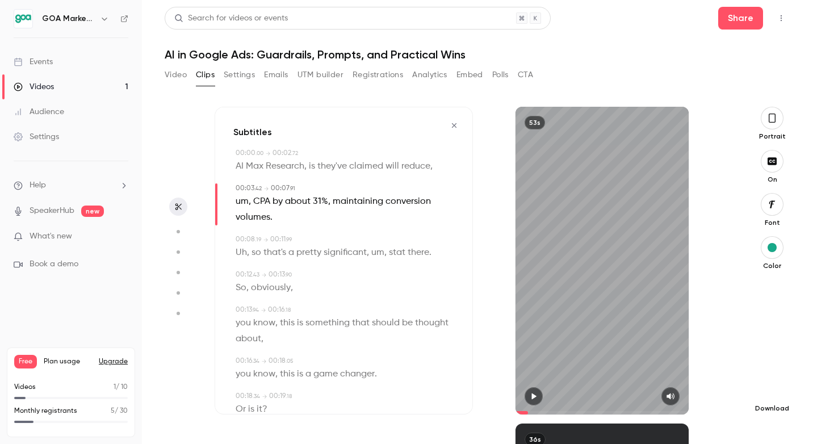
click at [766, 383] on button "button" at bounding box center [772, 390] width 23 height 23
click at [453, 127] on icon "button" at bounding box center [454, 126] width 9 height 8
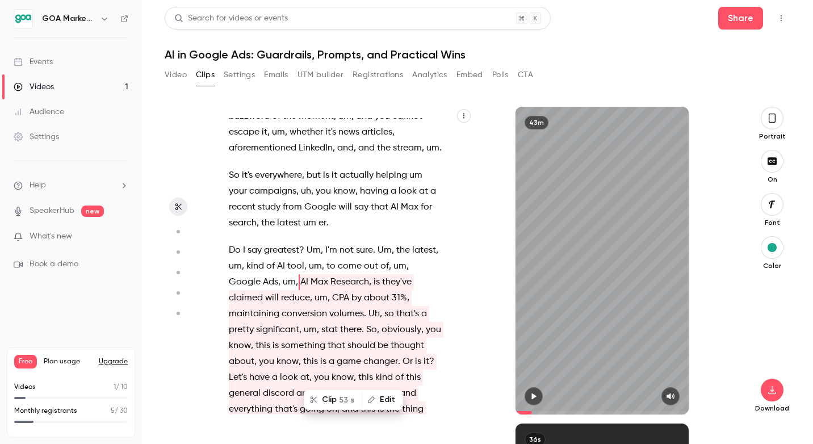
click at [455, 291] on div "Hello . Welcome everyone to our first webinar in a new series that we are runni…" at bounding box center [341, 266] width 253 height 296
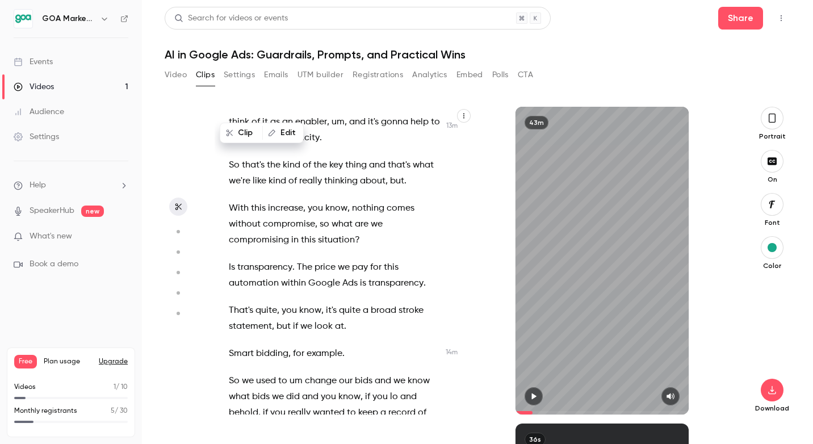
scroll to position [5040, 0]
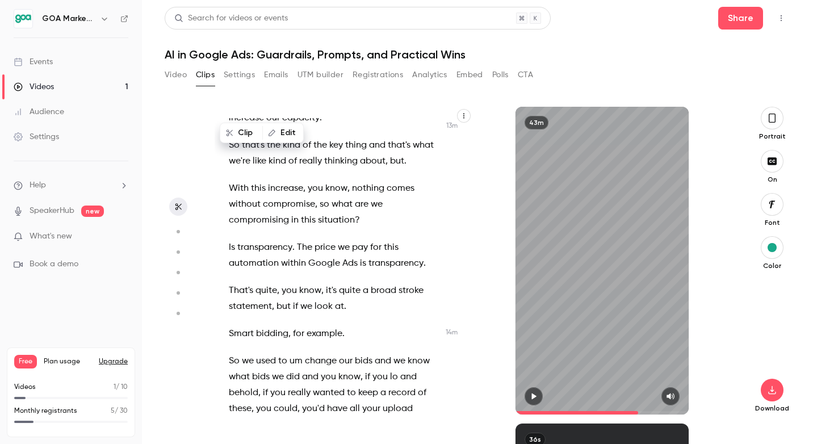
drag, startPoint x: 528, startPoint y: 412, endPoint x: 638, endPoint y: 400, distance: 111.3
click at [638, 400] on div "43m" at bounding box center [602, 261] width 173 height 308
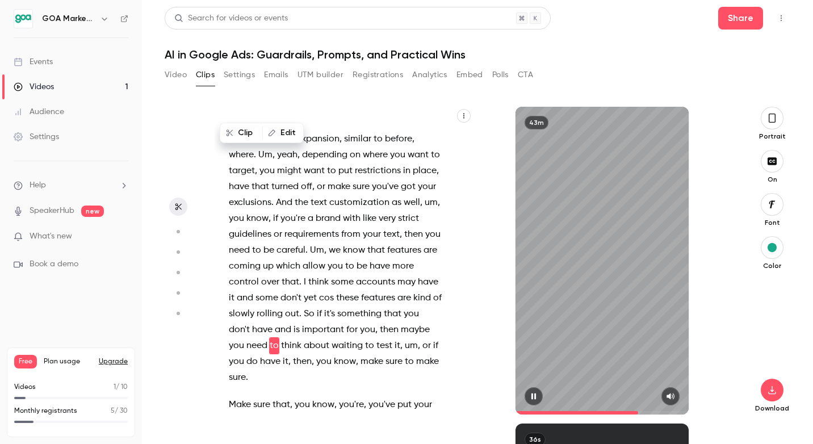
scroll to position [11464, 0]
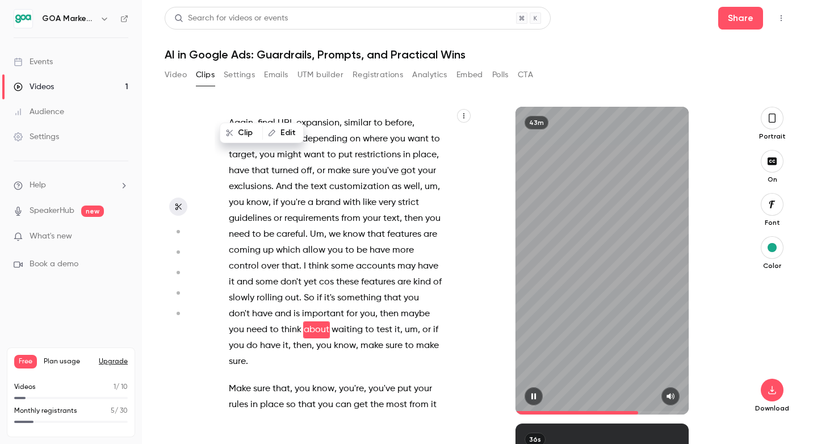
click at [535, 398] on icon "button" at bounding box center [534, 397] width 5 height 6
click at [590, 417] on div "Hello . Welcome everyone to our first webinar in a new series that we are runni…" at bounding box center [473, 275] width 517 height 337
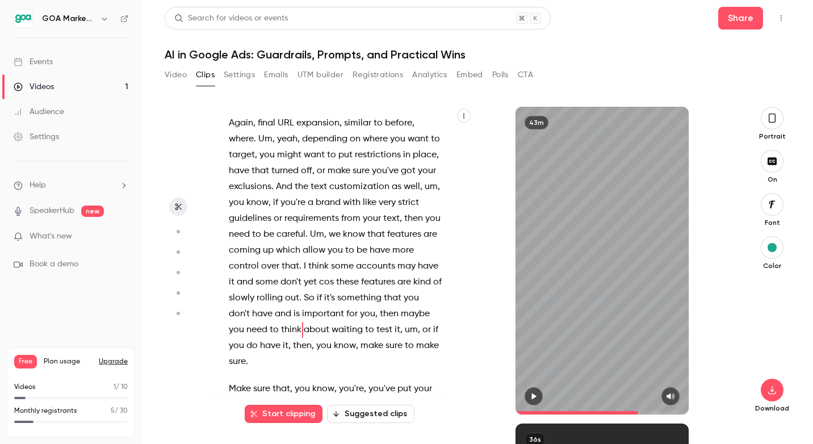
click at [576, 411] on span at bounding box center [602, 413] width 173 height 18
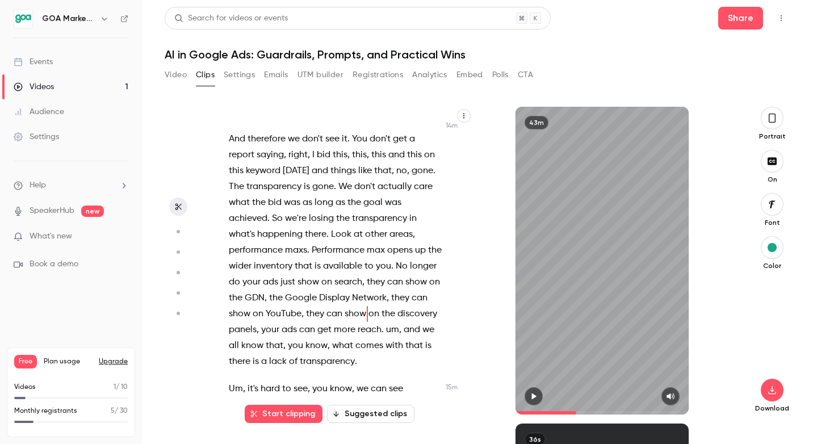
click at [550, 410] on span at bounding box center [602, 413] width 173 height 18
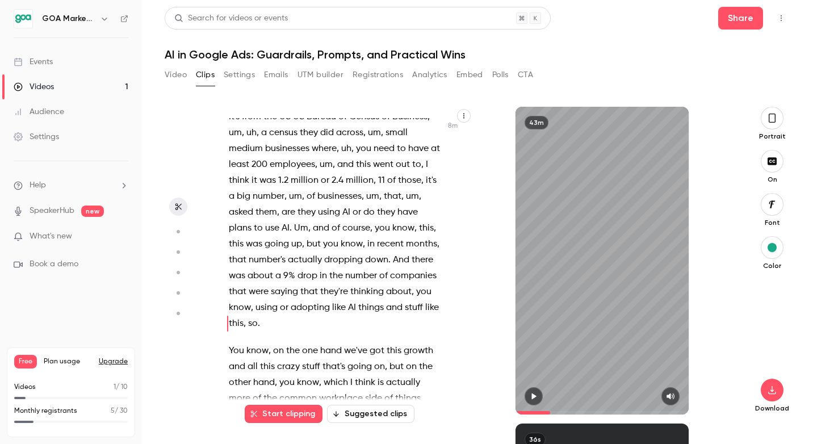
scroll to position [2964, 0]
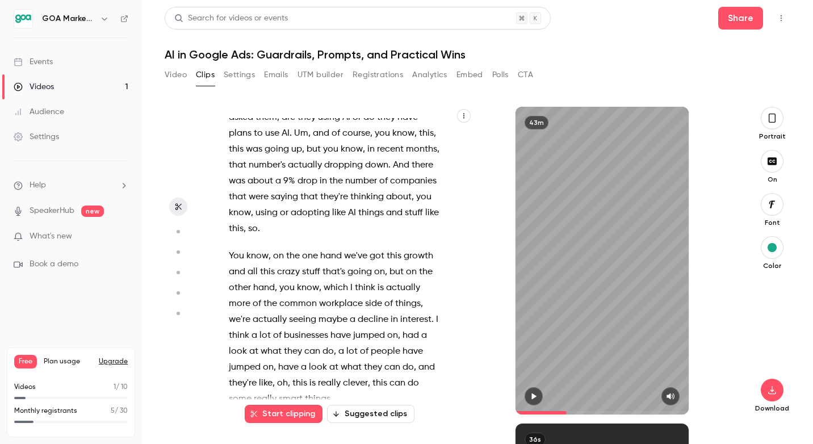
click at [567, 410] on span at bounding box center [602, 413] width 173 height 18
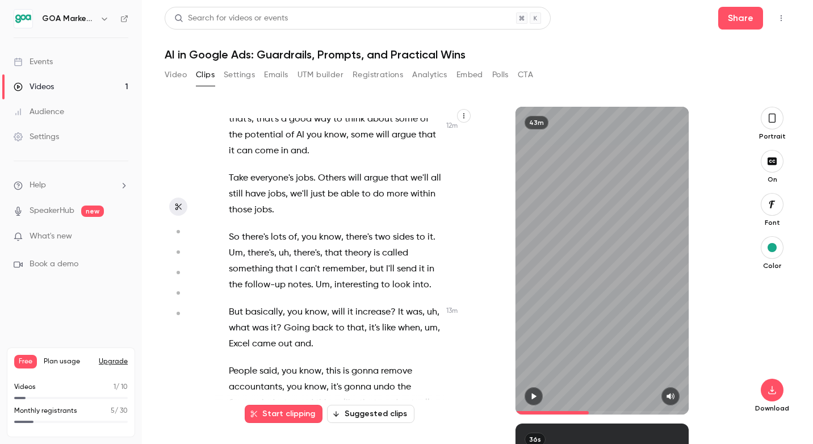
click at [589, 410] on span at bounding box center [602, 413] width 173 height 18
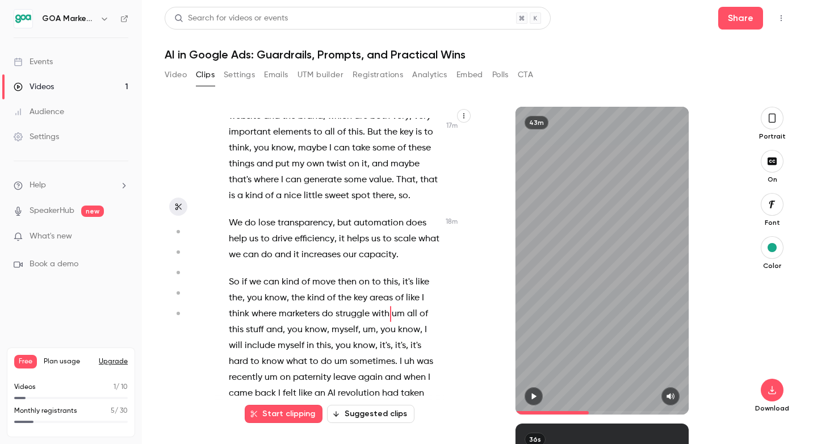
type input "******"
click at [605, 412] on span at bounding box center [602, 412] width 173 height 3
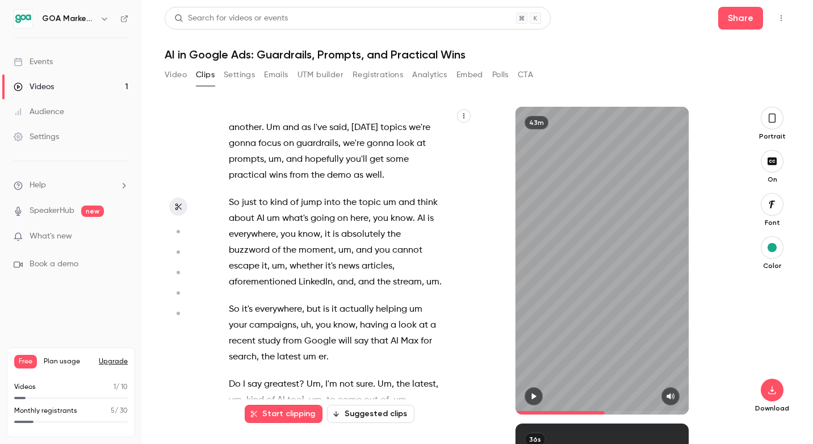
scroll to position [236, 0]
